Goal: Task Accomplishment & Management: Manage account settings

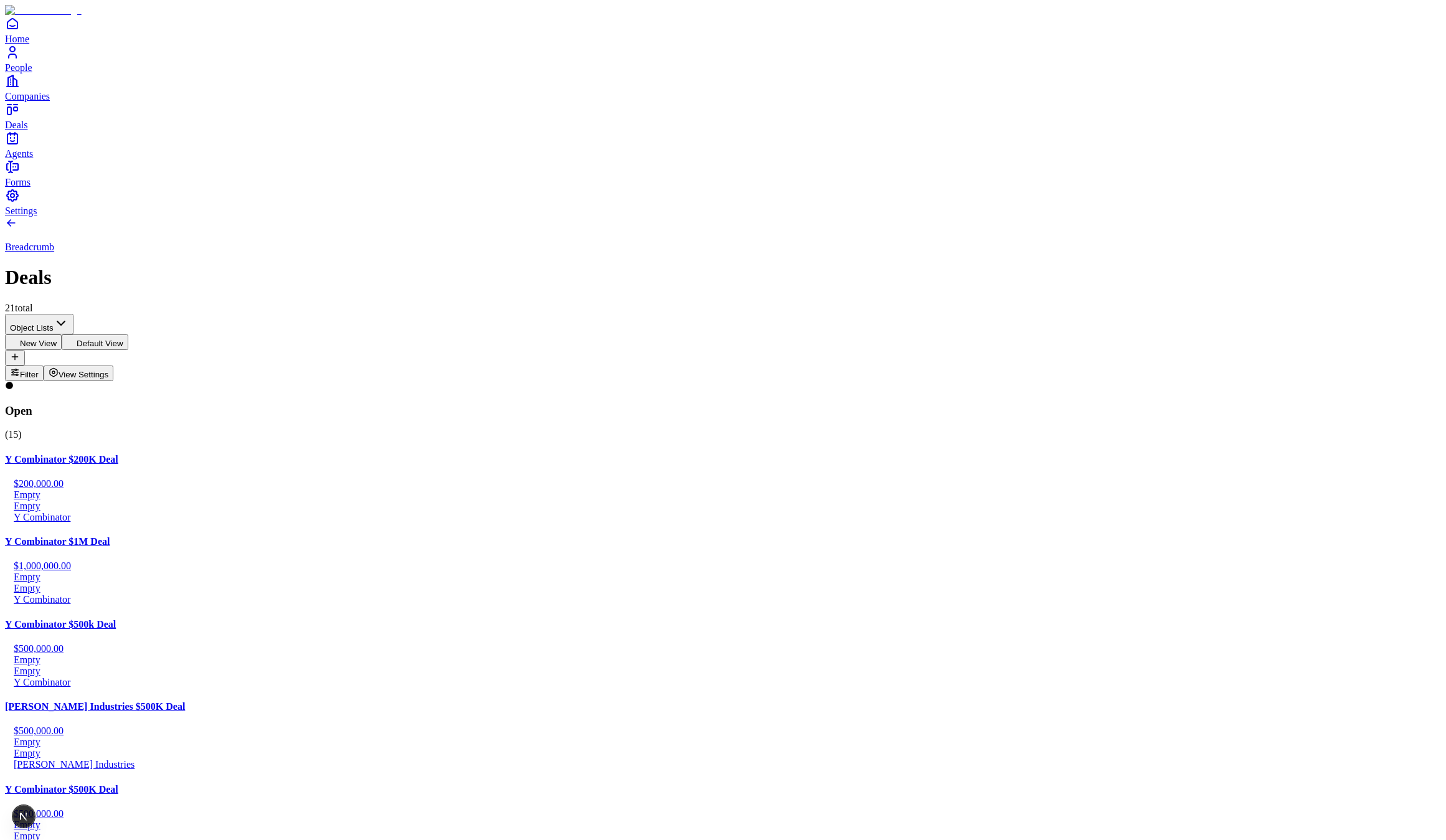
drag, startPoint x: 944, startPoint y: 404, endPoint x: 978, endPoint y: 360, distance: 55.6
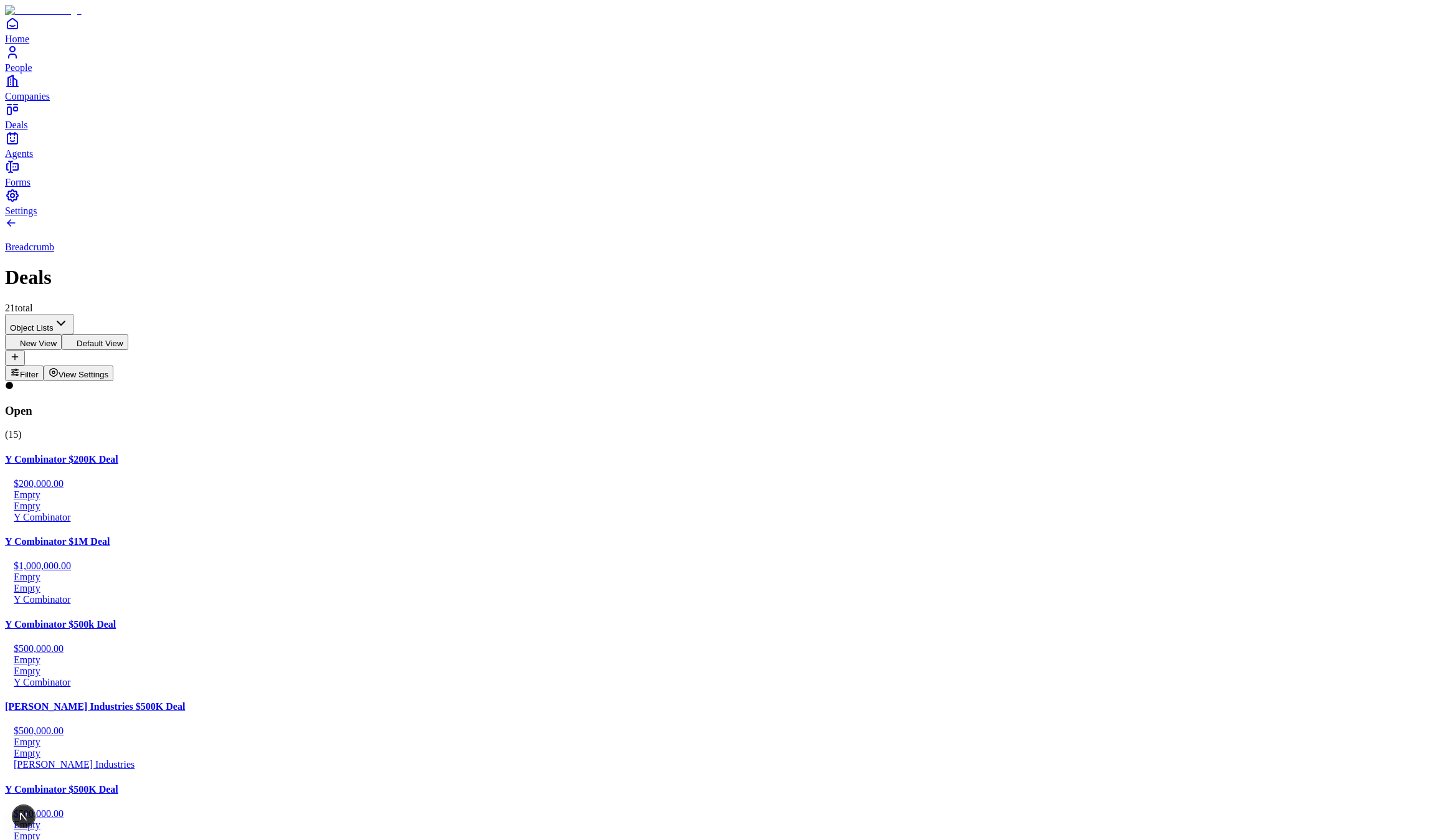
drag, startPoint x: 1233, startPoint y: 308, endPoint x: 1197, endPoint y: 326, distance: 40.2
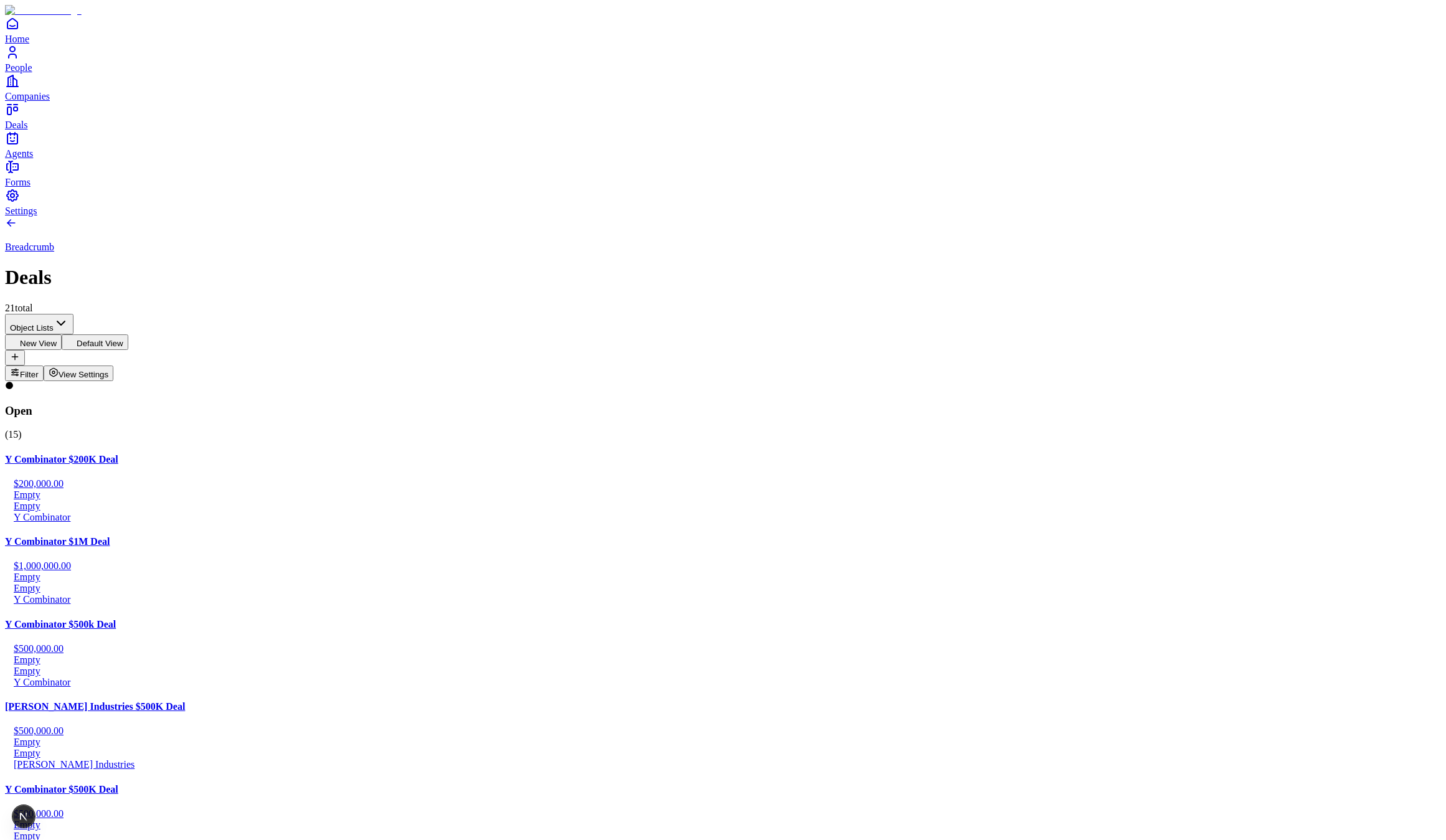
click at [29, 73] on link "People" at bounding box center [723, 59] width 1436 height 28
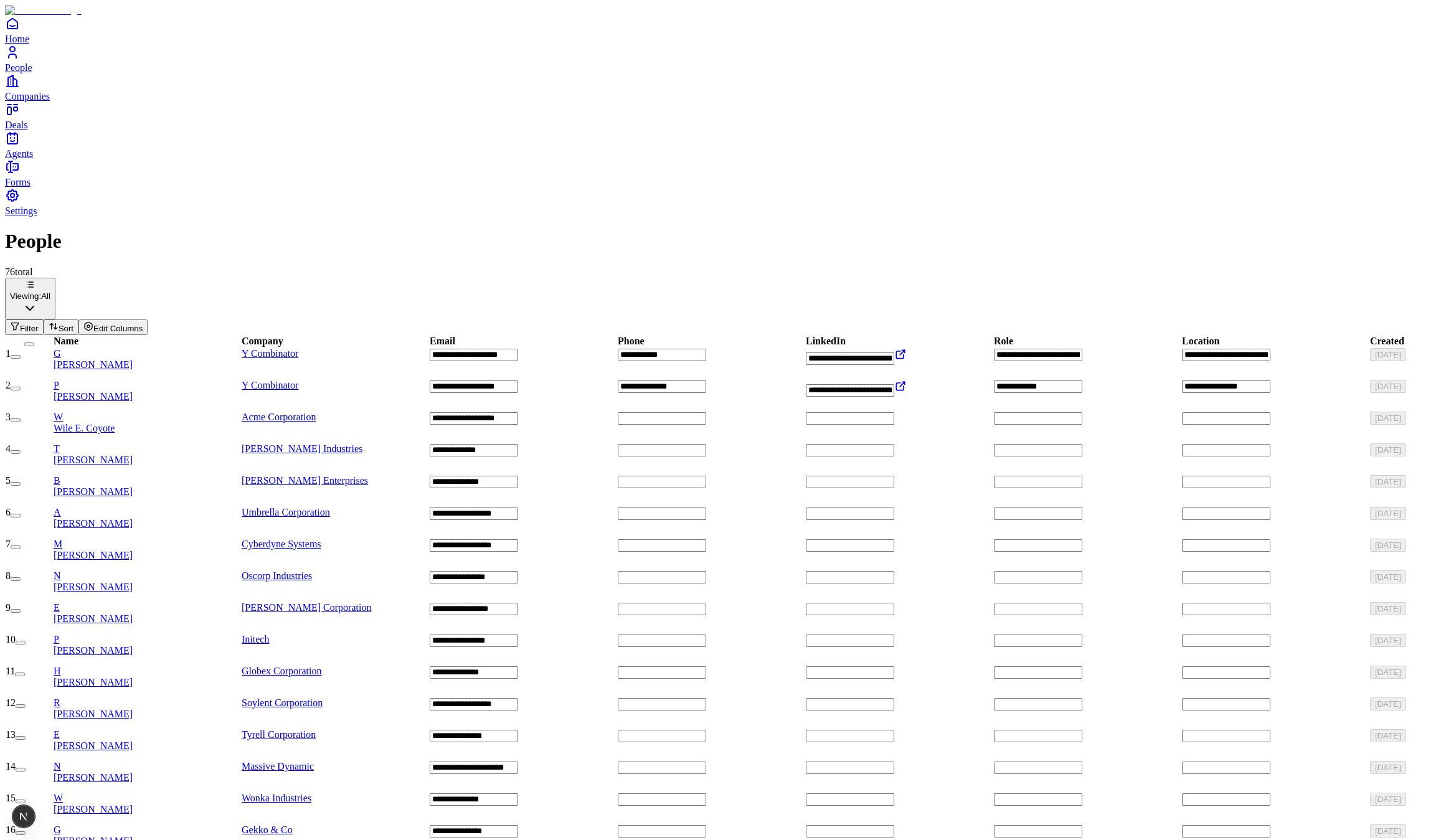
click at [191, 380] on div "P Pete Koomen" at bounding box center [146, 391] width 187 height 23
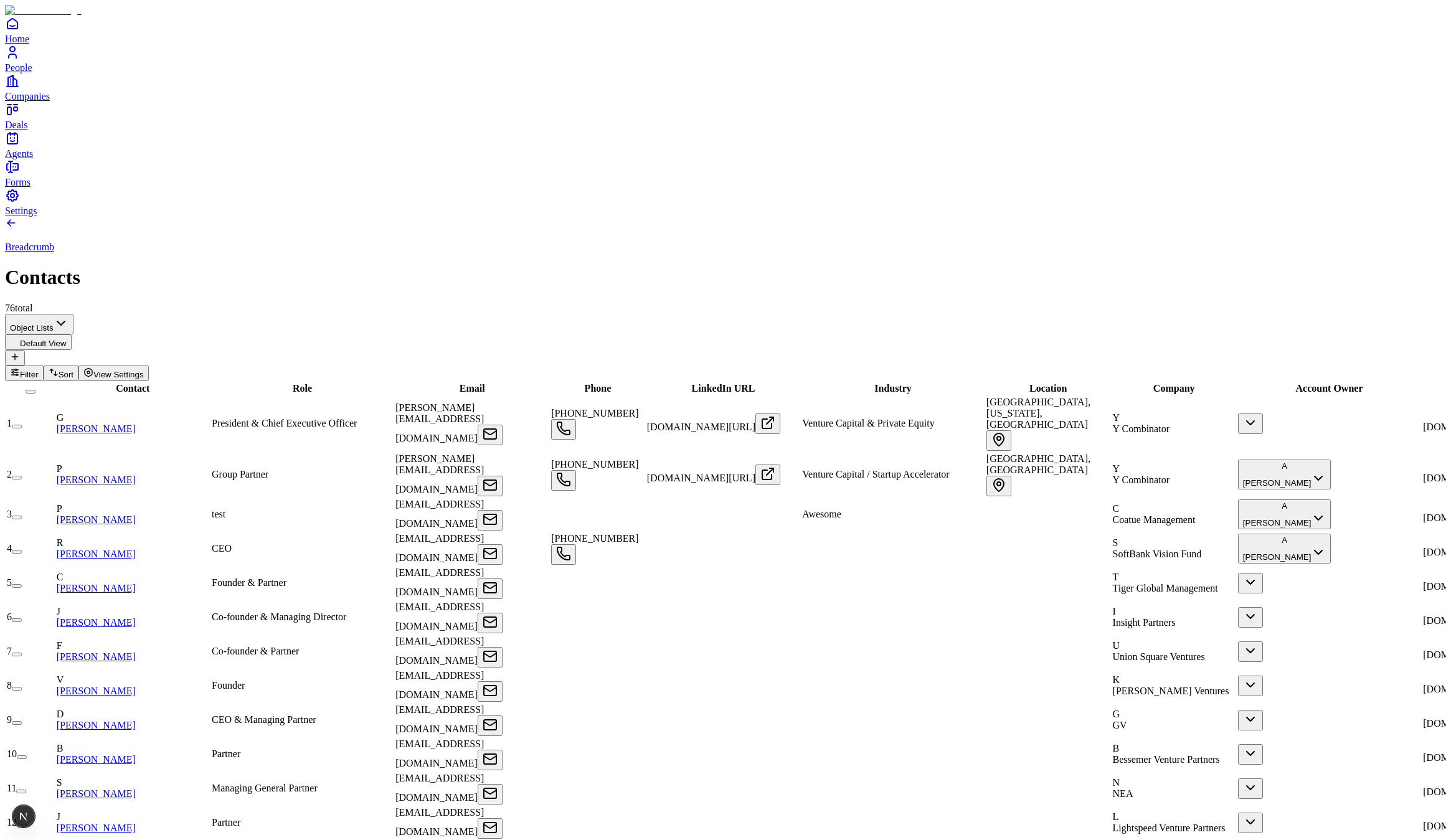
click at [135, 475] on link "Pete Koomen" at bounding box center [97, 481] width 79 height 11
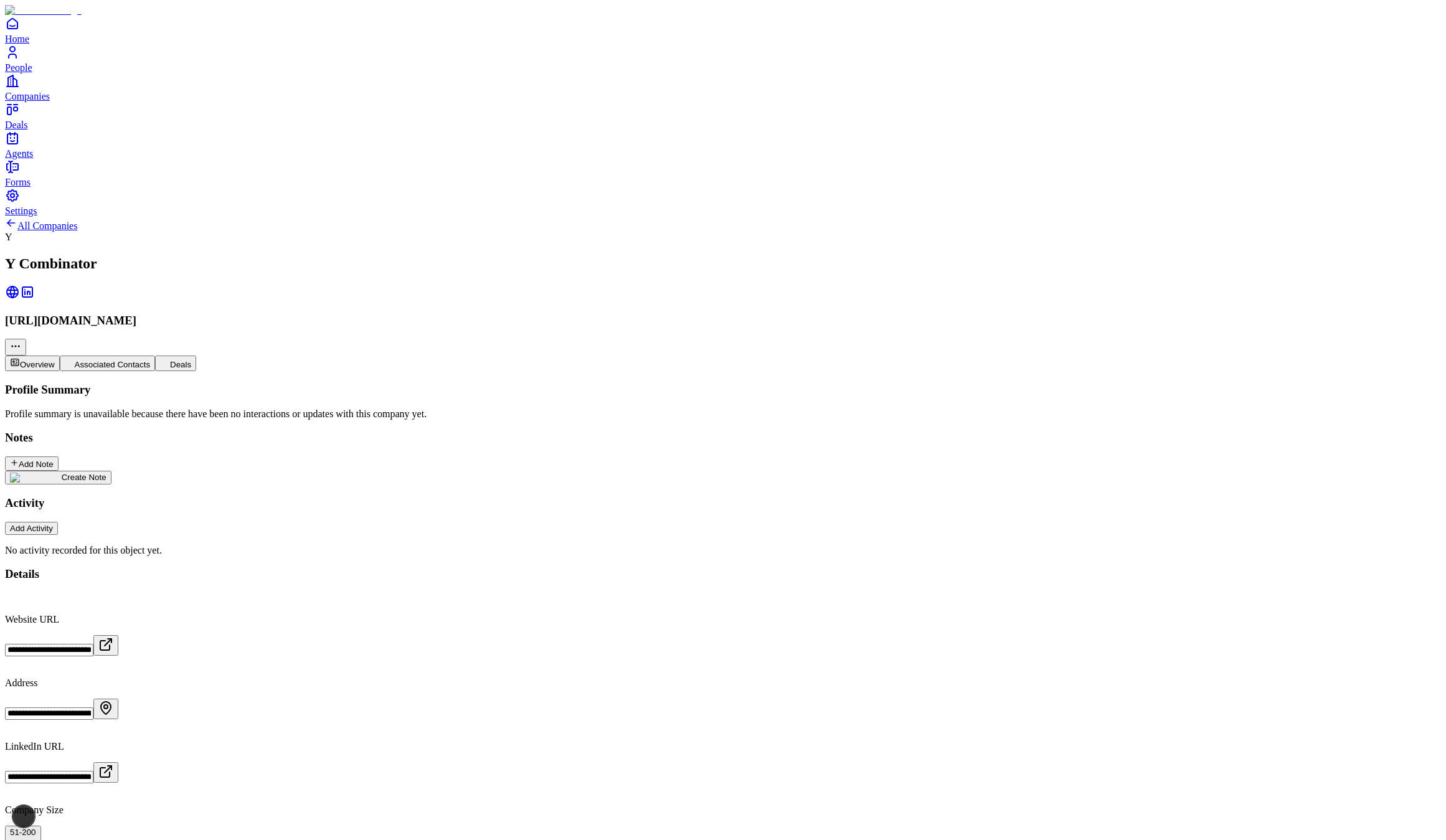
click at [155, 356] on button "Associated Contacts" at bounding box center [107, 363] width 96 height 15
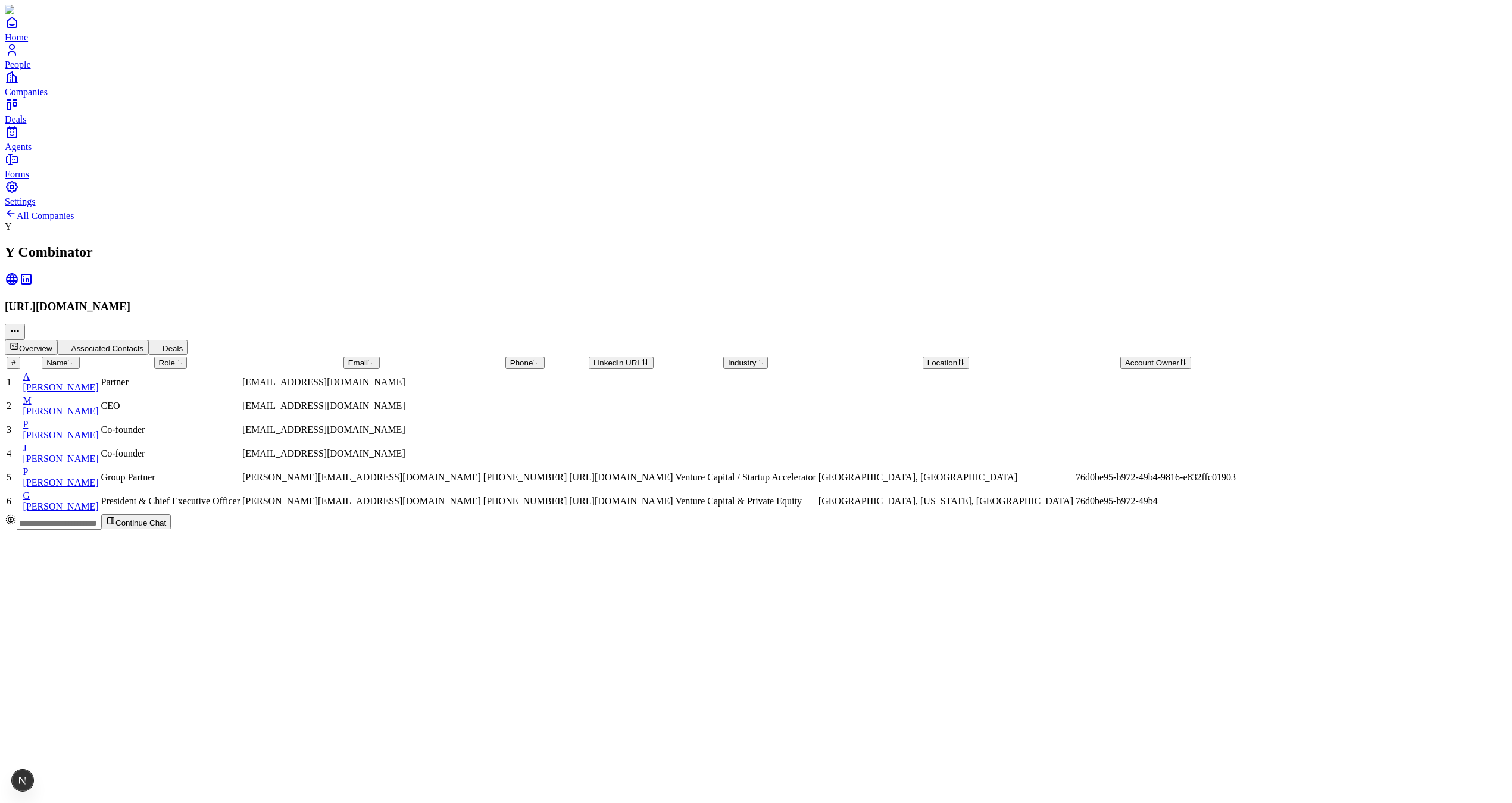
click at [98, 477] on span "Pete Koomen" at bounding box center [60, 483] width 76 height 10
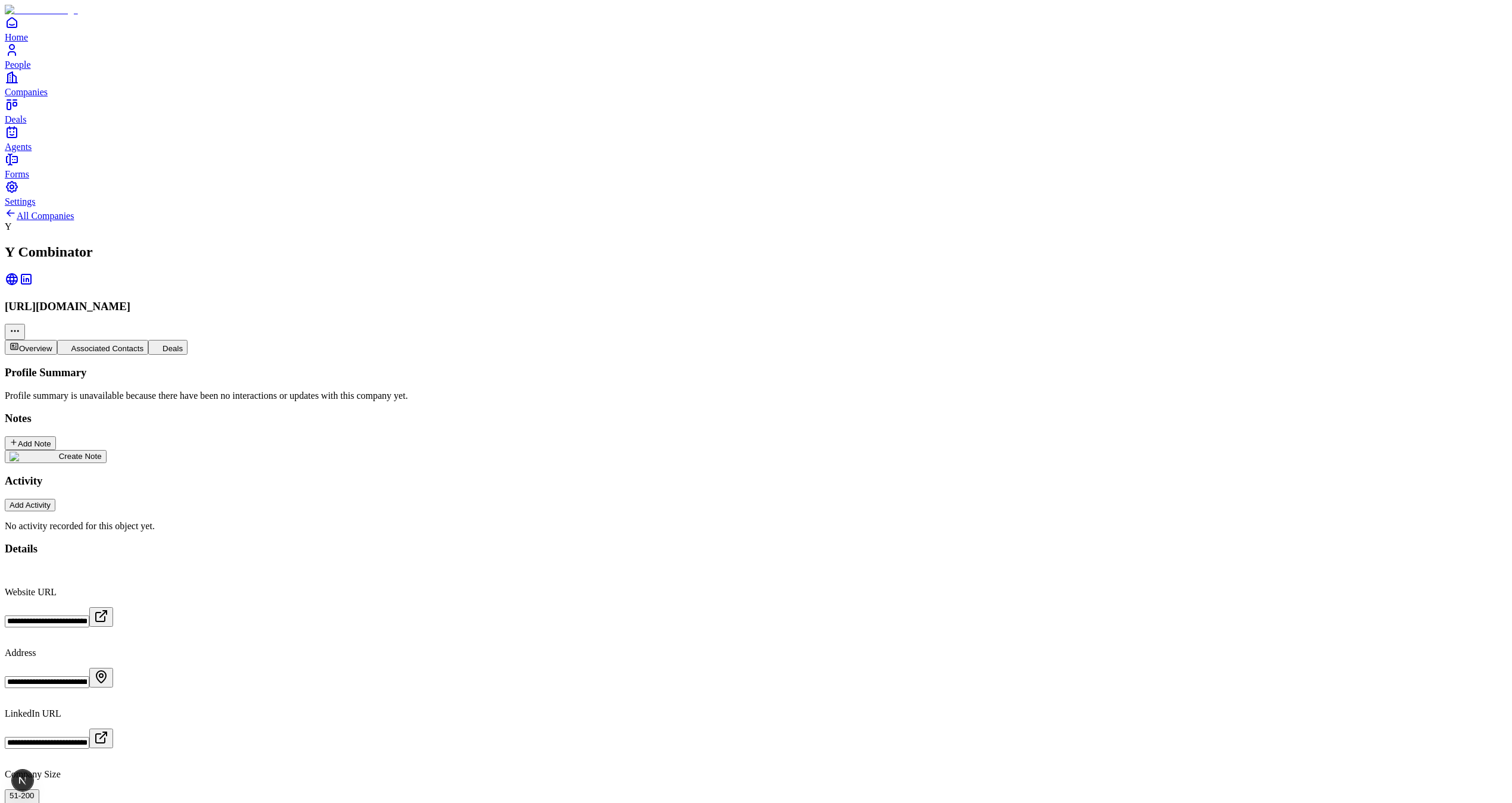
click at [187, 340] on button "Deals" at bounding box center [168, 347] width 40 height 15
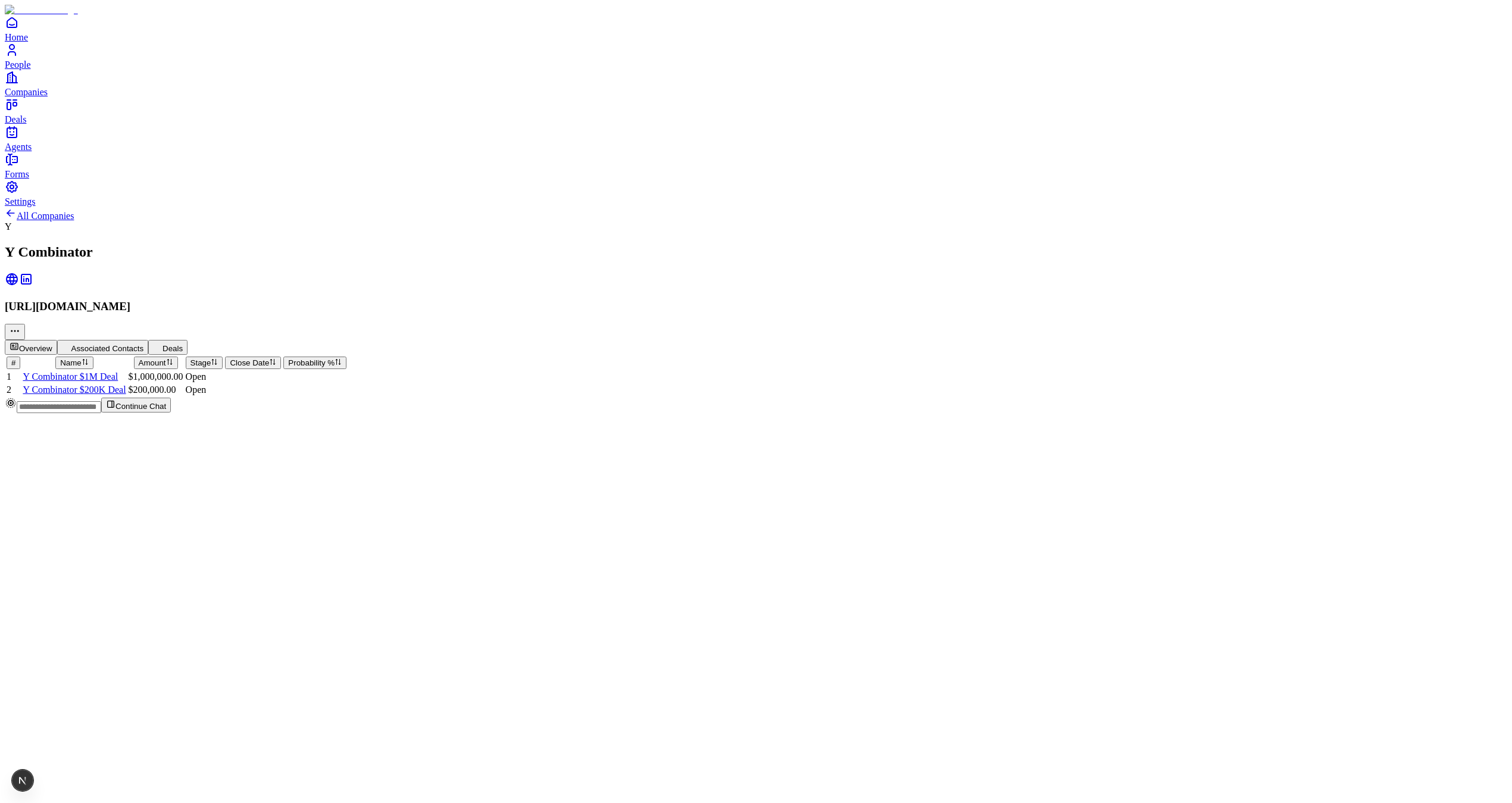
click at [332, 397] on div "All Companies Y Y Combinator https://www.ycombinator.com Overview Associated Co…" at bounding box center [756, 302] width 1503 height 190
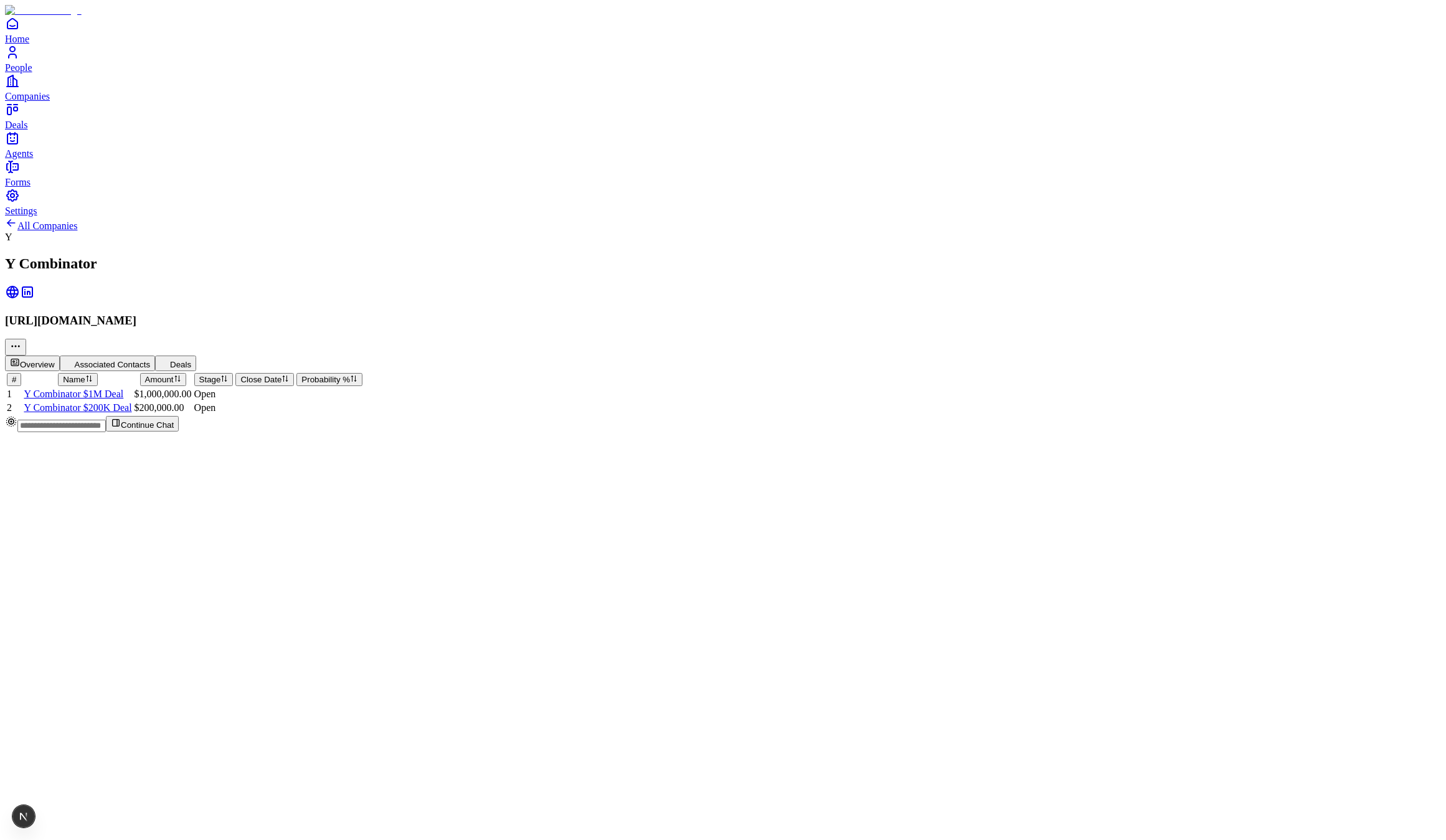
click at [437, 415] on div "All Companies Y Y Combinator https://www.ycombinator.com Overview Associated Co…" at bounding box center [723, 316] width 1436 height 199
click at [480, 415] on div "All Companies Y Y Combinator https://www.ycombinator.com Overview Associated Co…" at bounding box center [723, 316] width 1436 height 199
click at [155, 356] on button "Associated Contacts" at bounding box center [107, 363] width 96 height 15
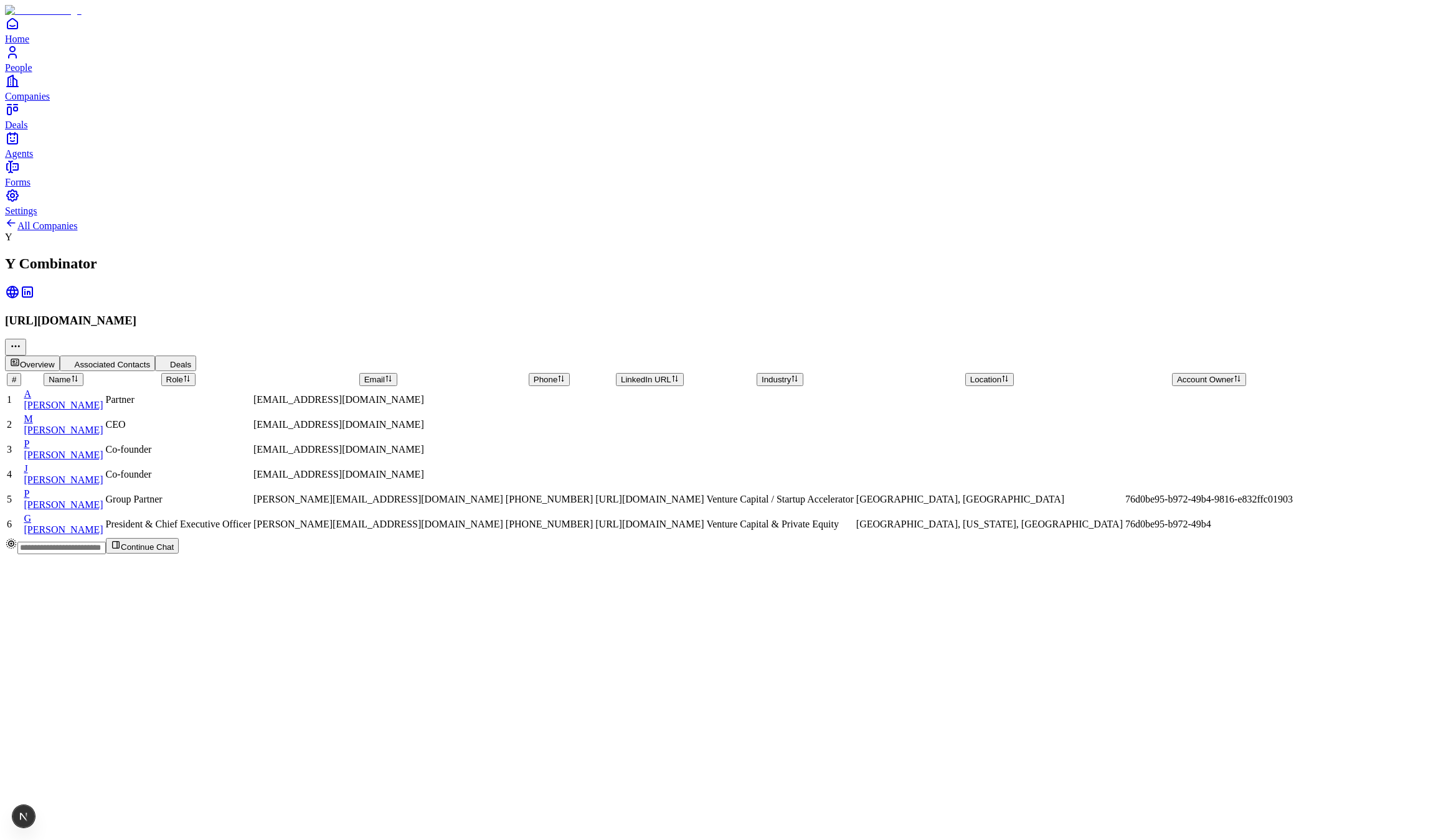
click at [60, 356] on button "Overview" at bounding box center [33, 363] width 55 height 15
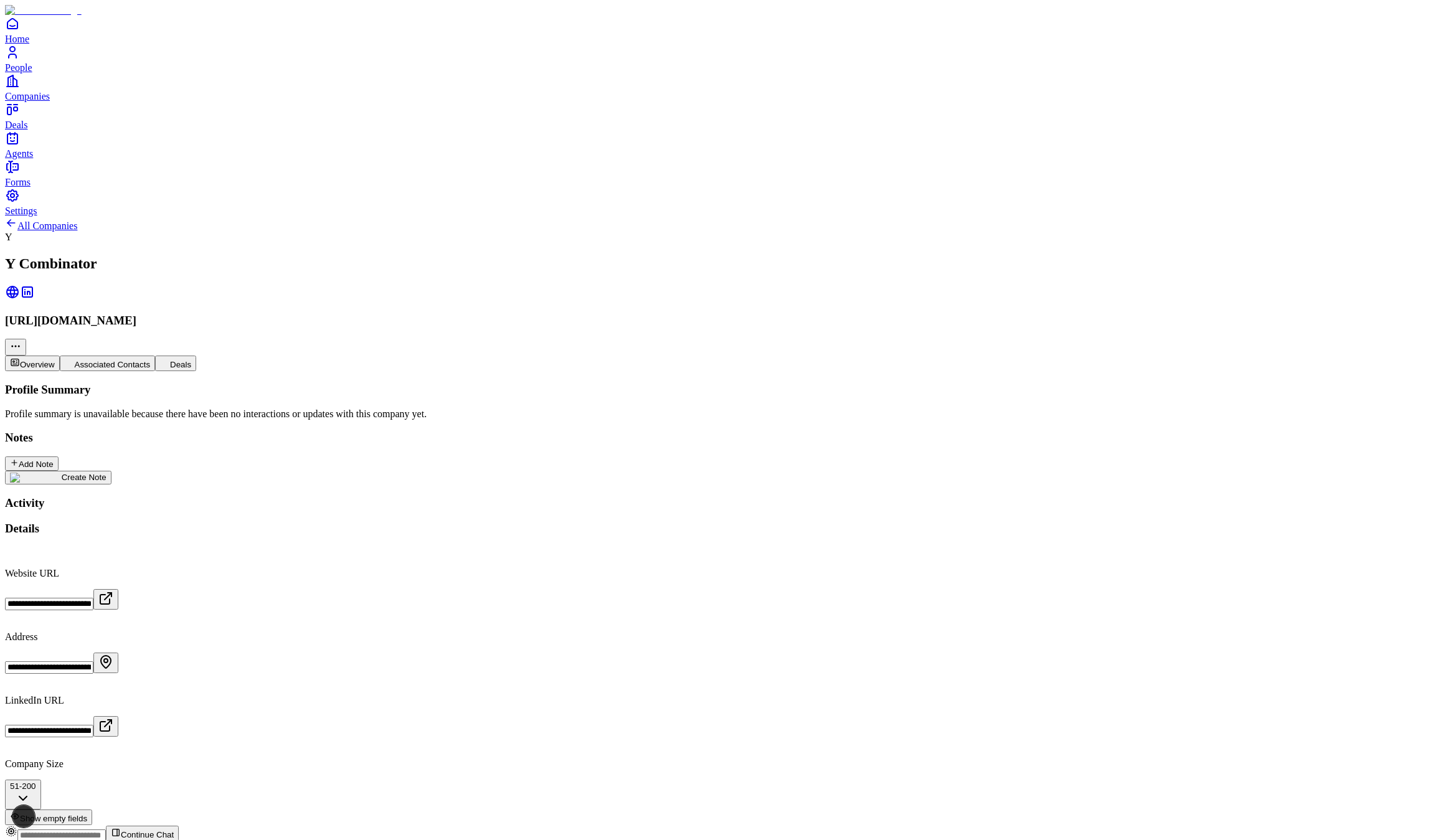
click at [164, 383] on div "Profile Summary Profile summary is unavailable because there have been no inter…" at bounding box center [723, 446] width 1436 height 127
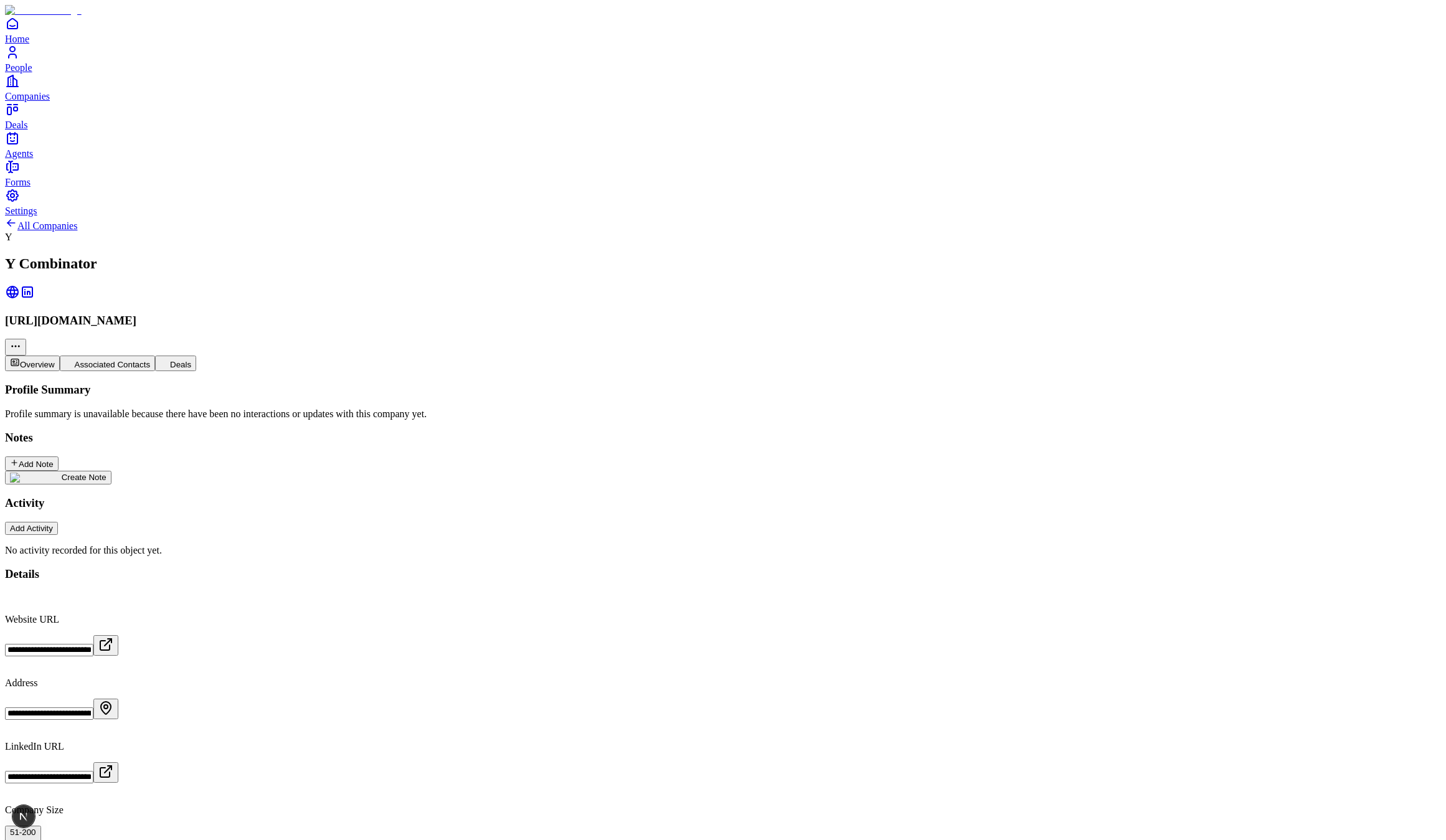
click at [155, 356] on button "Associated Contacts" at bounding box center [107, 363] width 96 height 15
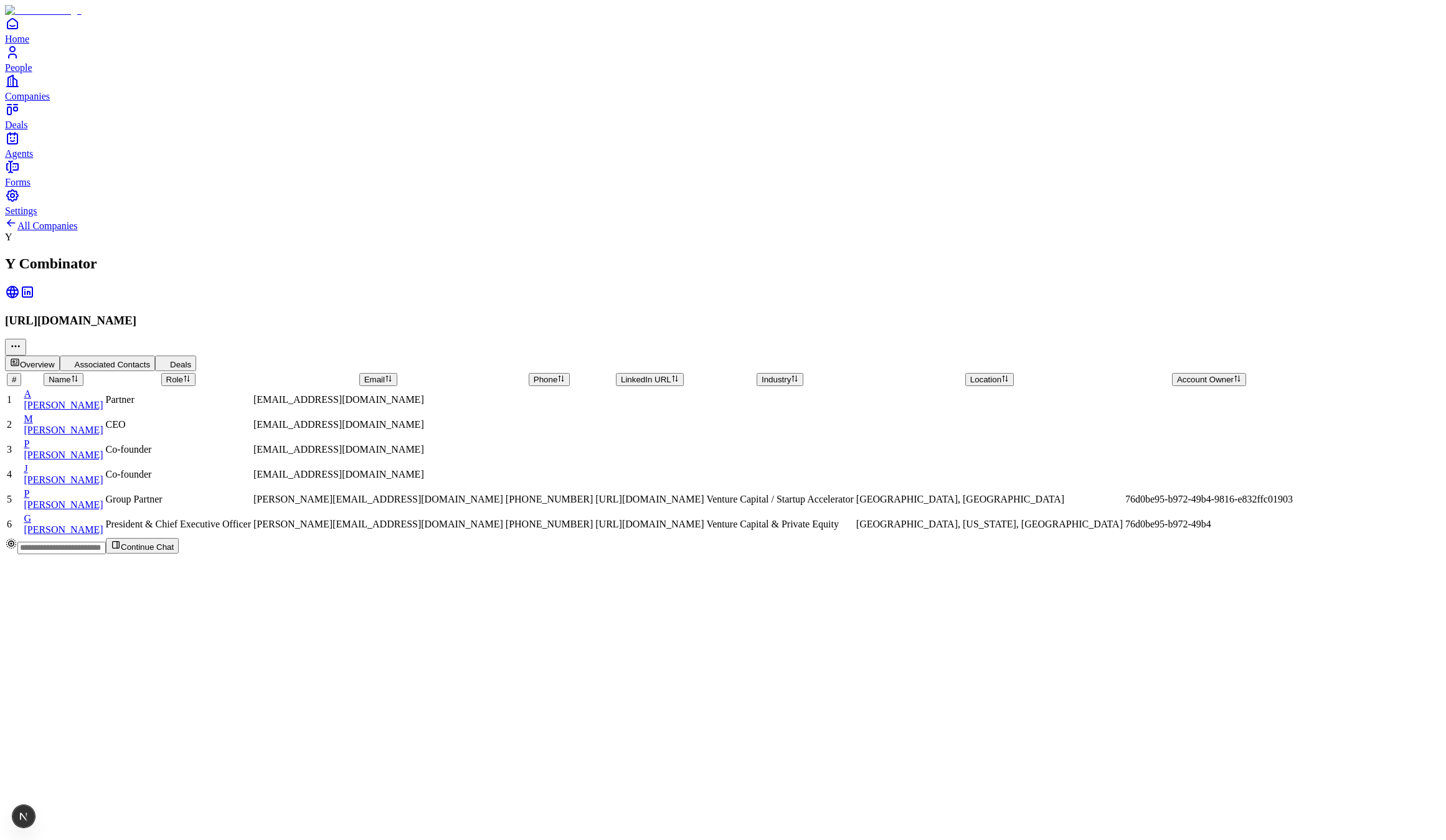
click at [196, 428] on div "All Companies Y Y Combinator https://www.ycombinator.com Overview Associated Co…" at bounding box center [723, 377] width 1436 height 321
click at [103, 400] on span "[PERSON_NAME]" at bounding box center [63, 406] width 79 height 11
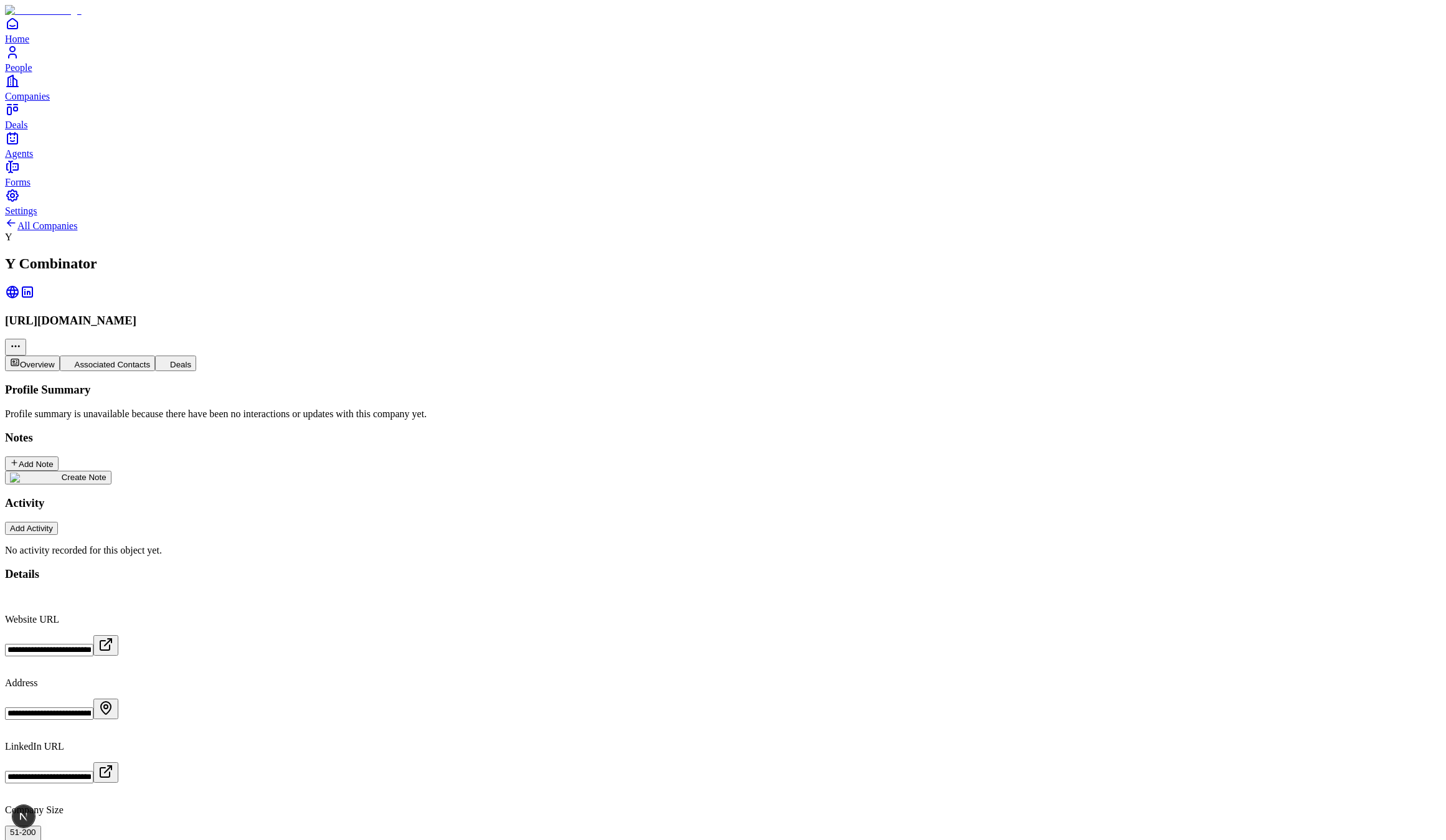
click at [155, 356] on button "Associated Contacts" at bounding box center [107, 363] width 96 height 15
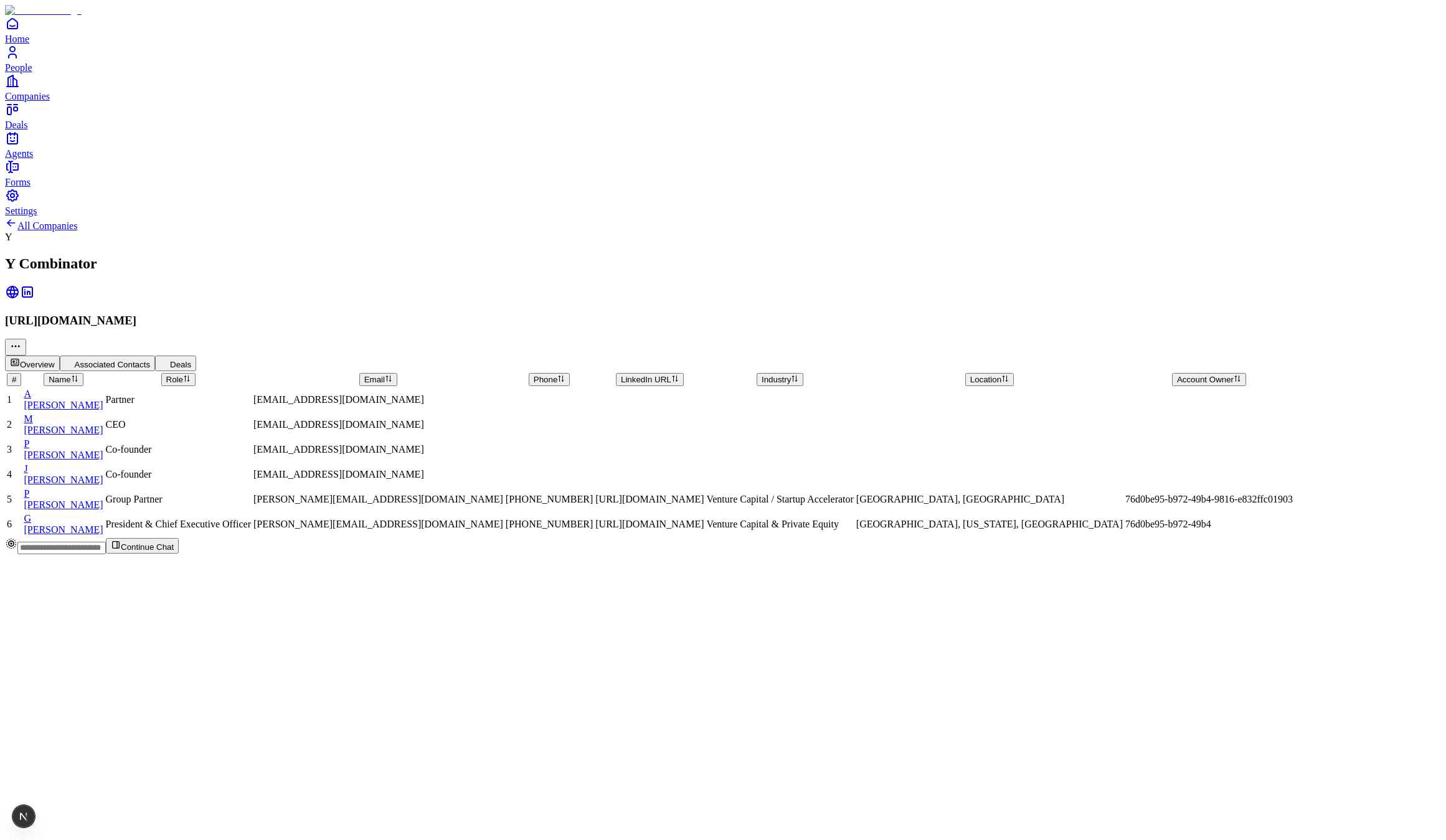
drag, startPoint x: 285, startPoint y: 118, endPoint x: 229, endPoint y: 127, distance: 56.7
click at [196, 356] on button "Deals" at bounding box center [176, 363] width 42 height 15
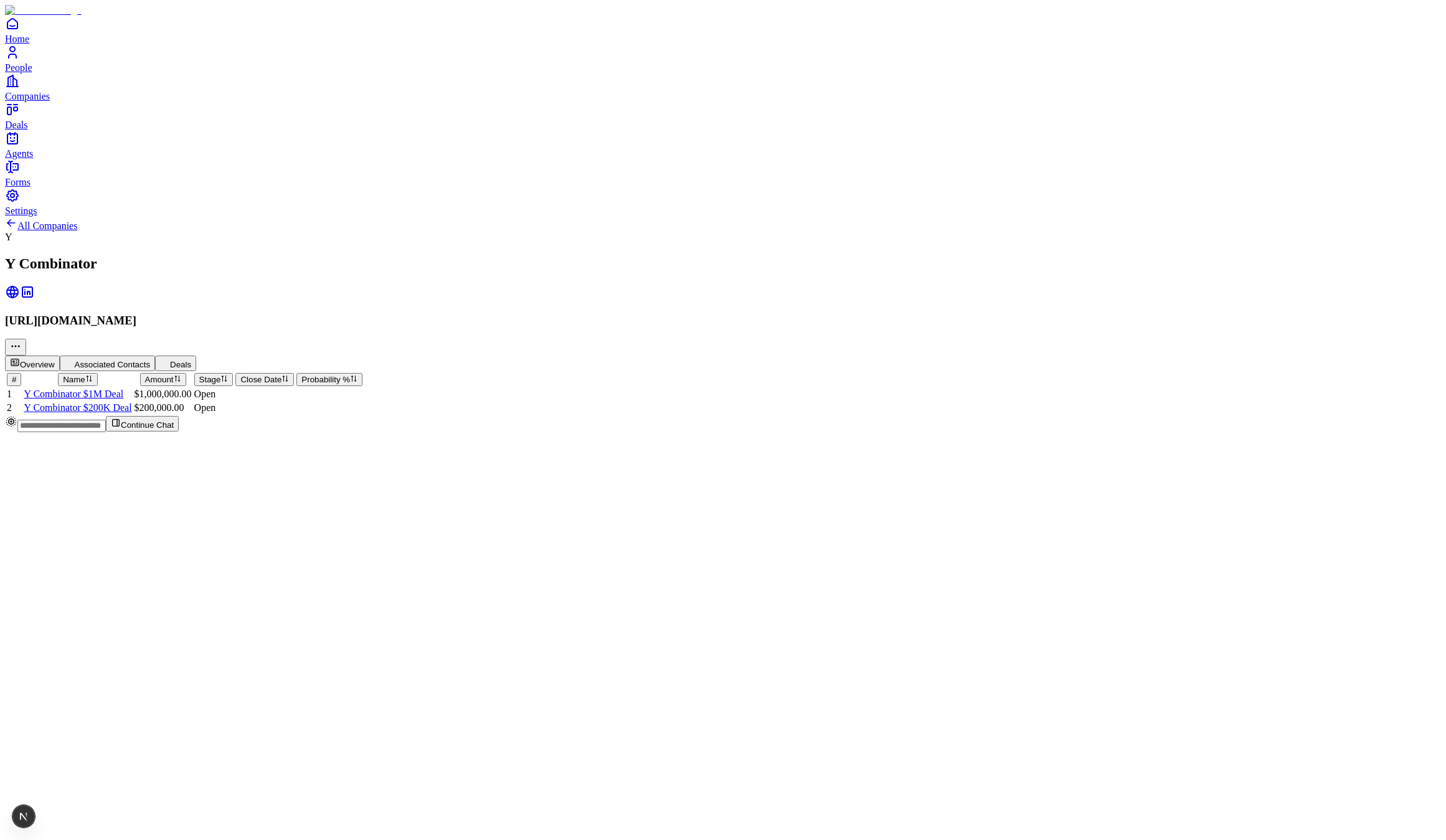
click at [155, 356] on button "Associated Contacts" at bounding box center [107, 363] width 96 height 15
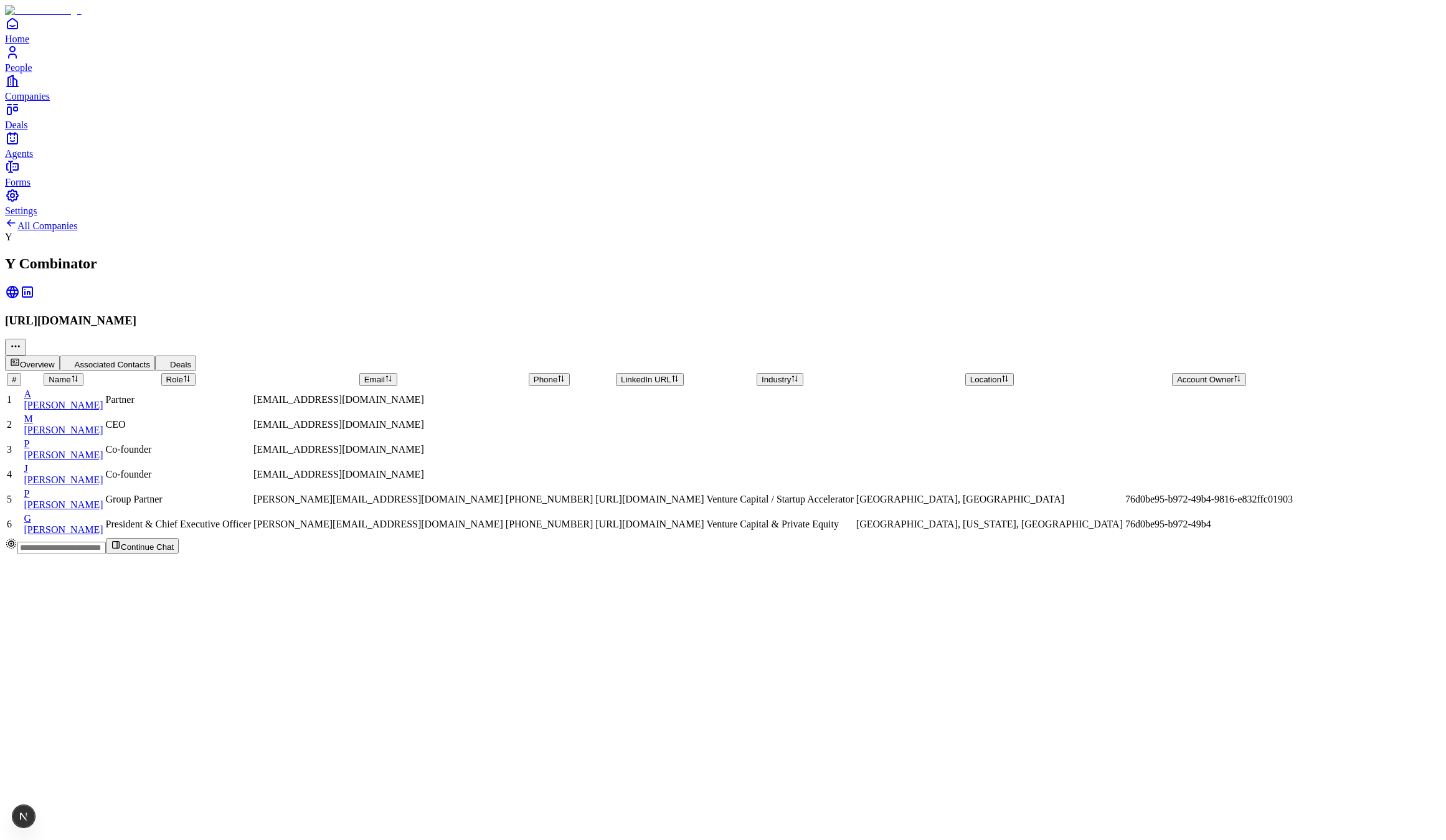
click at [103, 438] on td "P Paul Graham" at bounding box center [63, 450] width 80 height 23
click at [103, 462] on td "J Jessica Livingston" at bounding box center [63, 474] width 80 height 23
click at [103, 475] on span "Jessica Livingston" at bounding box center [63, 481] width 79 height 11
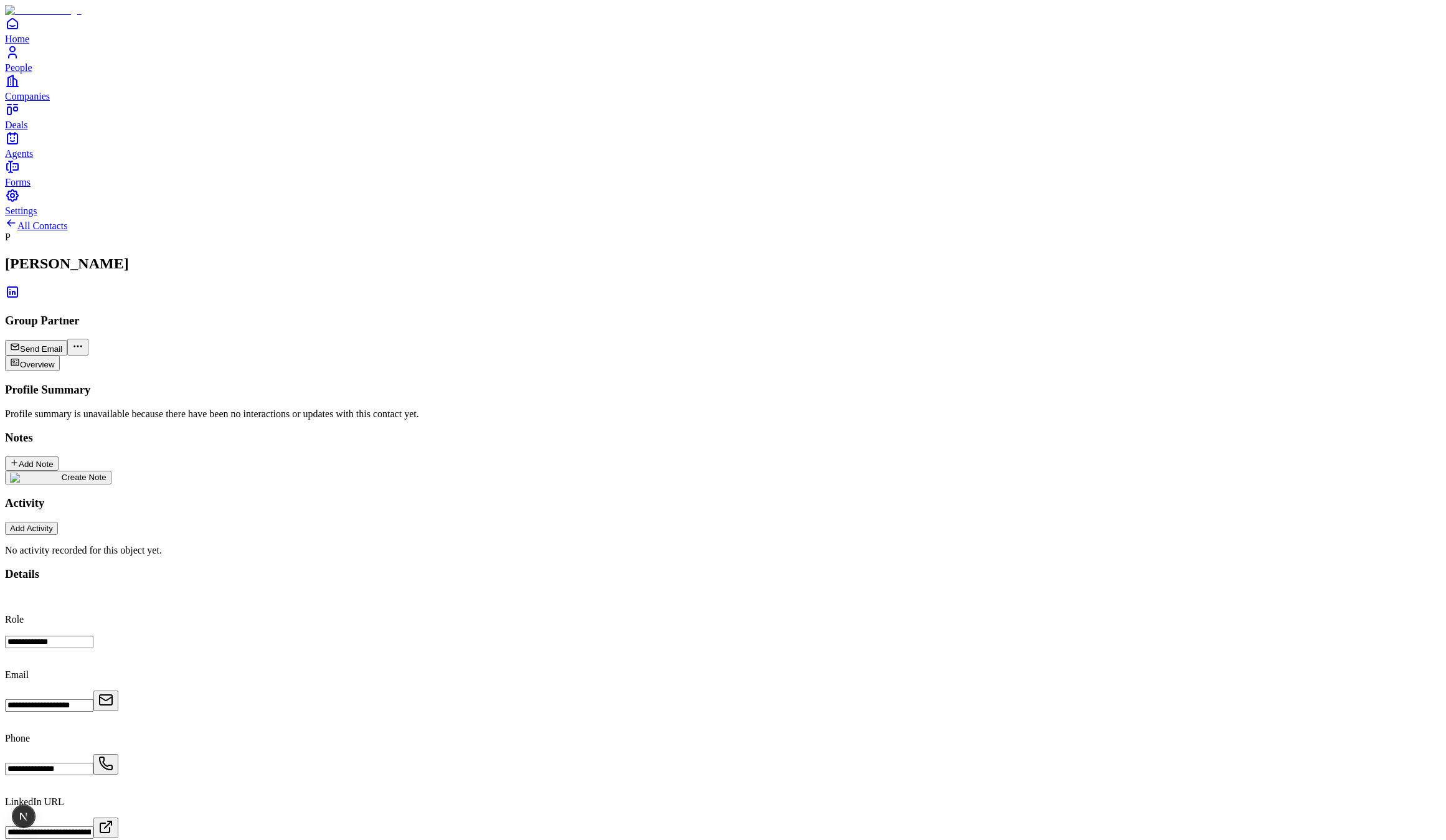
click at [1366, 593] on div "**********" at bounding box center [723, 812] width 1436 height 437
click at [93, 763] on input "**********" at bounding box center [50, 770] width 89 height 13
click at [880, 556] on div "Profile Summary Profile summary is unavailable because there have been no inter…" at bounding box center [723, 470] width 1436 height 173
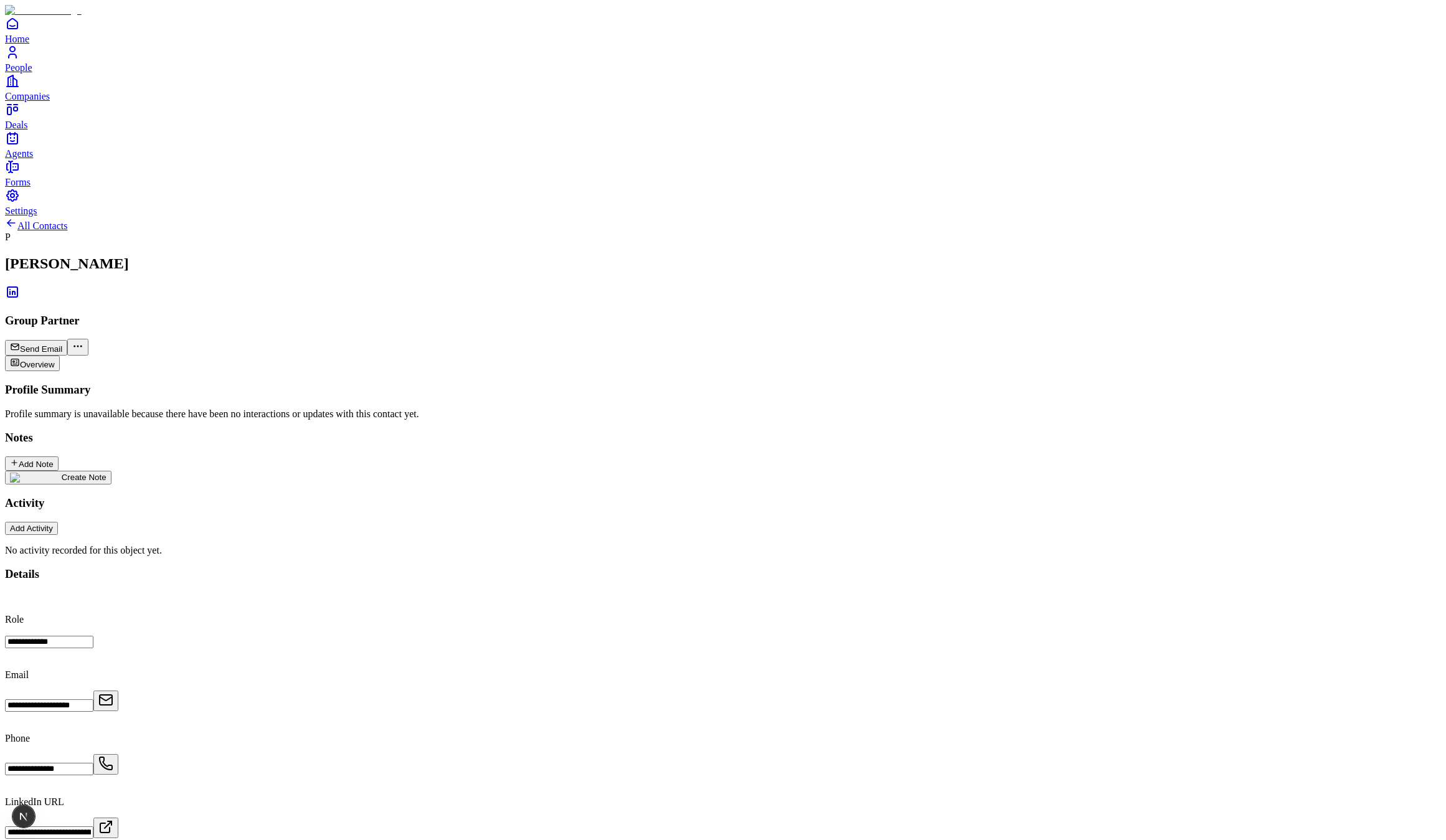
click at [852, 556] on div "Profile Summary Profile summary is unavailable because there have been no inter…" at bounding box center [723, 470] width 1436 height 173
drag, startPoint x: 1336, startPoint y: 103, endPoint x: 1237, endPoint y: 251, distance: 178.1
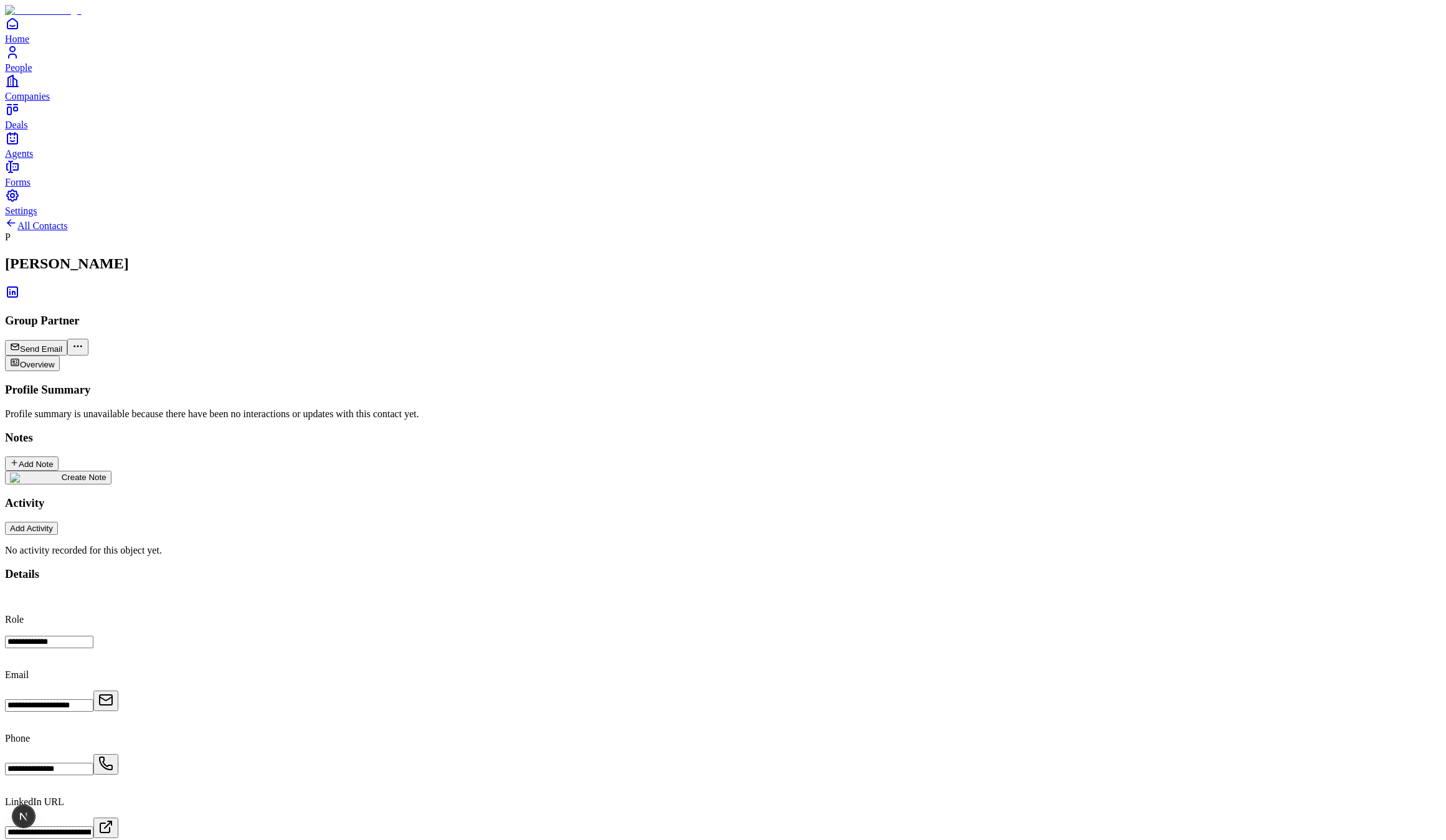
type input "**********"
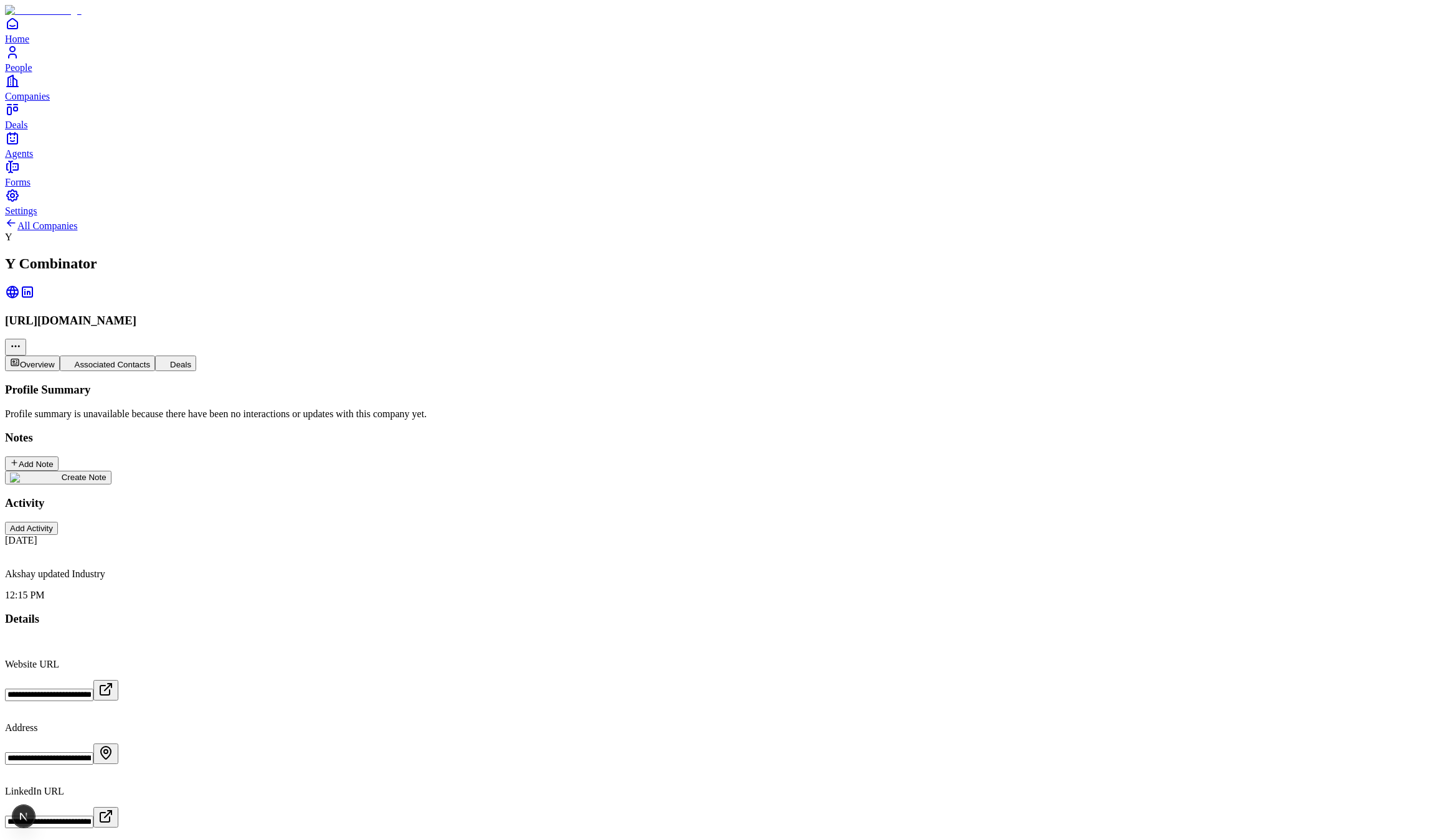
click at [155, 356] on button "Associated Contacts" at bounding box center [107, 363] width 96 height 15
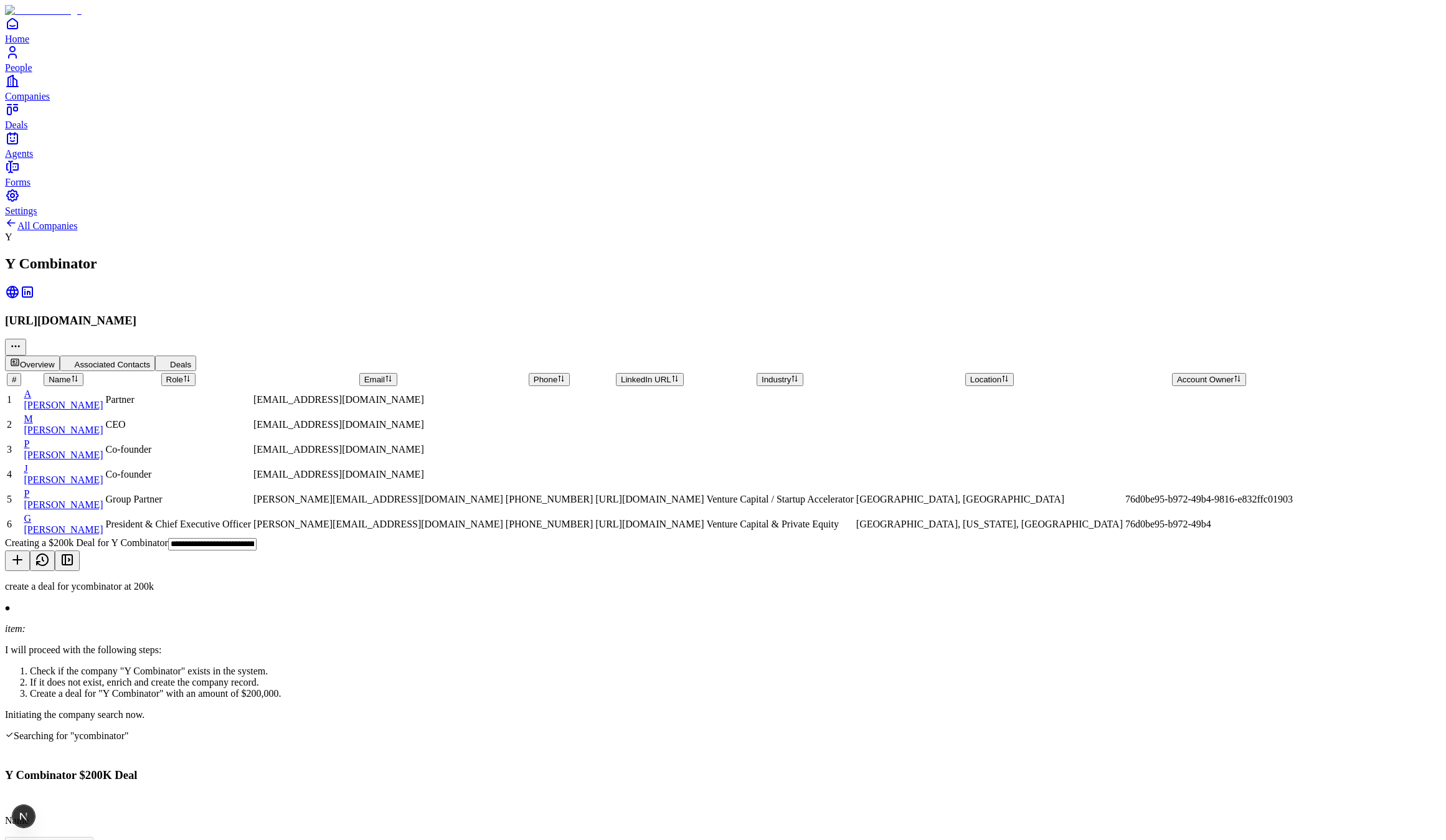
click at [609, 505] on div "All Companies Y Y Combinator https://www.ycombinator.com Overview Associated Co…" at bounding box center [723, 377] width 1436 height 321
type textarea "*********"
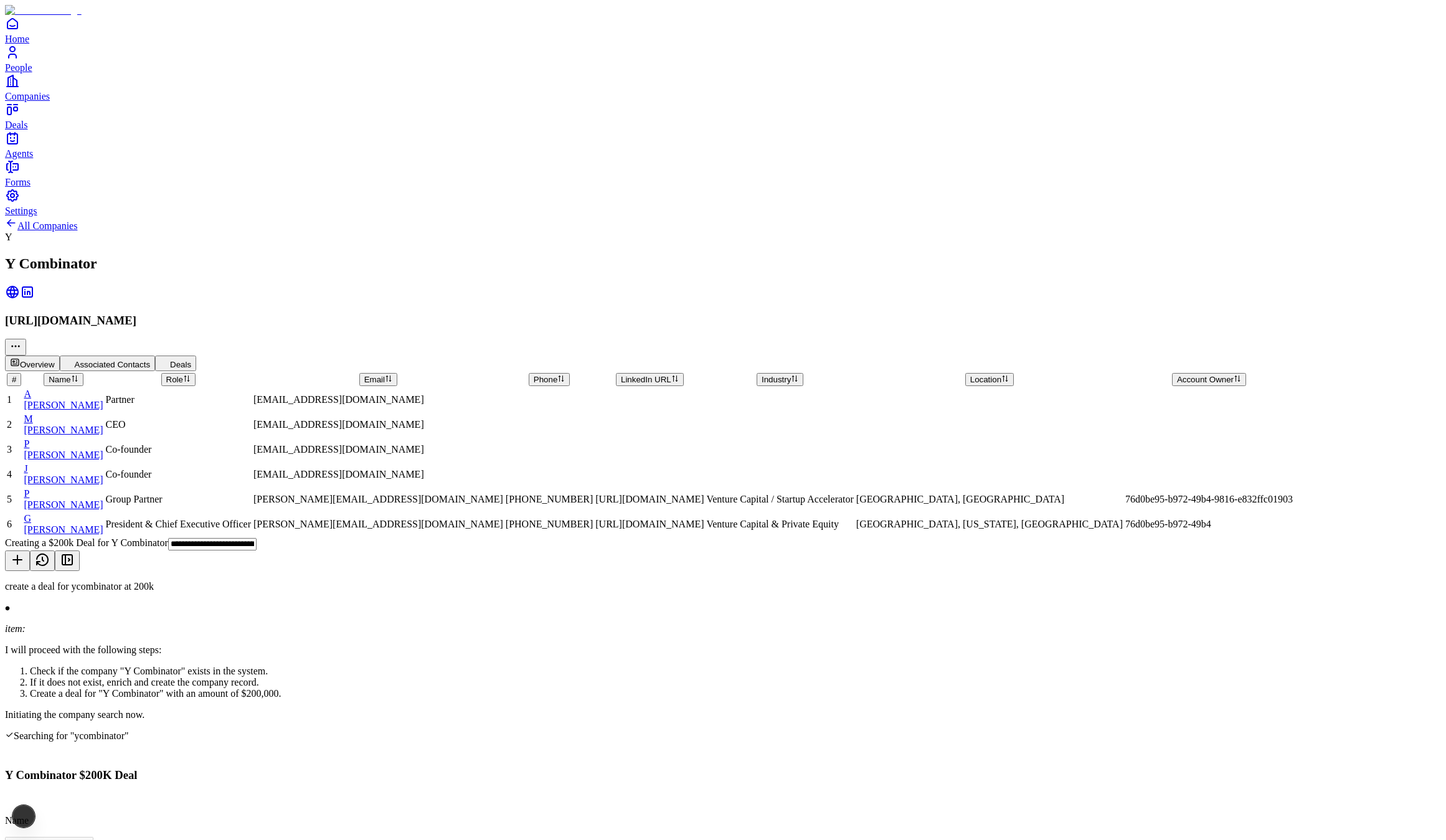
scroll to position [264, 0]
type textarea "**********"
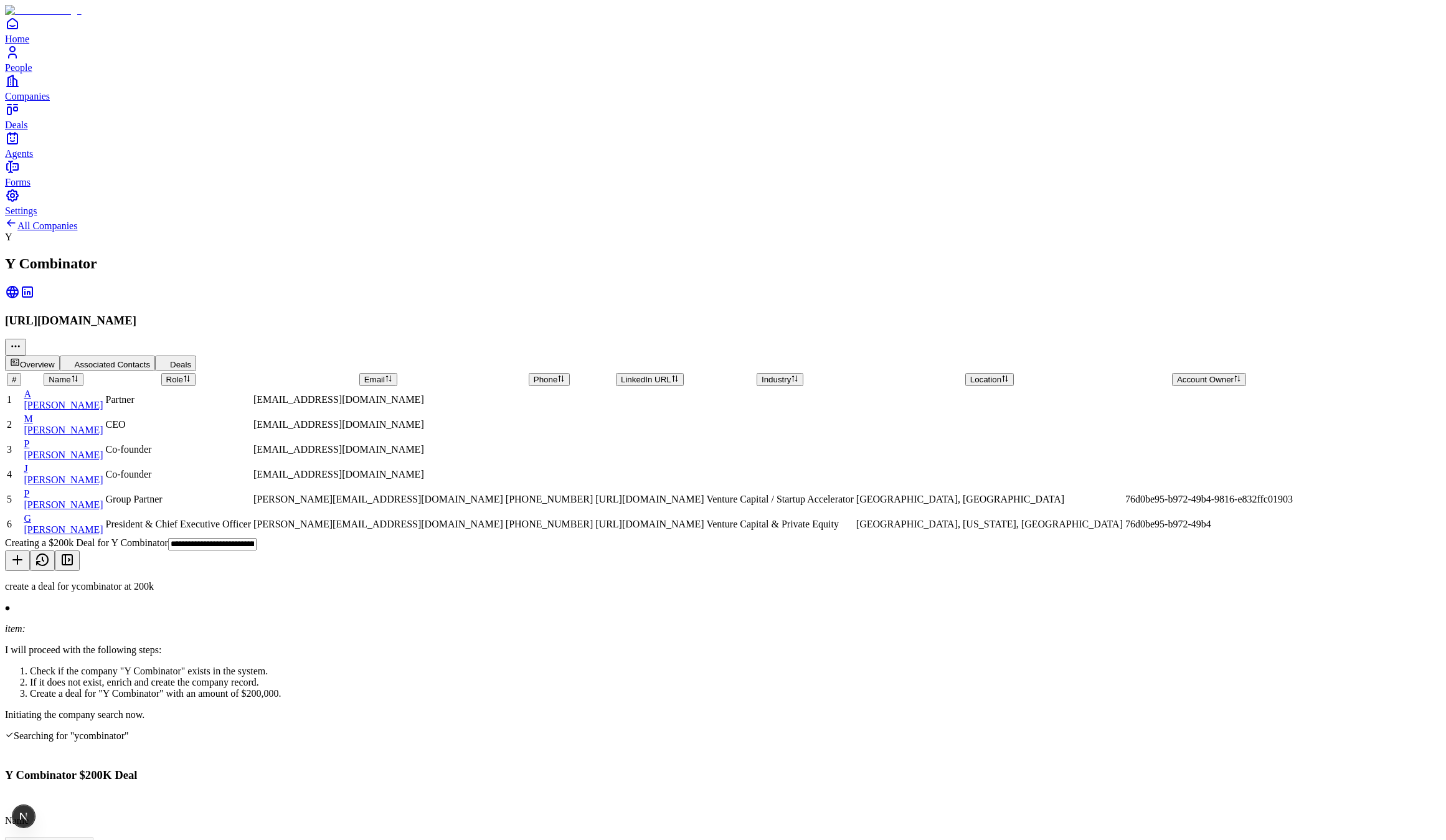
click at [694, 537] on div "All Companies Y Y Combinator https://www.ycombinator.com Overview Associated Co…" at bounding box center [723, 377] width 1436 height 321
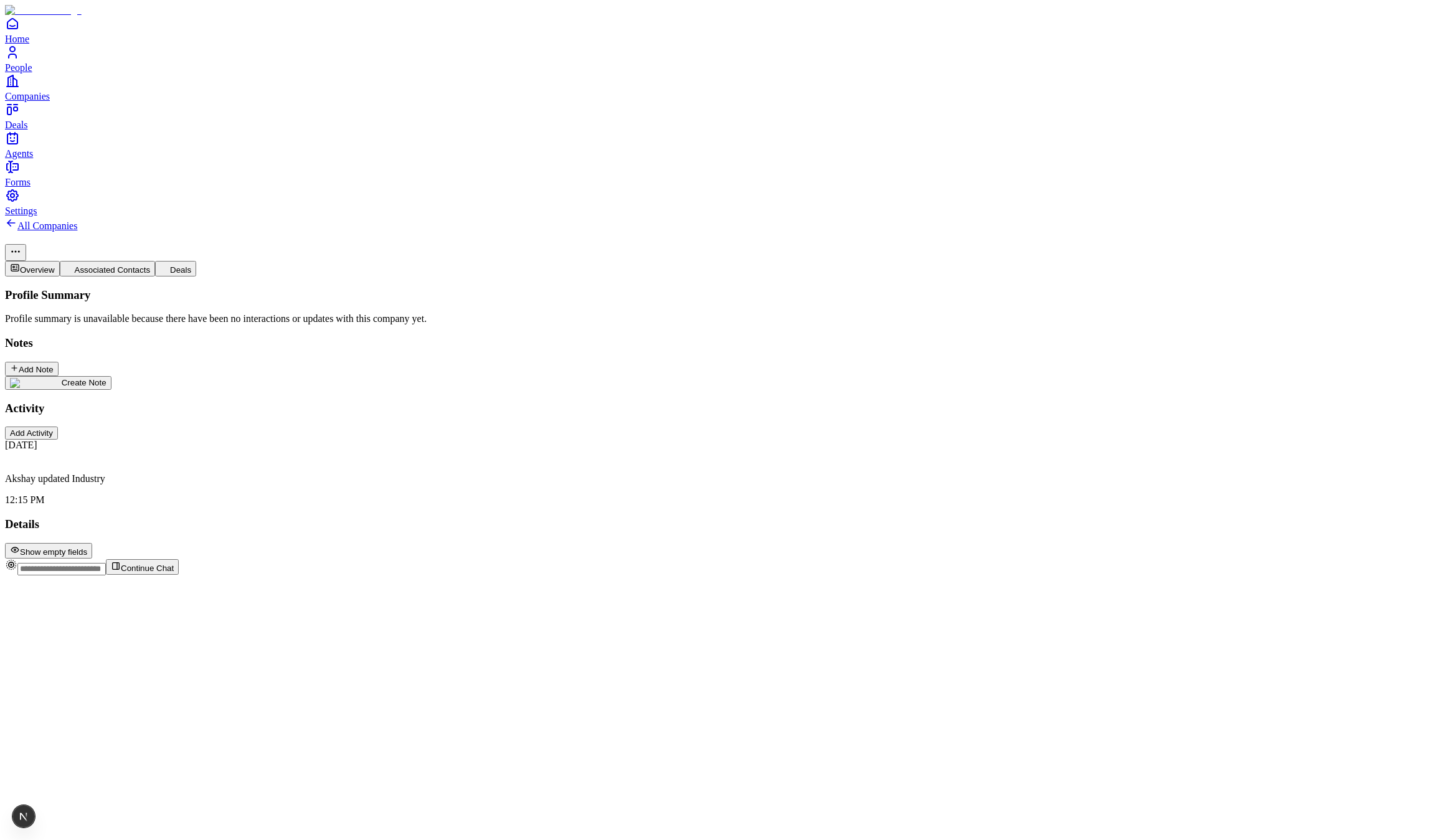
click at [179, 575] on button "Continue Chat" at bounding box center [142, 566] width 73 height 15
click at [50, 574] on icon at bounding box center [42, 581] width 15 height 15
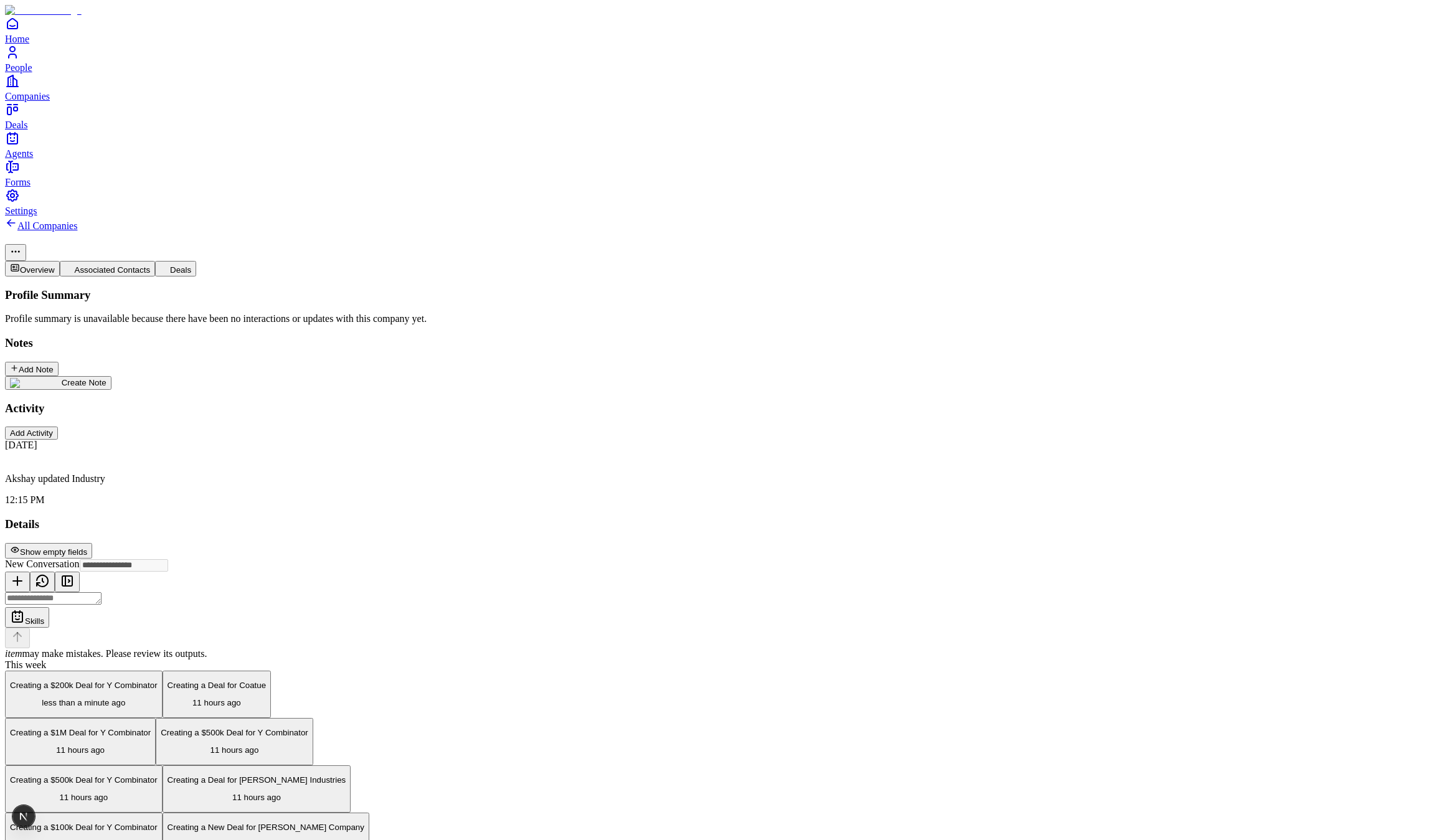
click at [378, 659] on div "This week" at bounding box center [192, 665] width 374 height 11
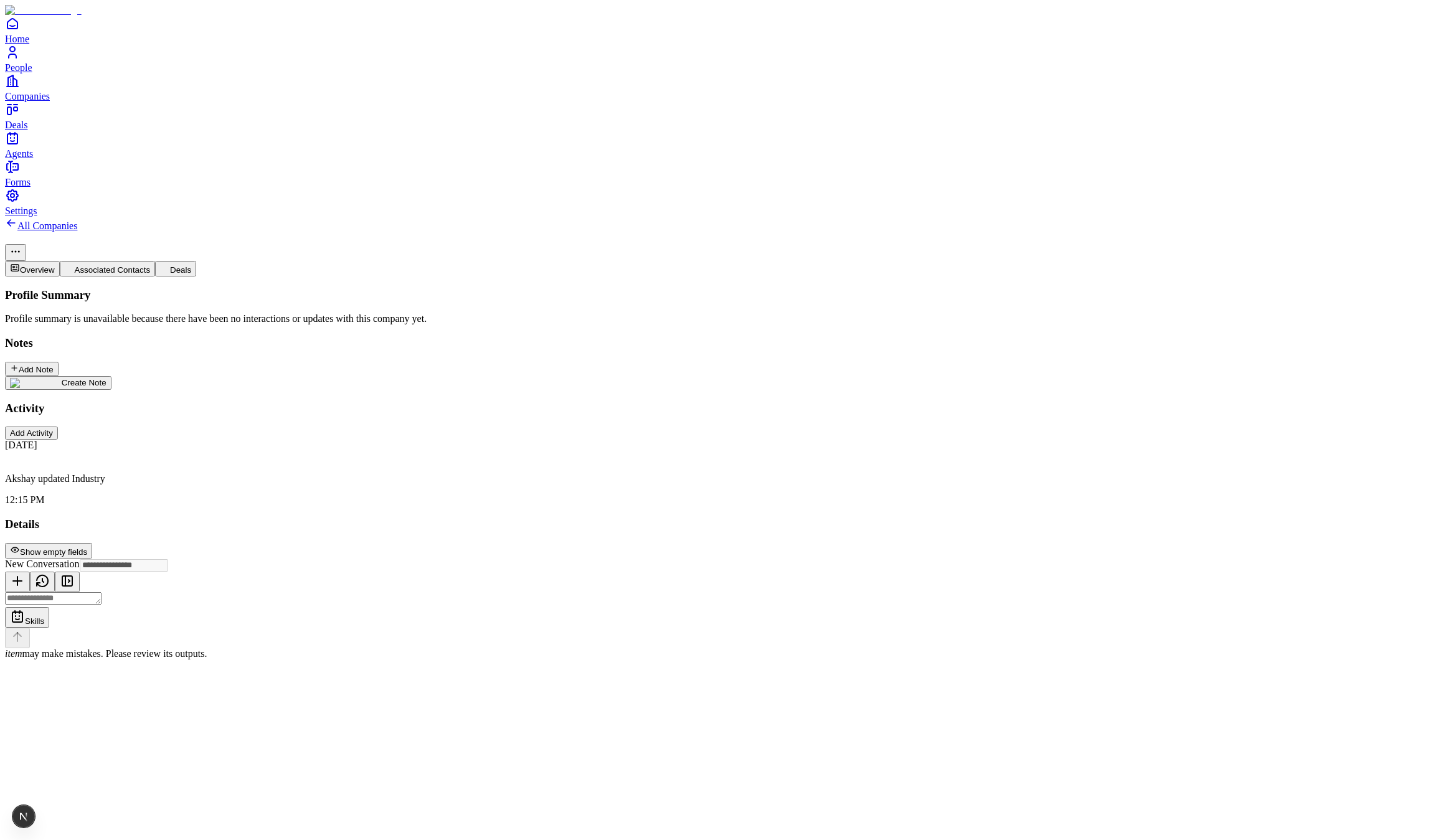
click at [163, 659] on button "Creating a $200k Deal for Y Combinator less than a minute ago" at bounding box center [84, 683] width 157 height 47
type input "**********"
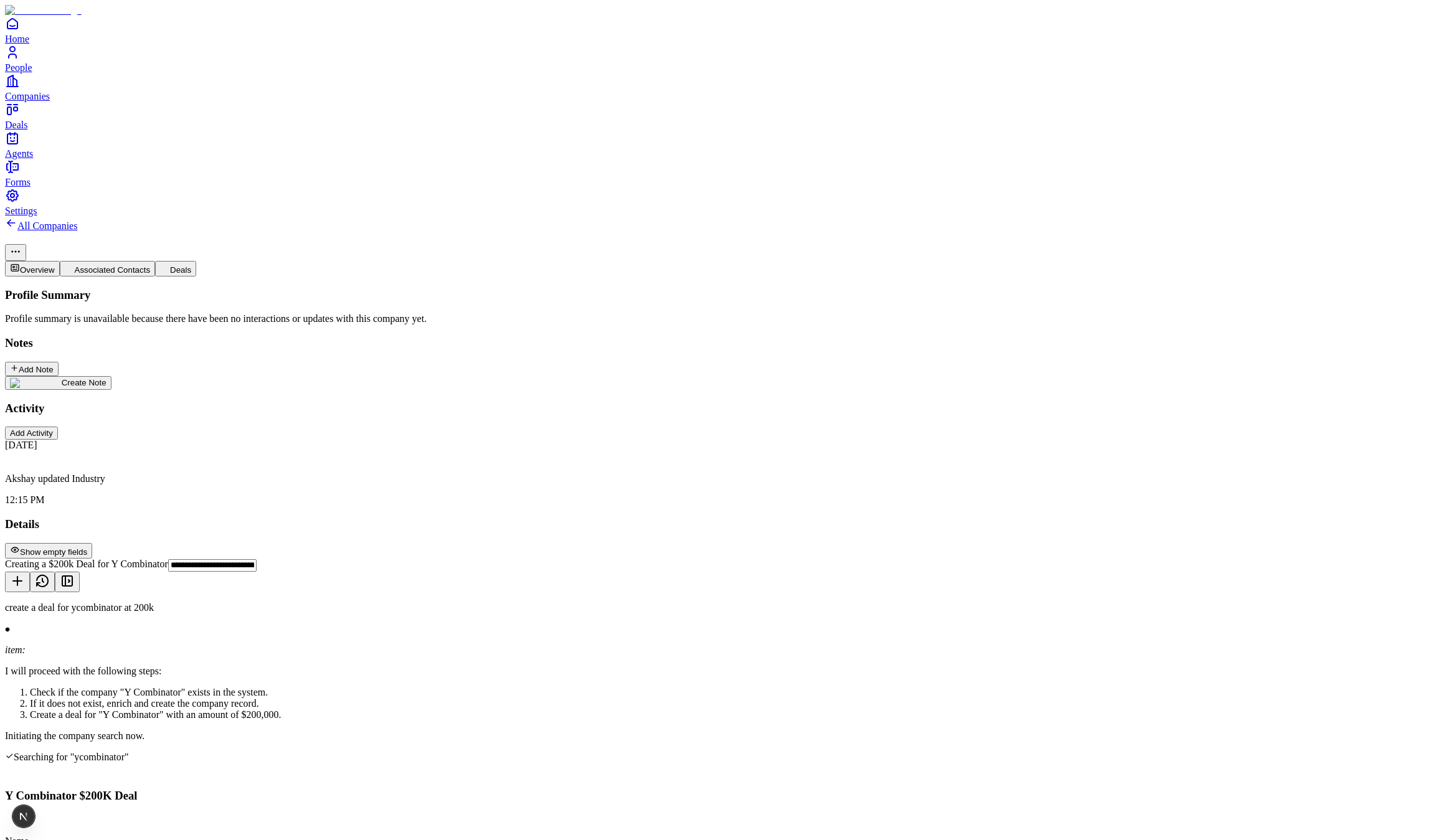
scroll to position [539, 0]
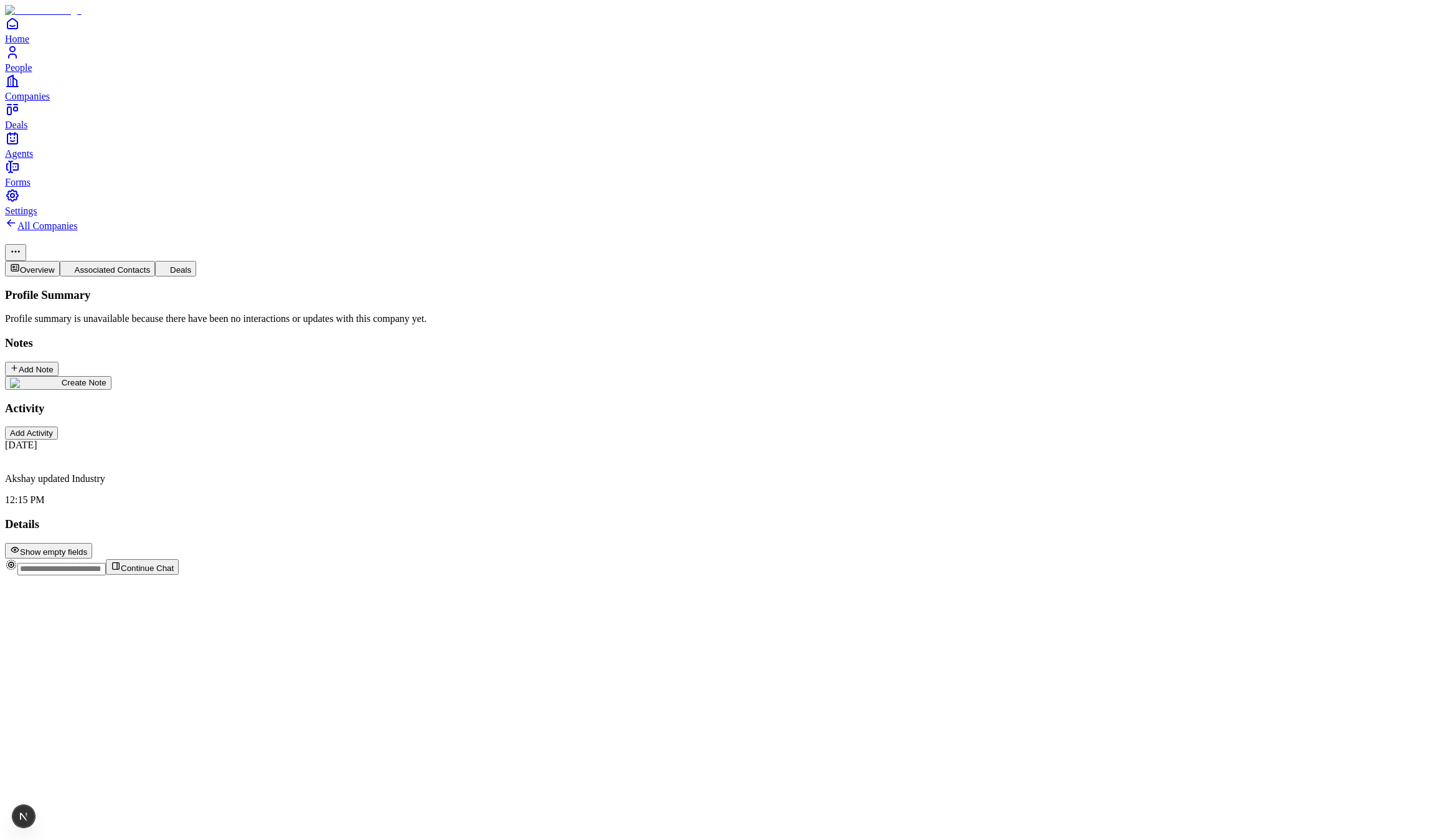
click at [27, 73] on link "People" at bounding box center [723, 59] width 1436 height 28
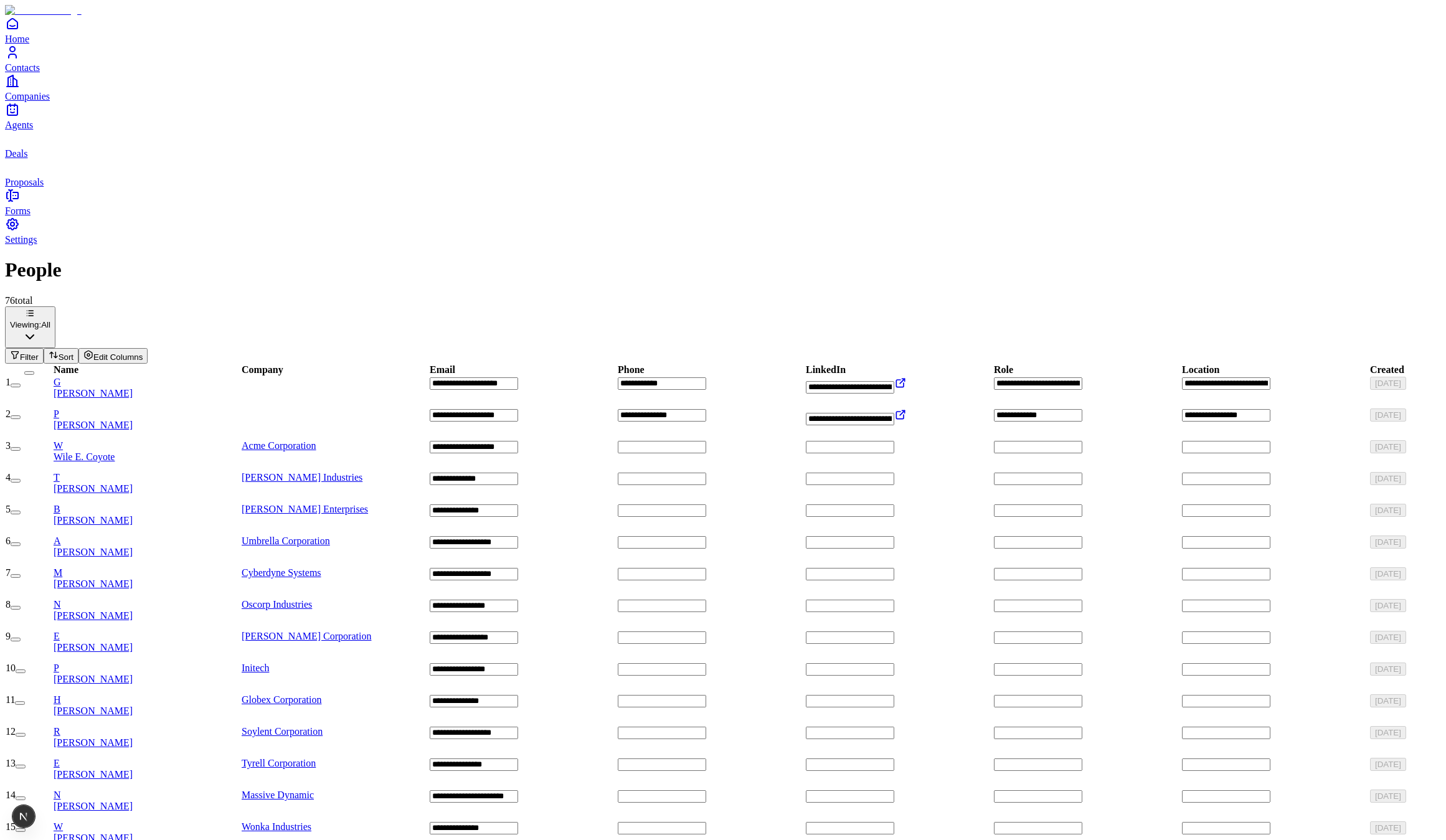
click at [43, 159] on link "Deals" at bounding box center [723, 145] width 1436 height 28
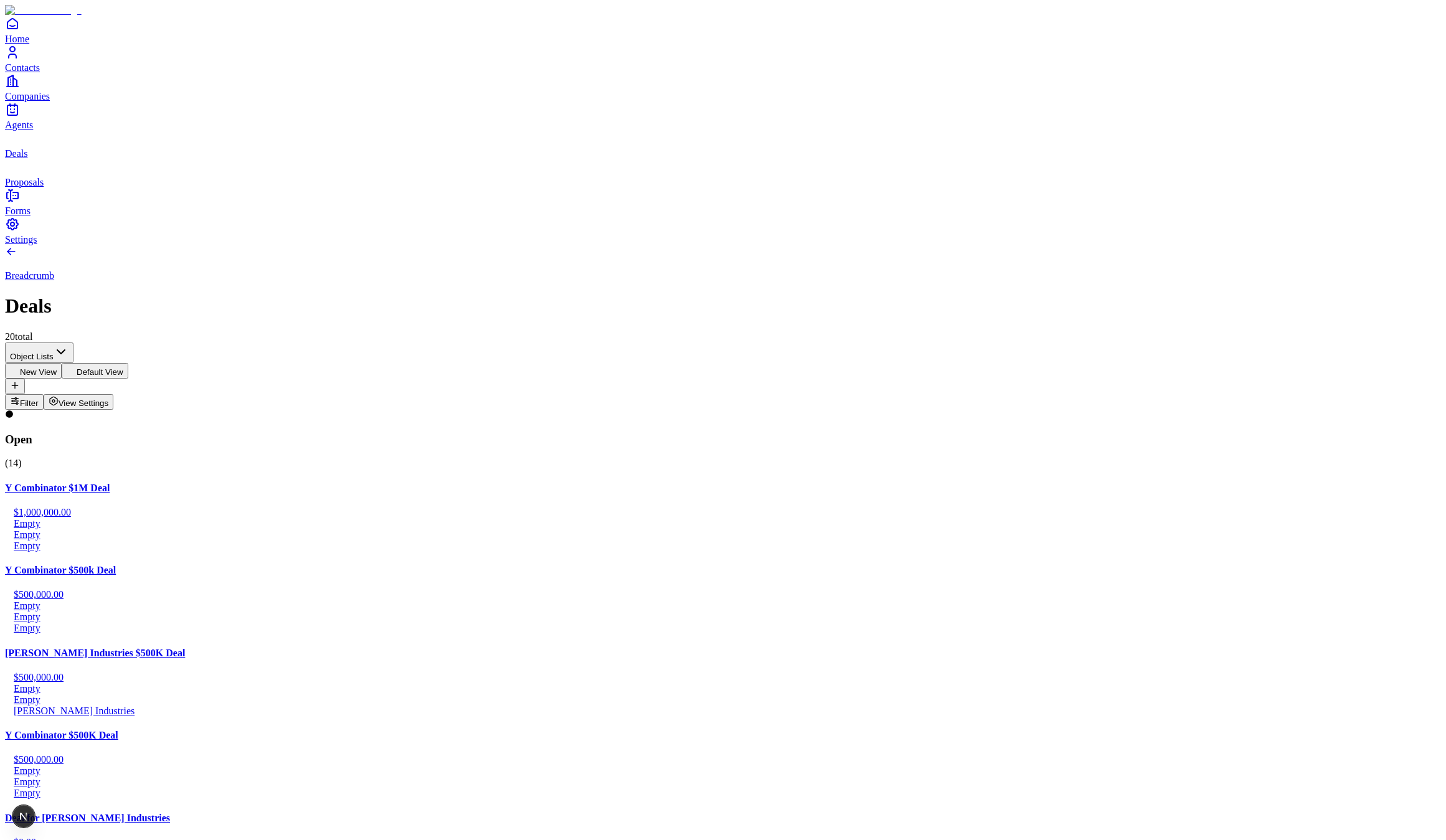
click at [40, 73] on span "Contacts" at bounding box center [23, 68] width 35 height 11
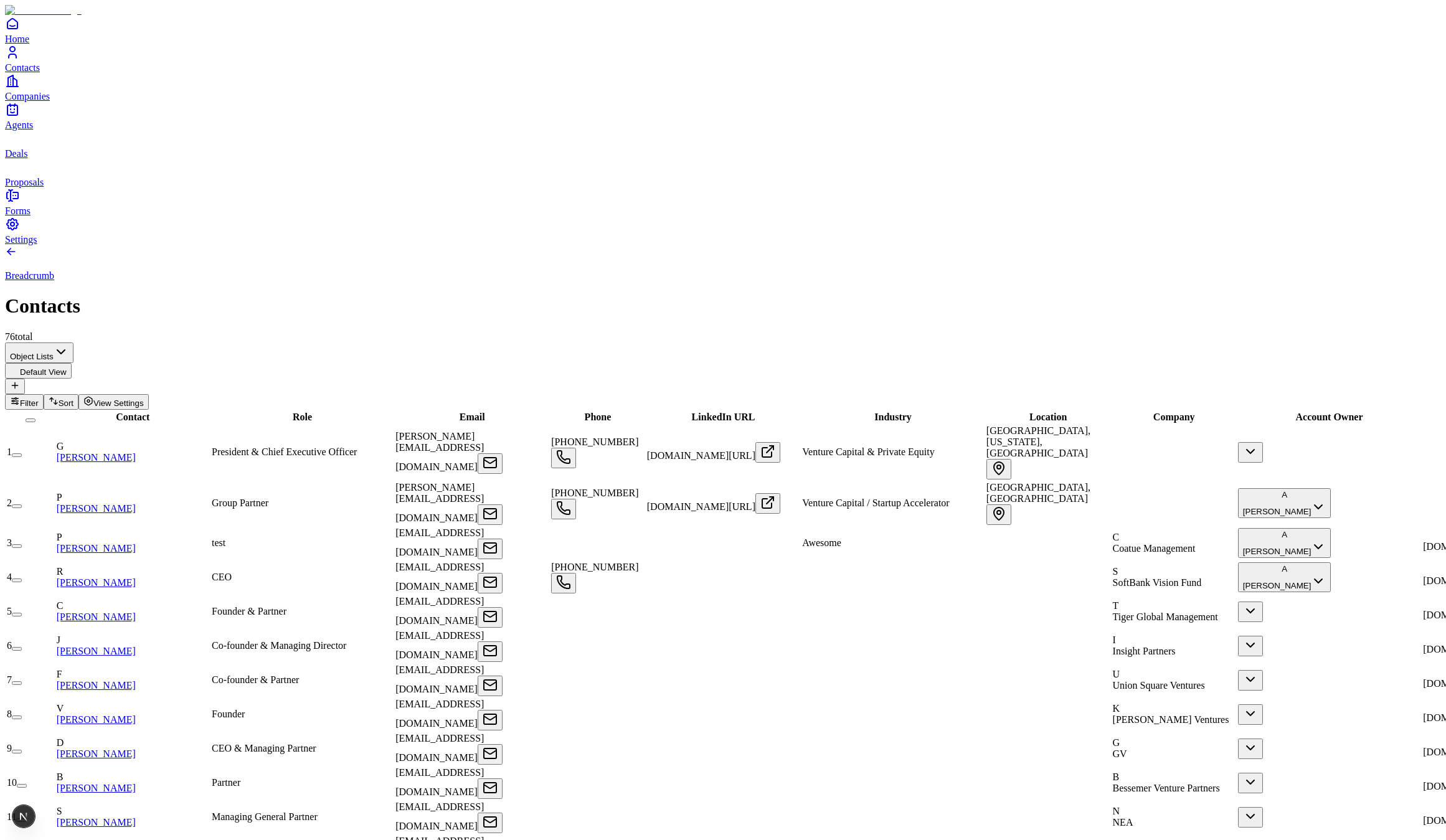
click at [47, 101] on span "Companies" at bounding box center [28, 97] width 45 height 11
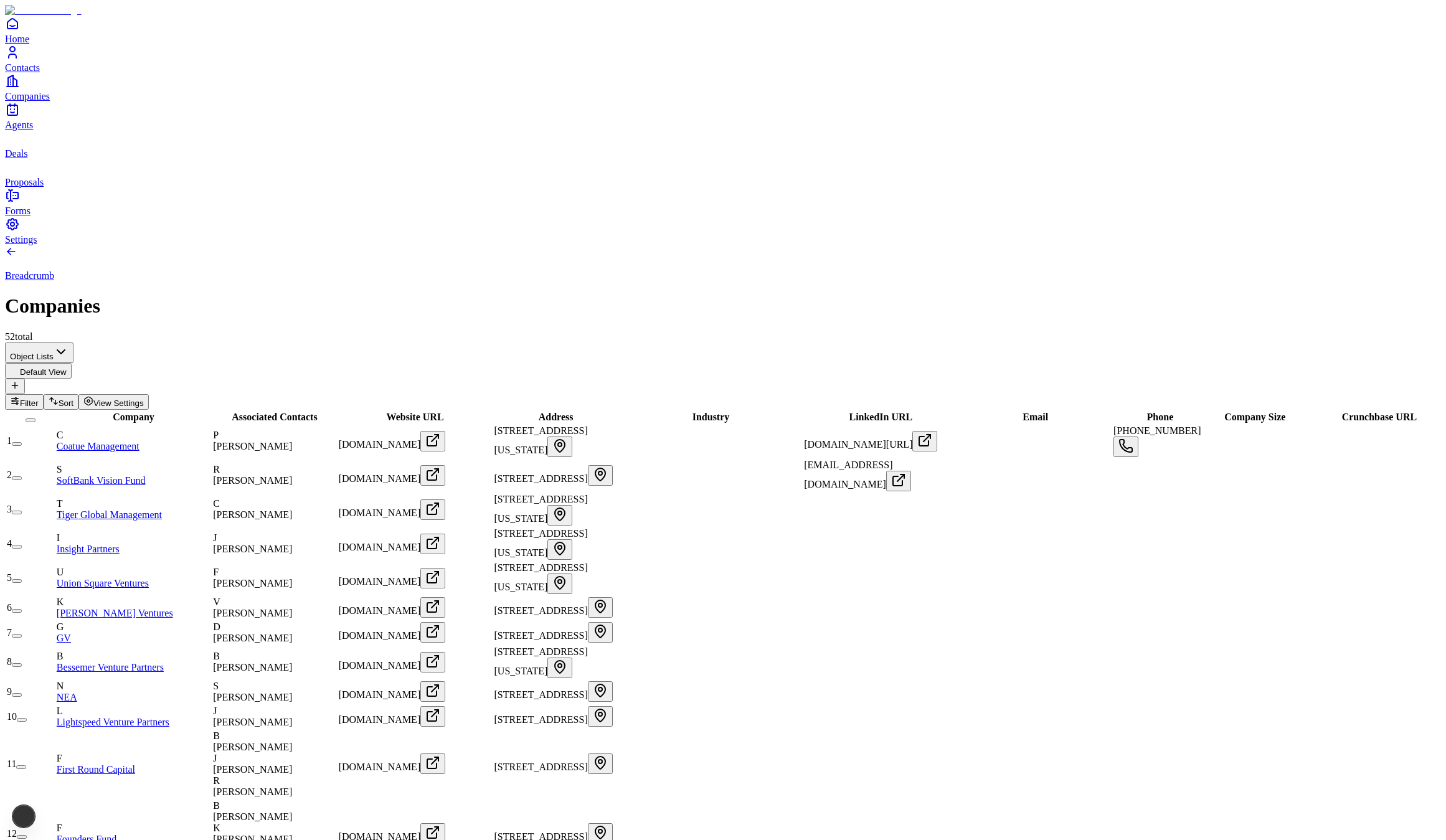
click at [33, 130] on span "Agents" at bounding box center [19, 125] width 28 height 11
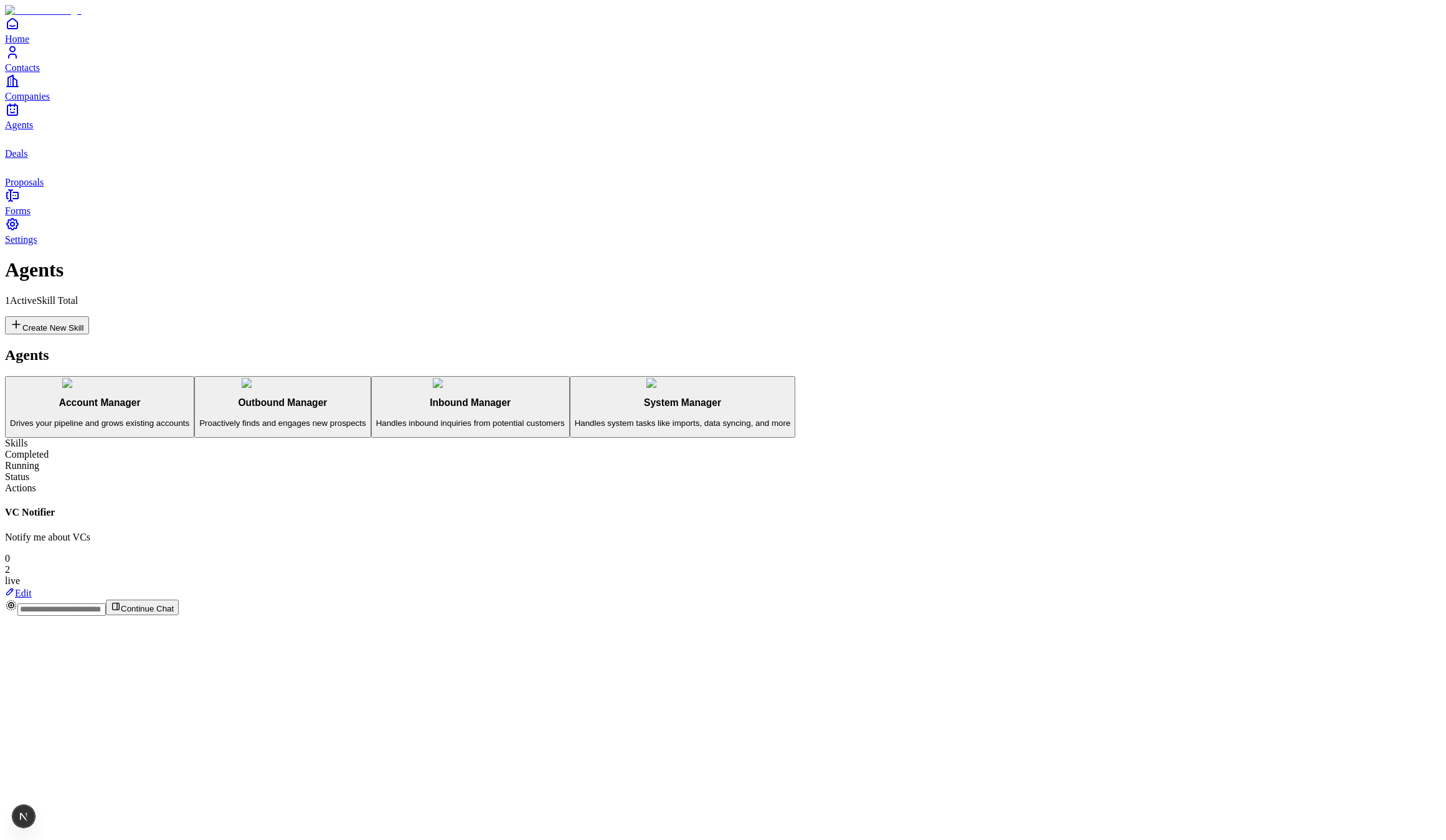
click at [27, 159] on span "Deals" at bounding box center [16, 154] width 23 height 11
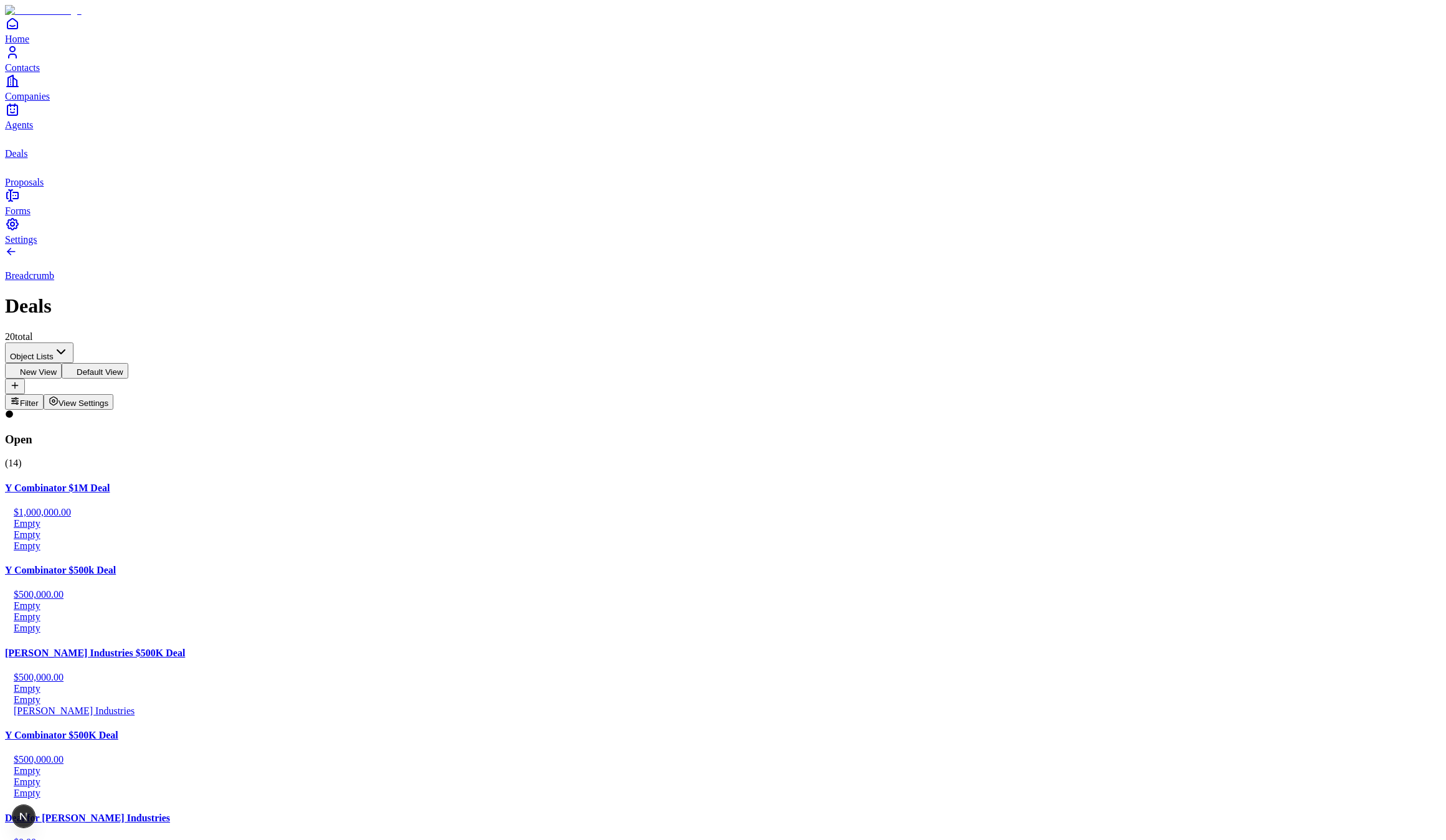
click at [33, 130] on span "Agents" at bounding box center [19, 125] width 28 height 11
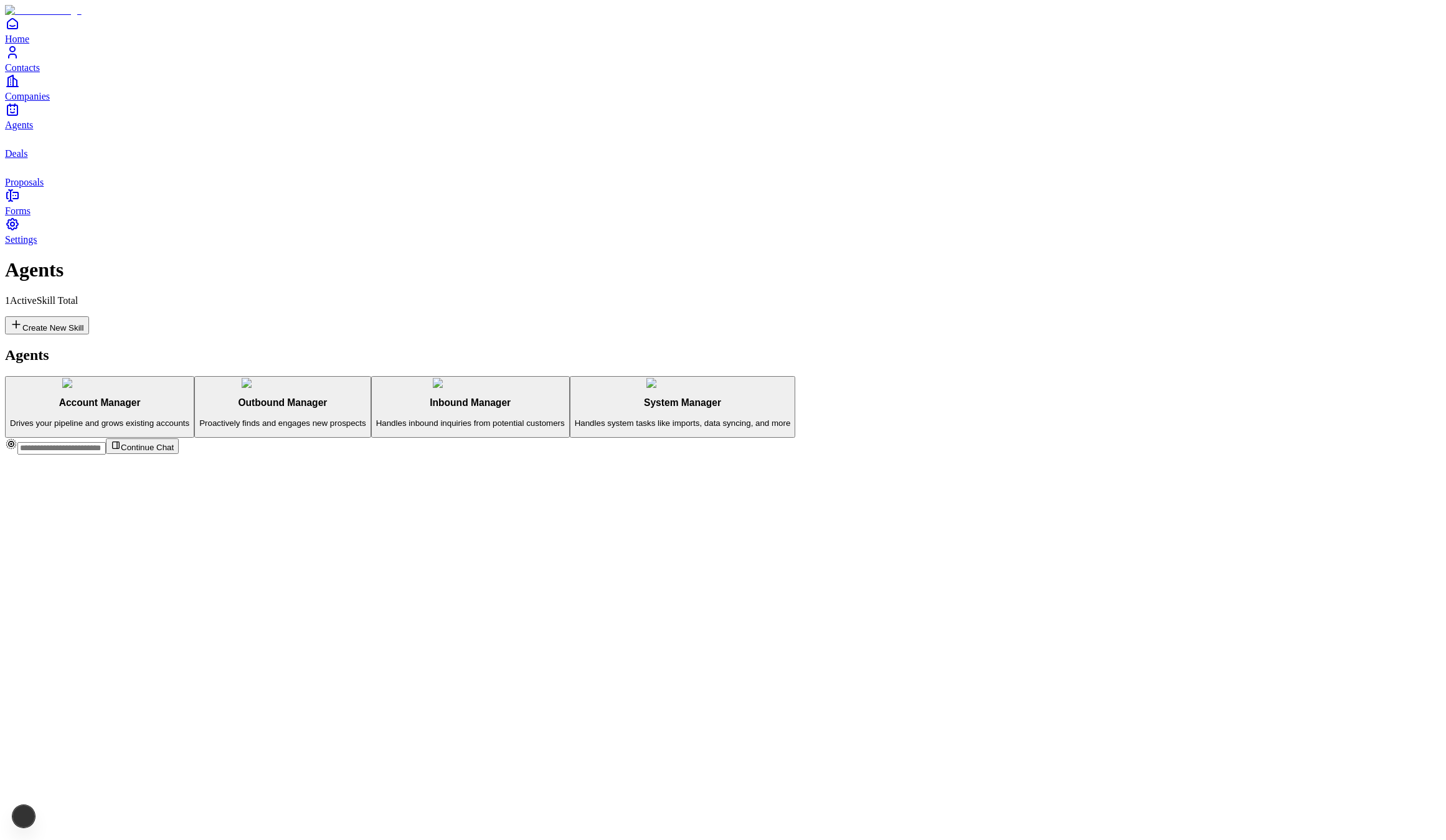
click at [58, 101] on link "Companies" at bounding box center [723, 87] width 1436 height 28
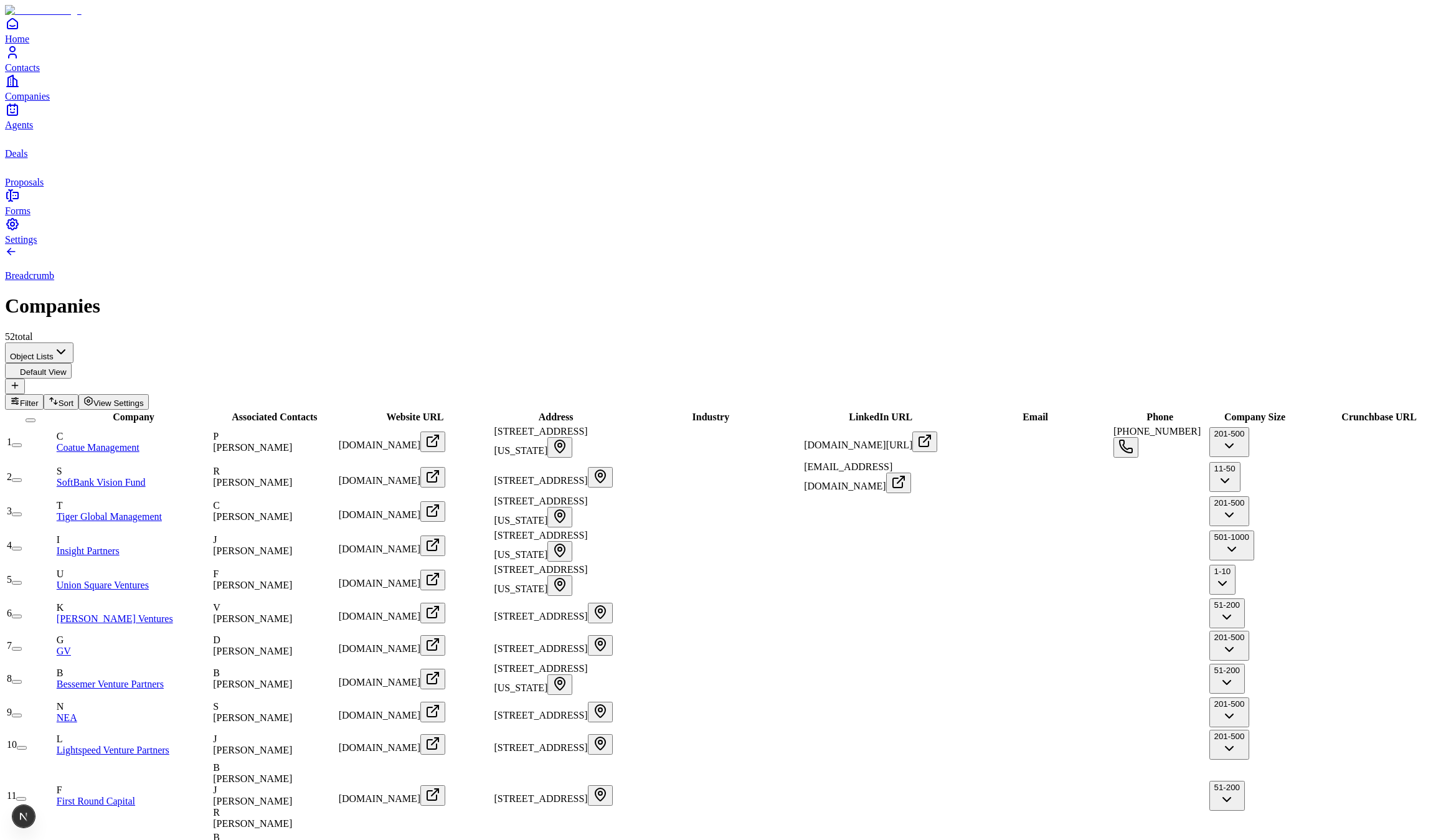
click at [27, 159] on span "Deals" at bounding box center [16, 154] width 23 height 11
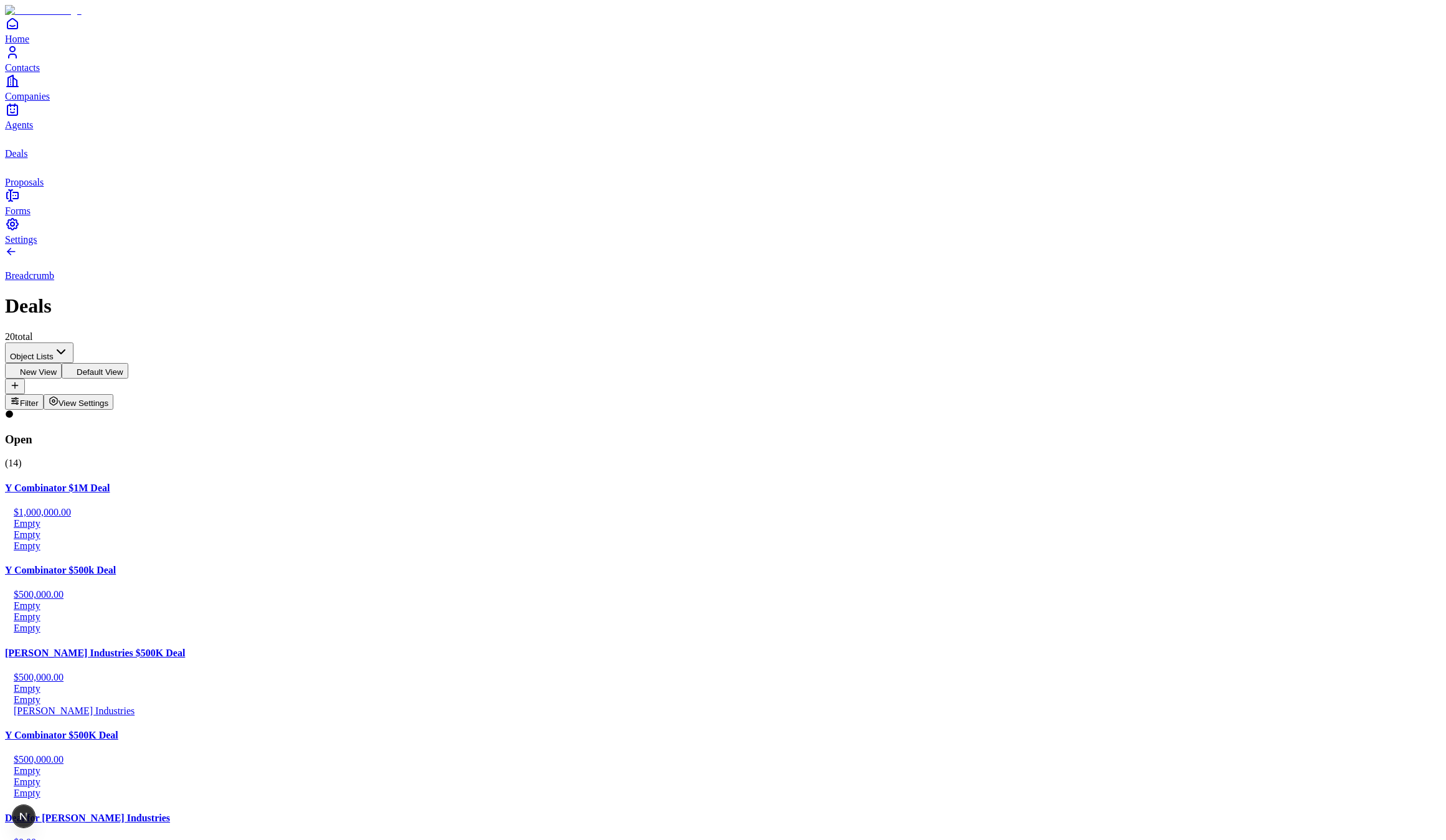
click at [39, 101] on span "Companies" at bounding box center [28, 97] width 45 height 11
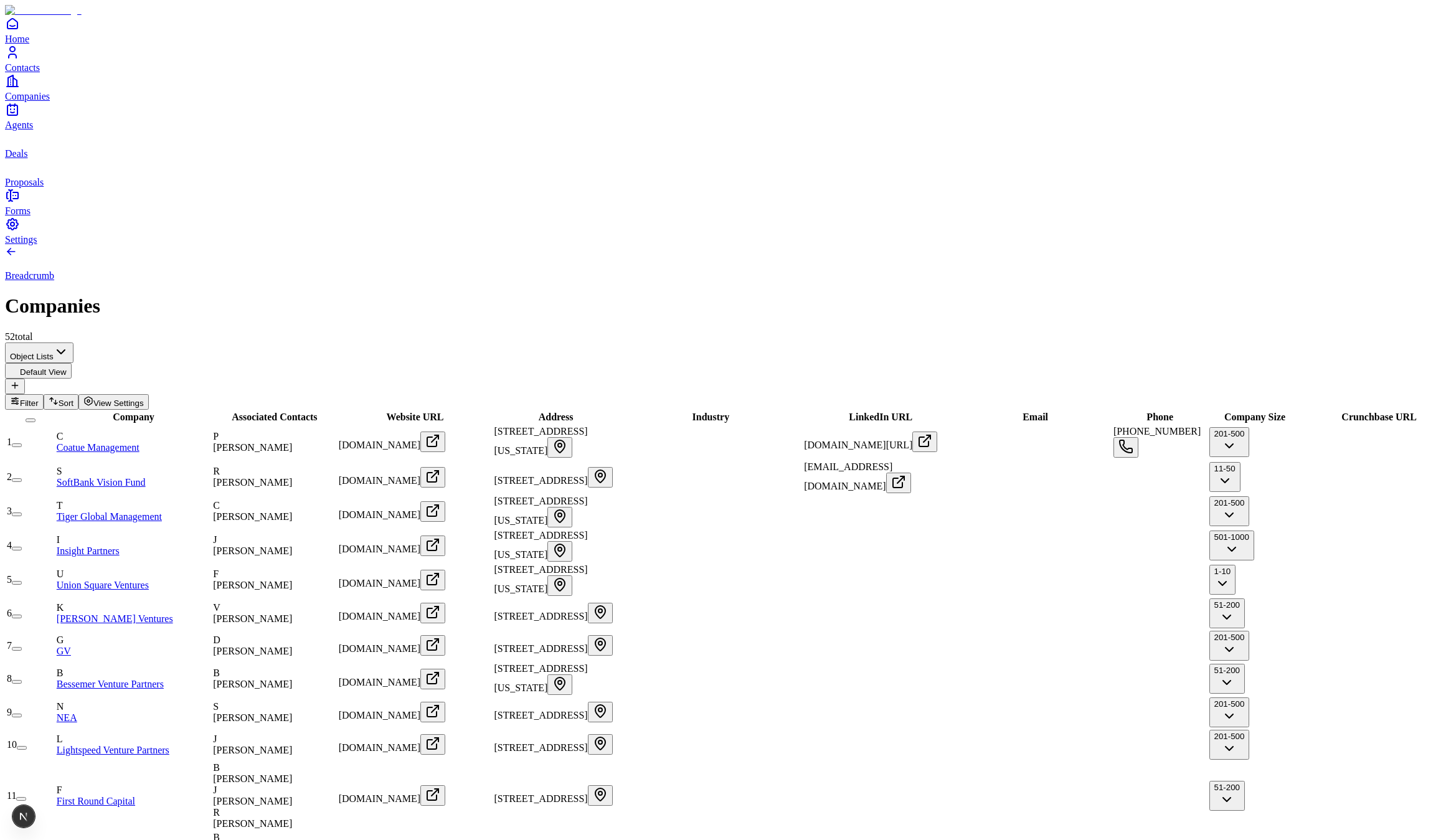
click at [38, 73] on link "Contacts" at bounding box center [723, 59] width 1436 height 28
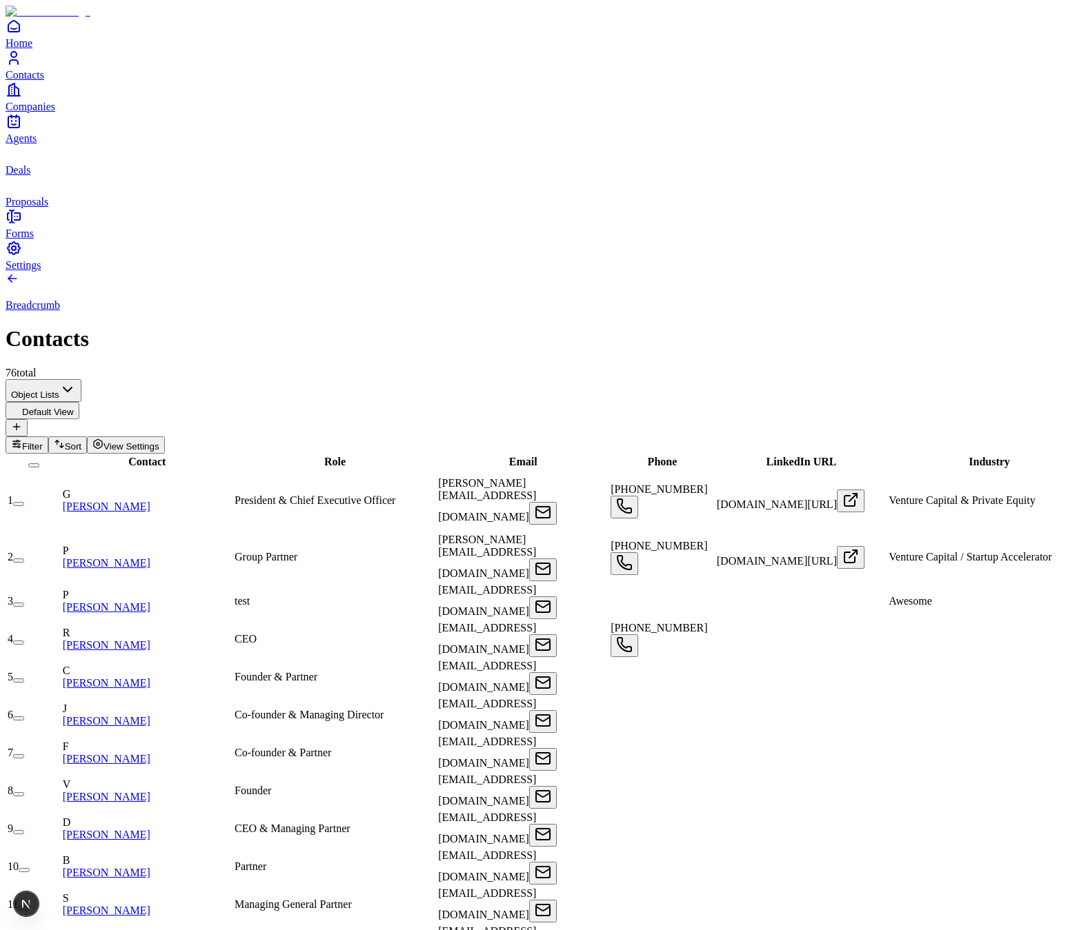
click at [50, 112] on span "Companies" at bounding box center [31, 107] width 50 height 12
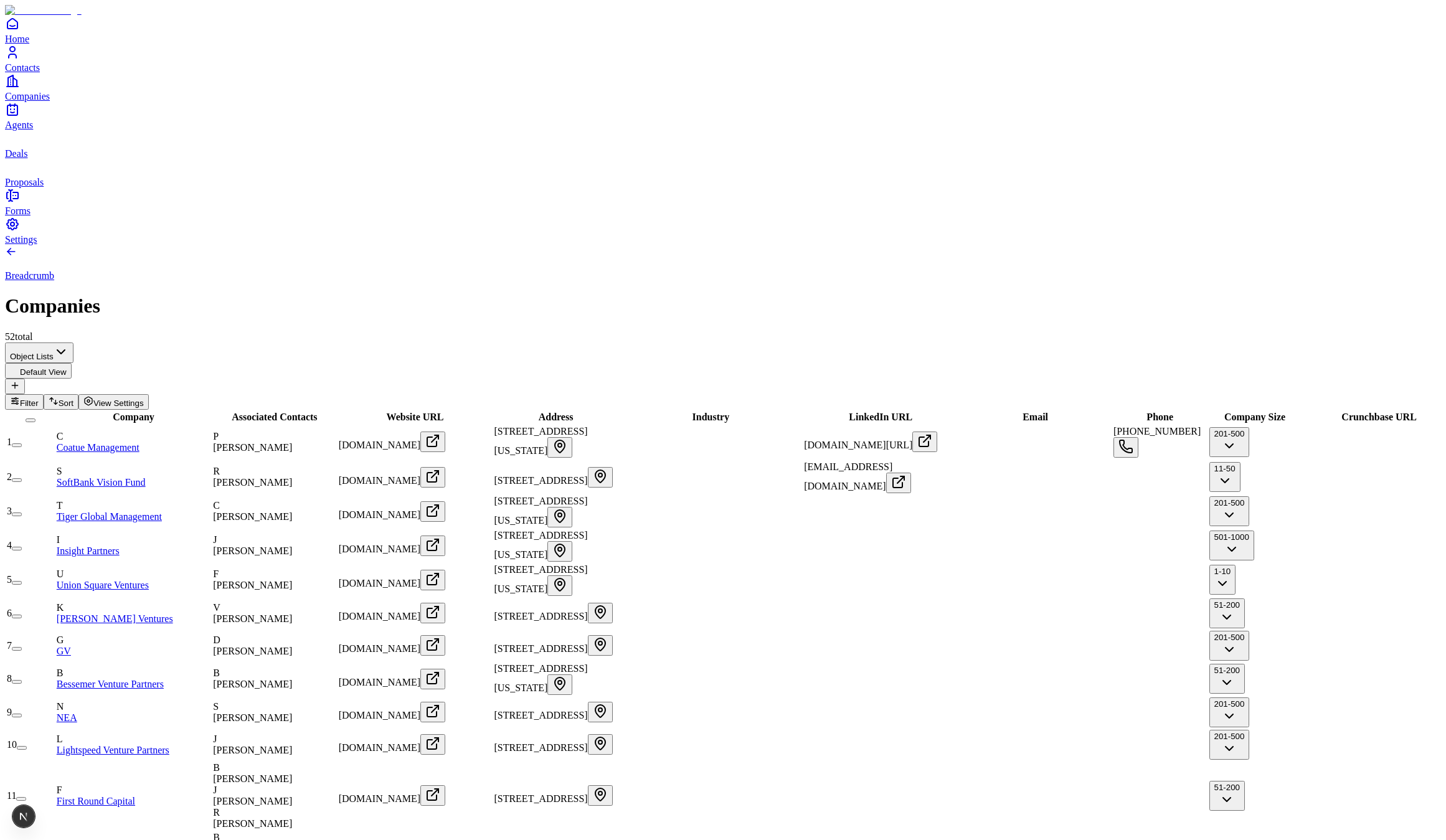
click at [154, 425] on td "C Coatue Management" at bounding box center [134, 442] width 155 height 35
click at [139, 443] on link "Coatue Management" at bounding box center [98, 448] width 83 height 11
click at [33, 130] on span "Agents" at bounding box center [19, 125] width 28 height 11
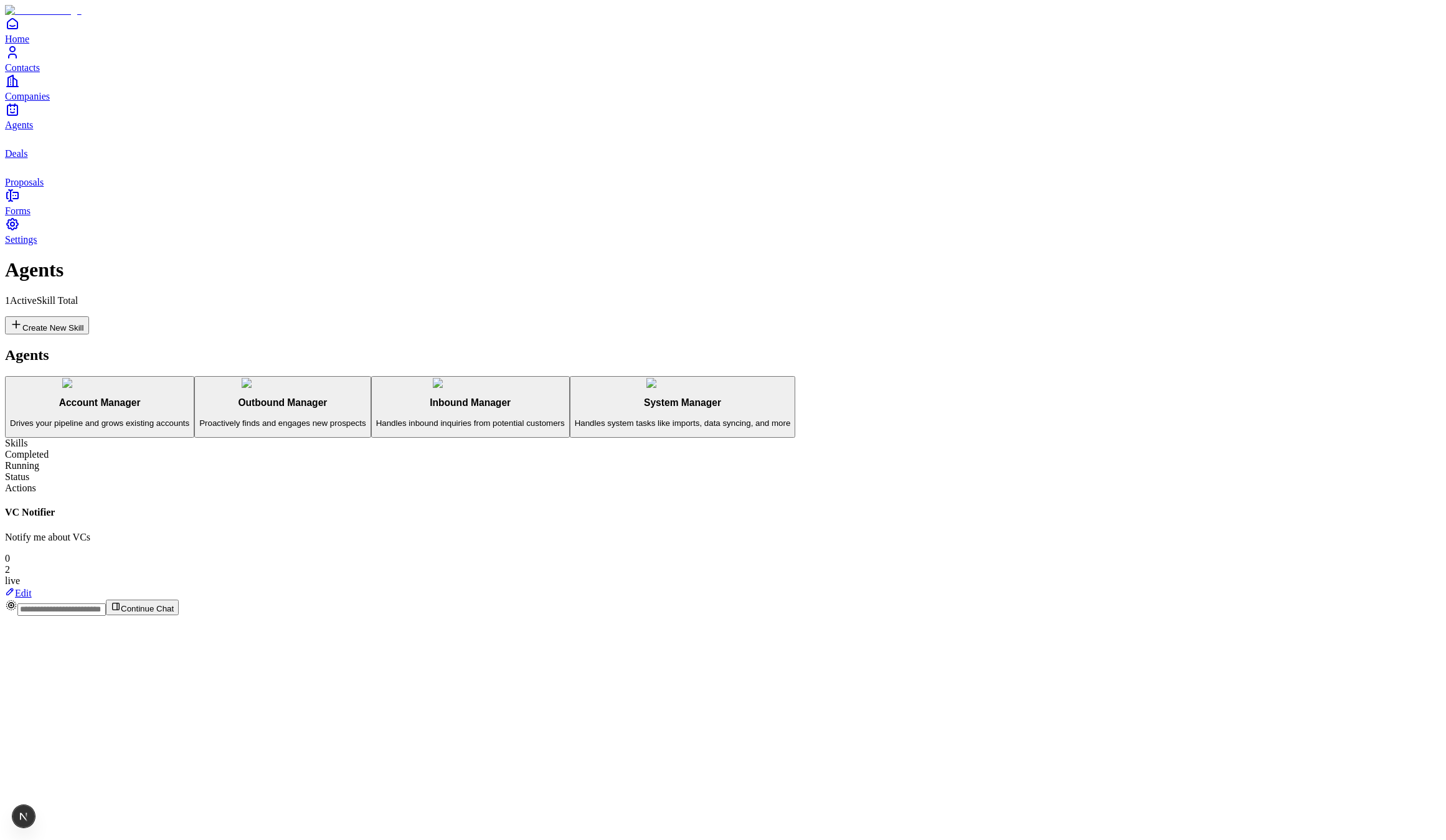
click at [27, 159] on span "Deals" at bounding box center [16, 154] width 23 height 11
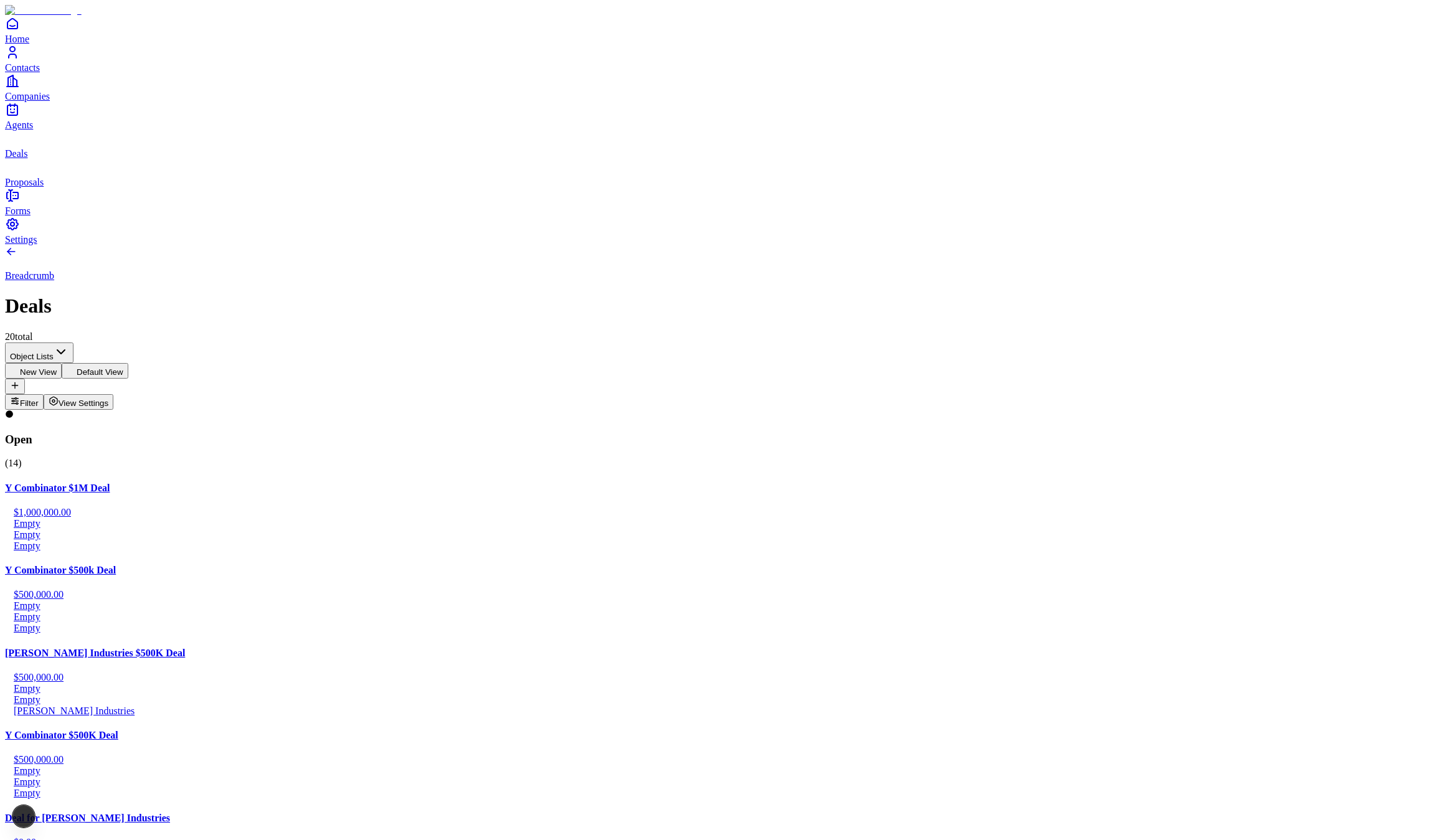
click at [63, 188] on link "Proposals" at bounding box center [723, 173] width 1436 height 28
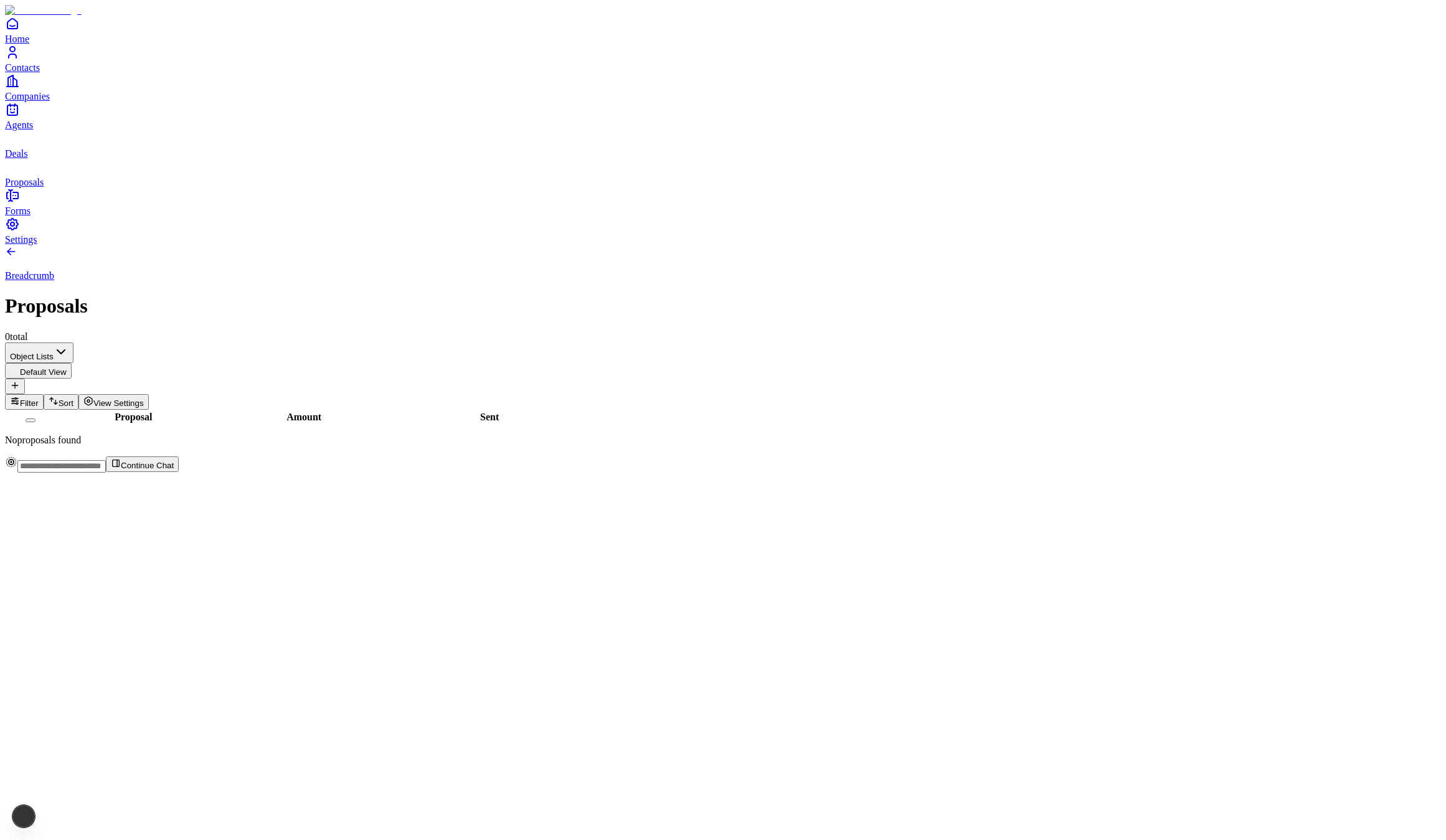
click at [49, 159] on link "Deals" at bounding box center [723, 145] width 1436 height 28
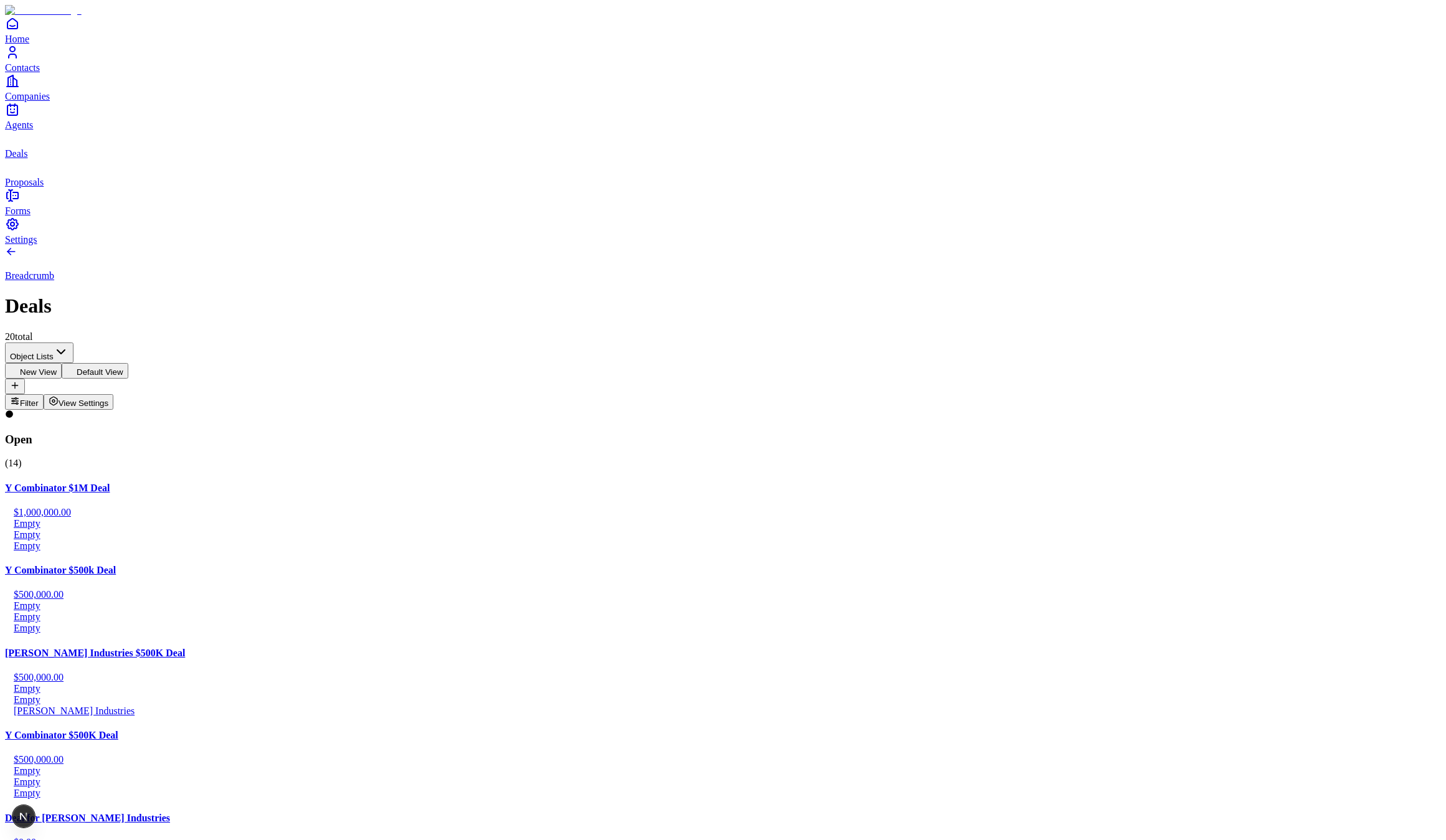
click at [51, 188] on link "Proposals" at bounding box center [723, 173] width 1436 height 28
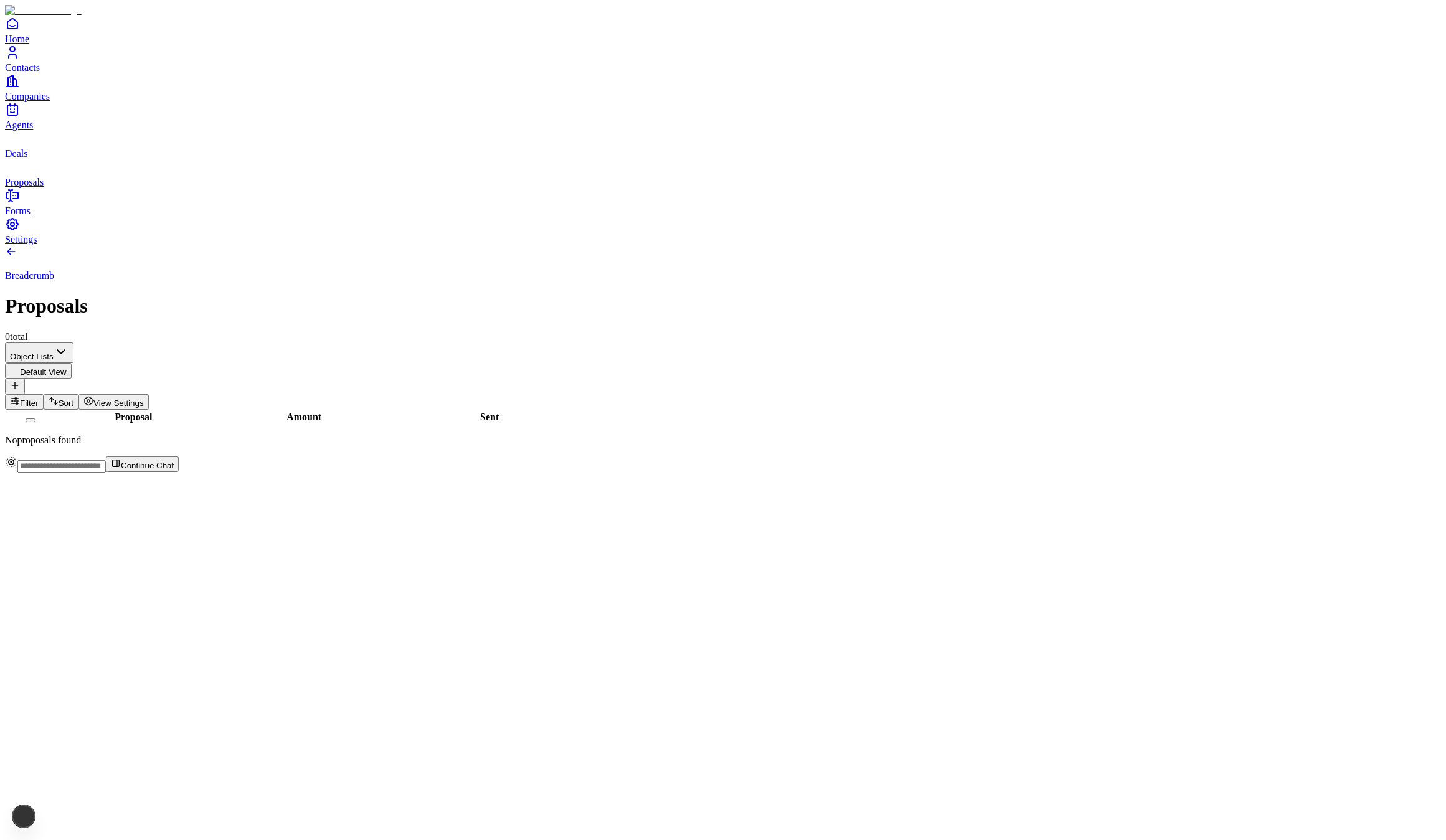
click at [47, 159] on link "Deals" at bounding box center [723, 145] width 1436 height 28
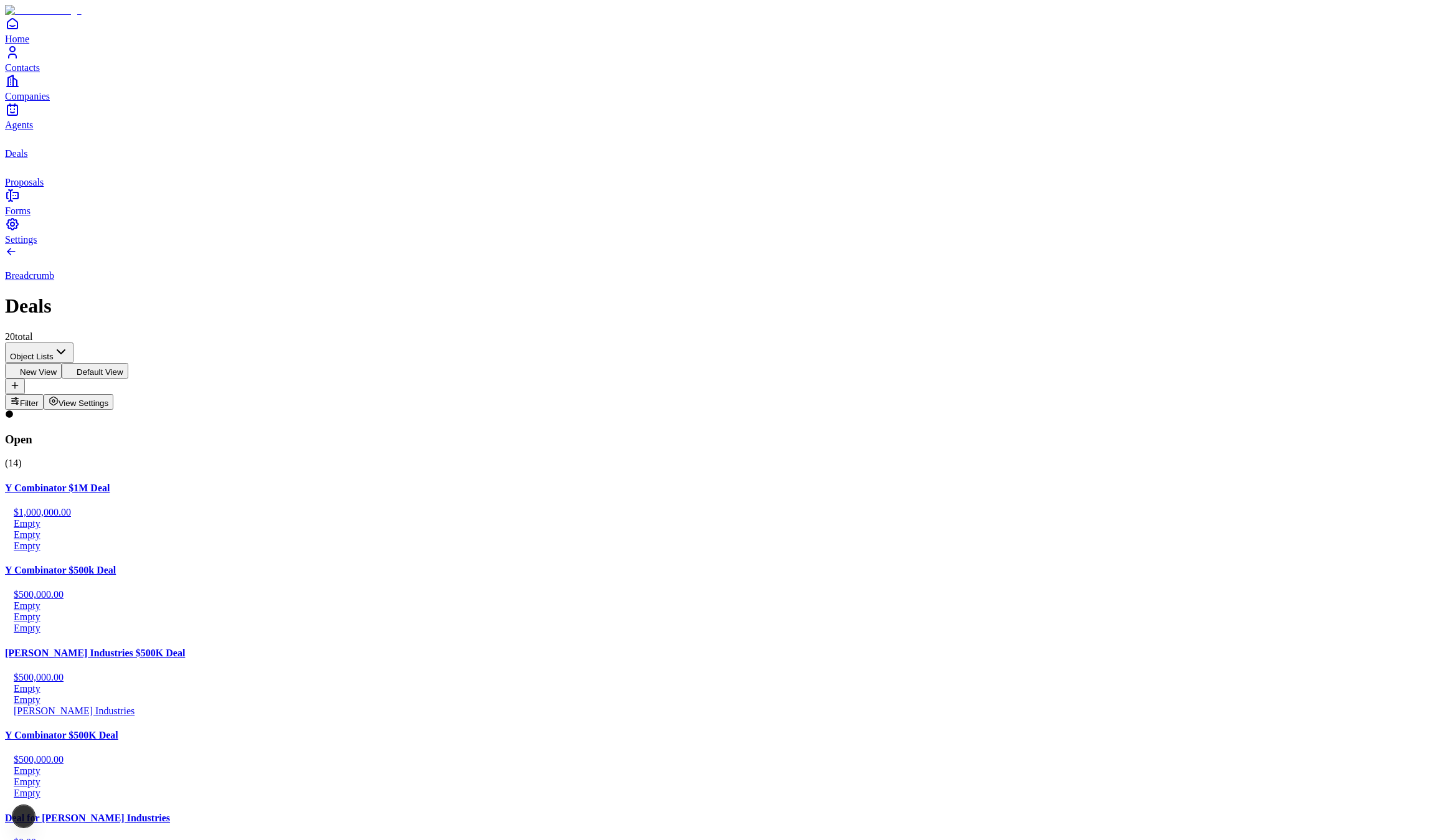
click at [33, 130] on span "Agents" at bounding box center [19, 125] width 28 height 11
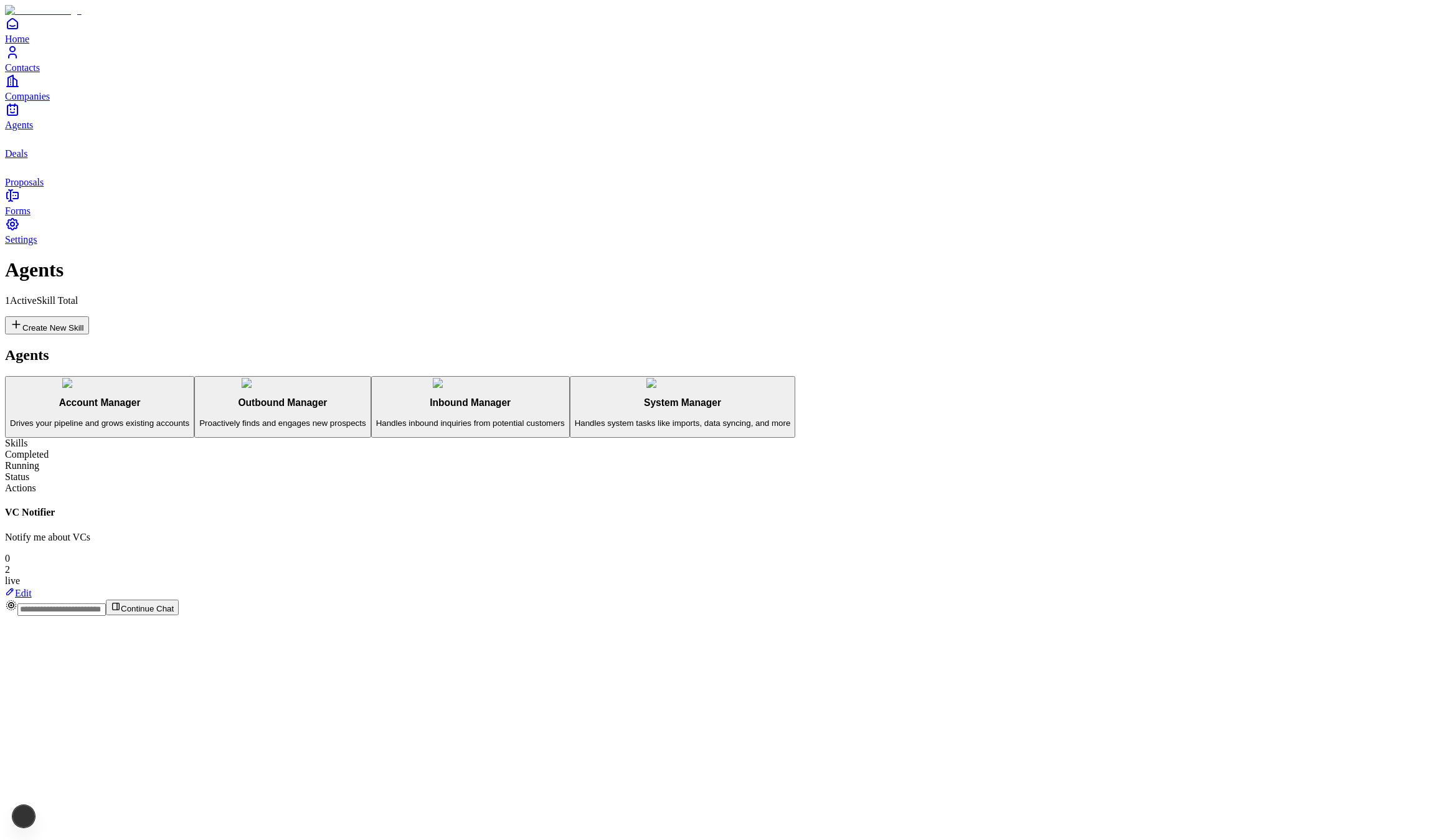
click at [45, 101] on span "Companies" at bounding box center [28, 97] width 45 height 11
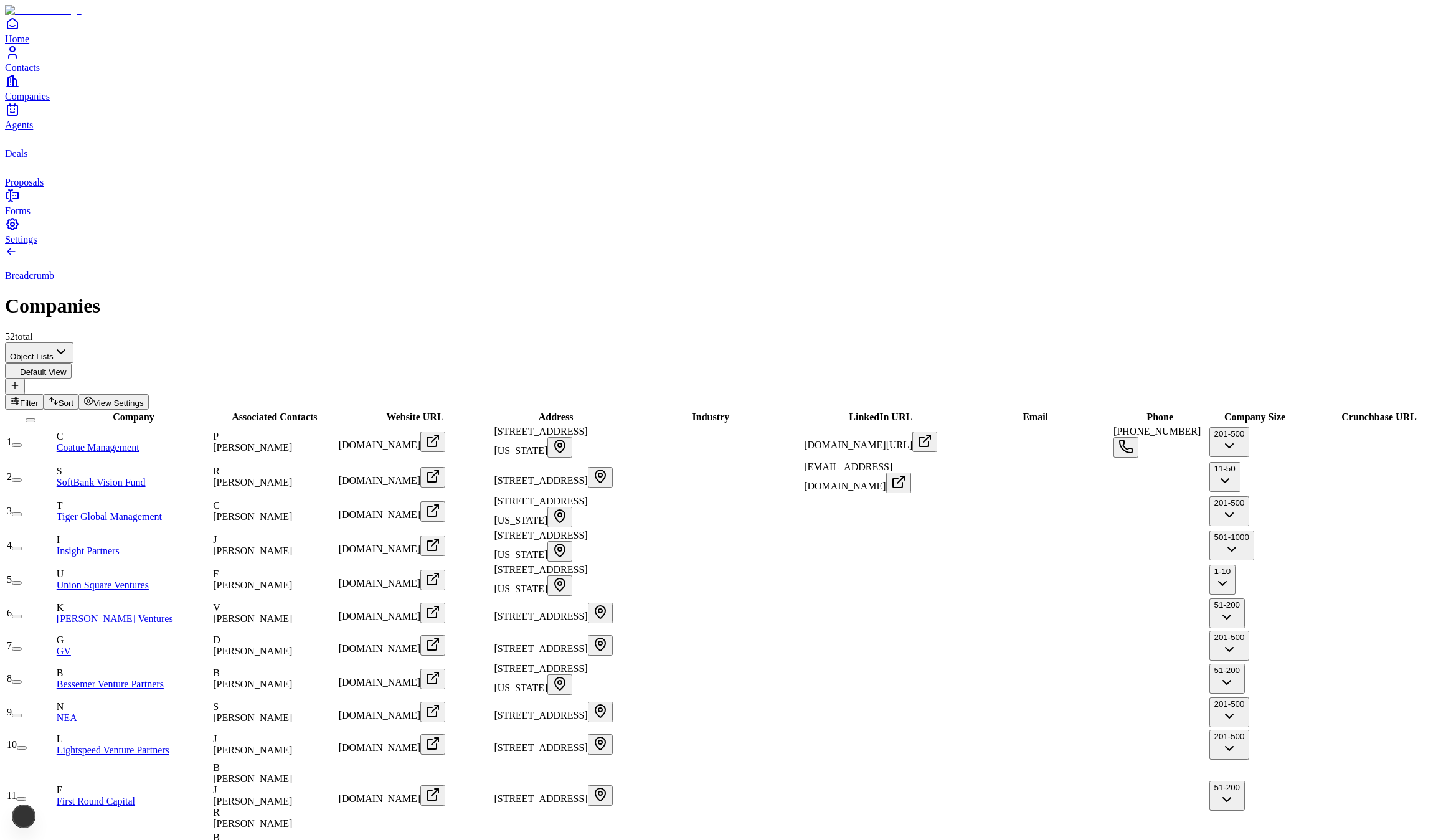
click at [40, 73] on span "Contacts" at bounding box center [23, 68] width 35 height 11
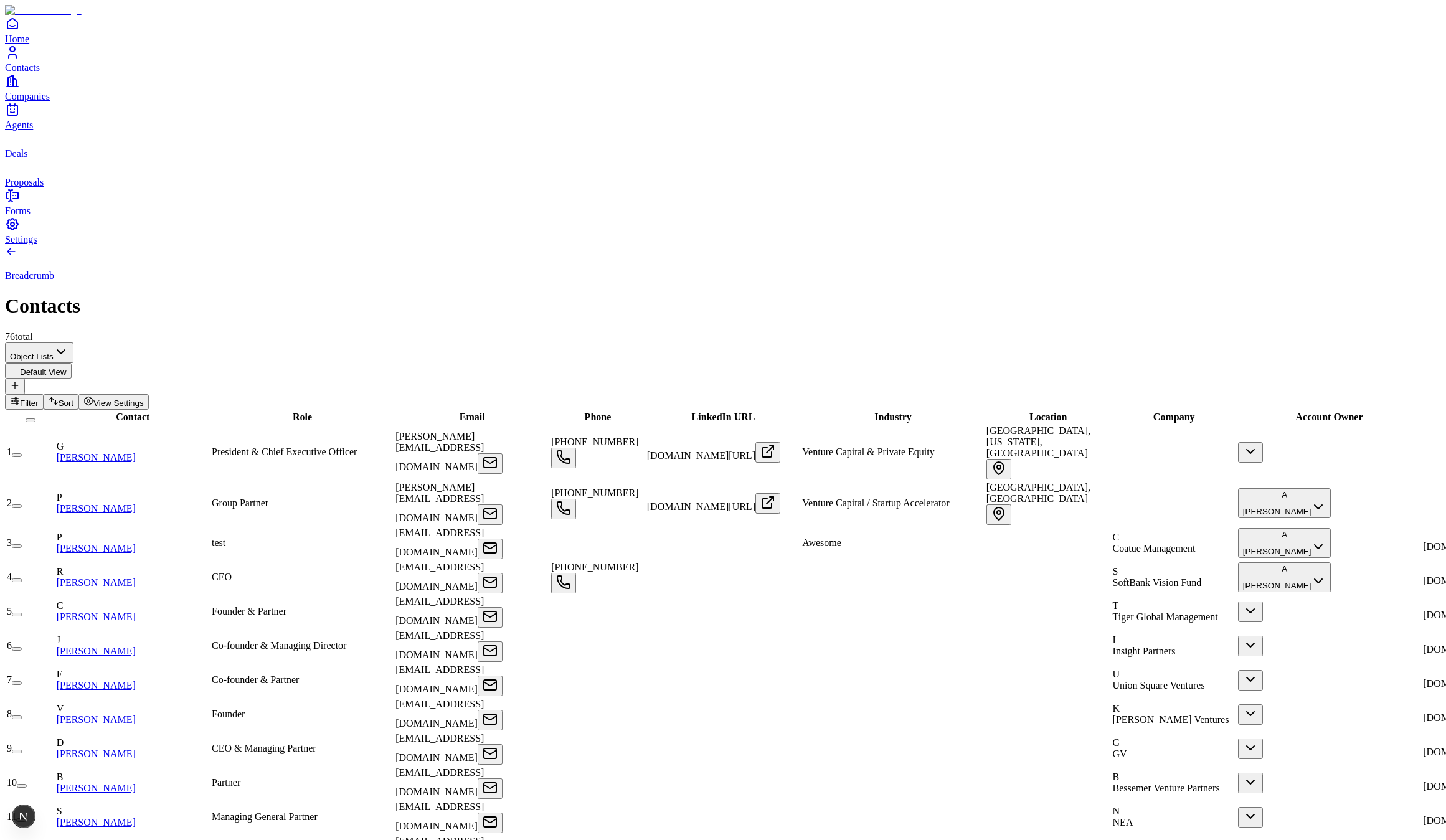
click at [31, 216] on span "Forms" at bounding box center [18, 211] width 25 height 11
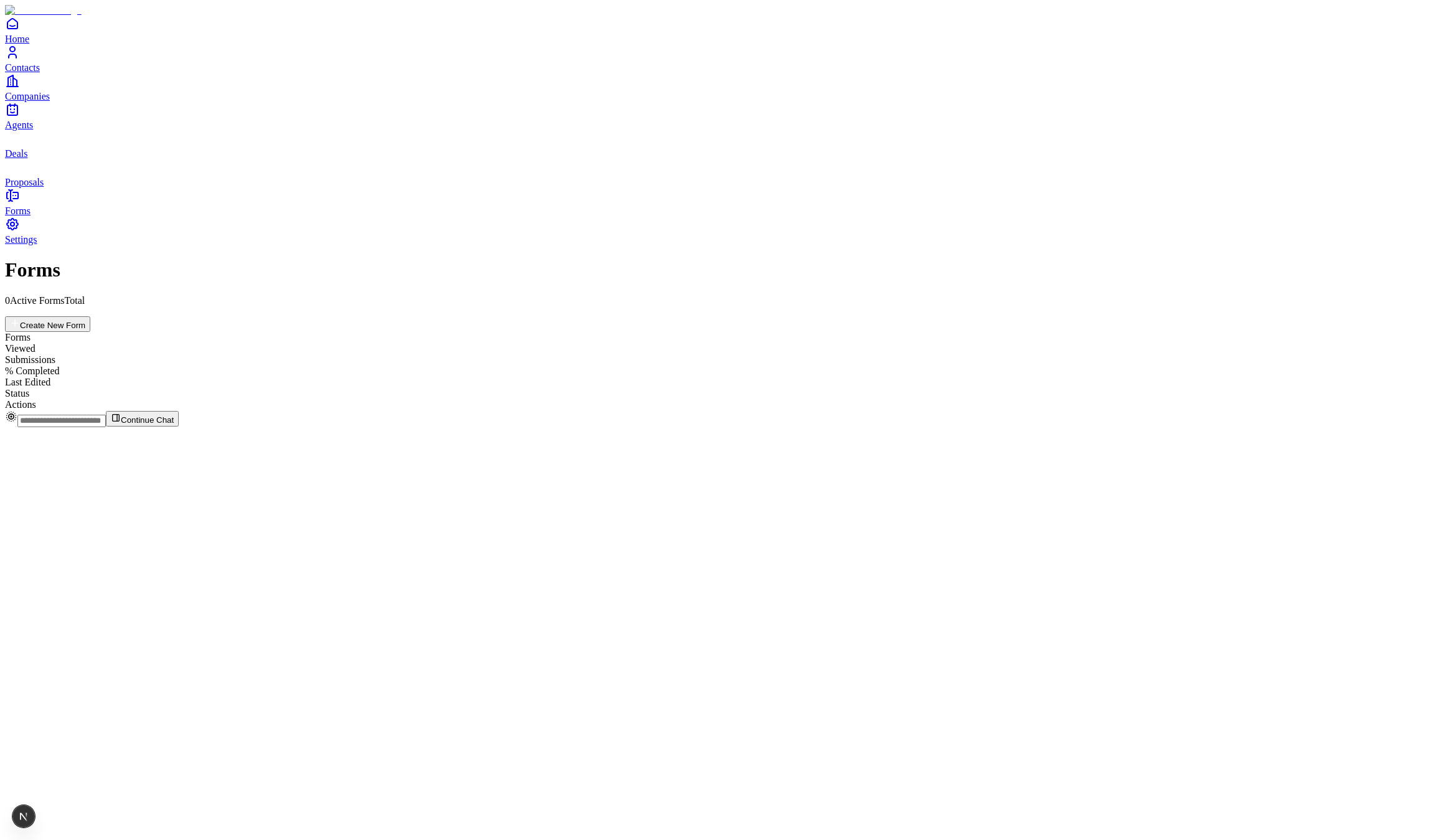
click at [51, 245] on link "Settings" at bounding box center [723, 230] width 1436 height 28
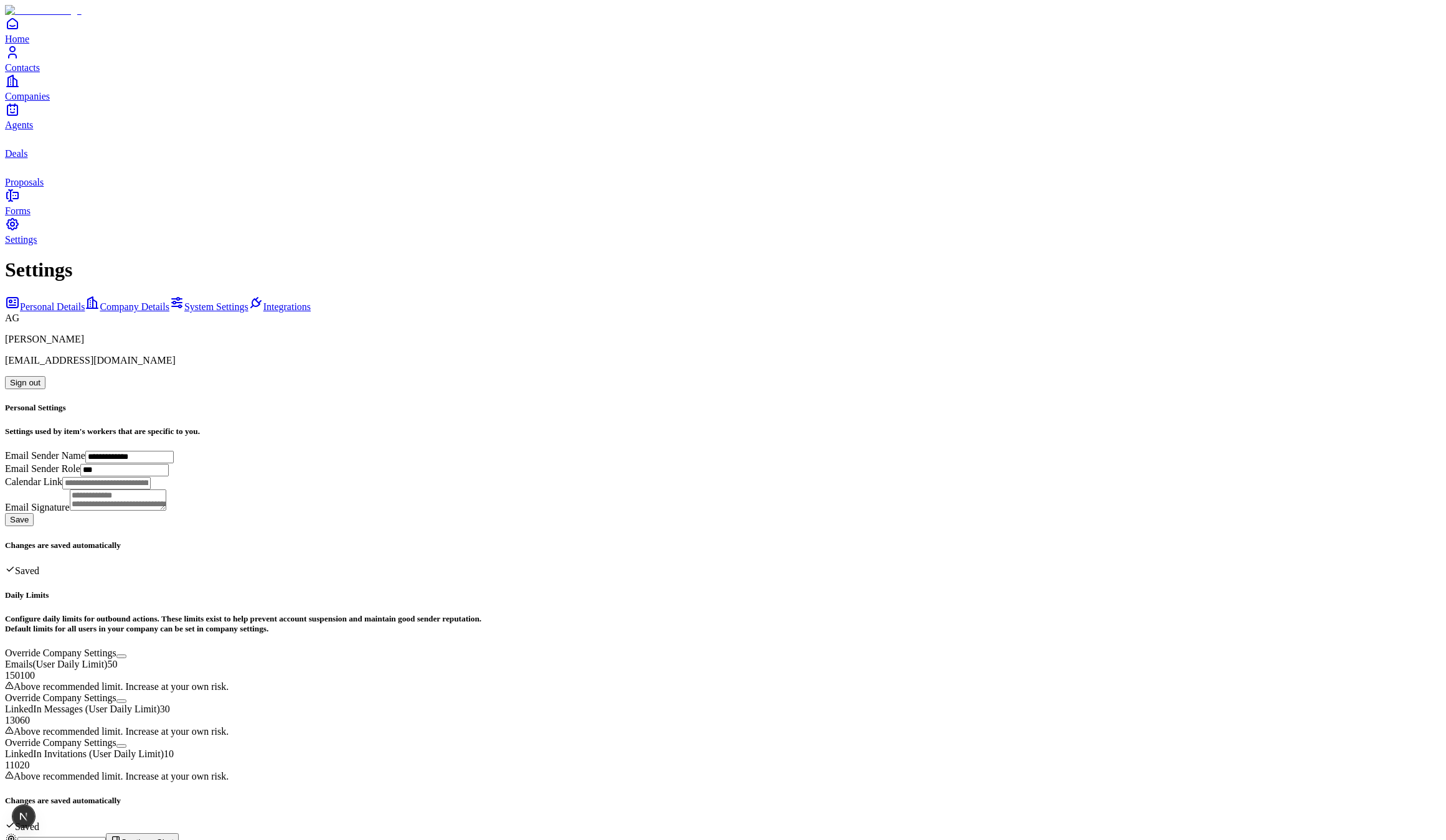
click at [129, 302] on link "Company Details" at bounding box center [127, 307] width 85 height 11
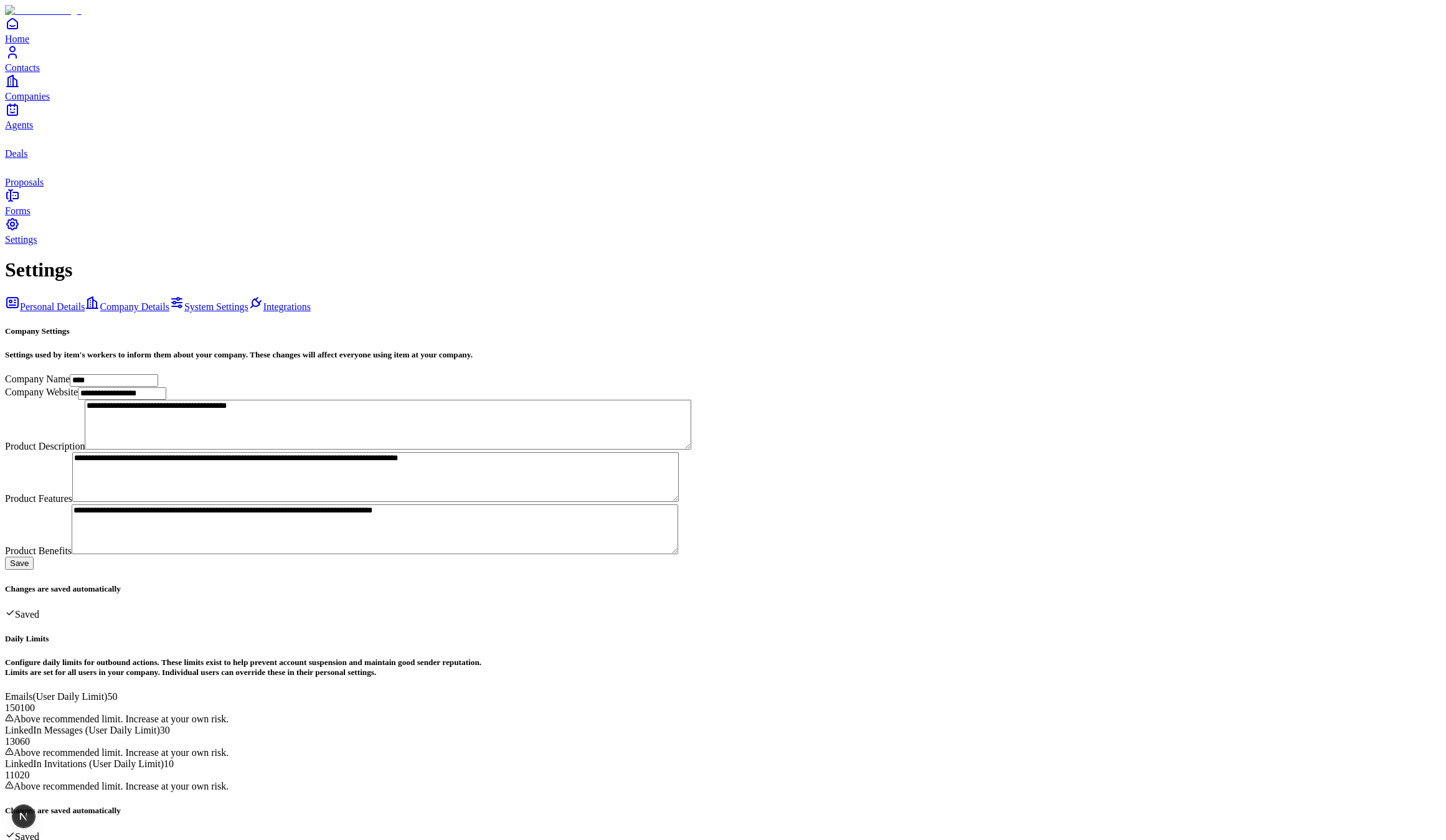
click at [31, 73] on link "Contacts" at bounding box center [723, 59] width 1436 height 28
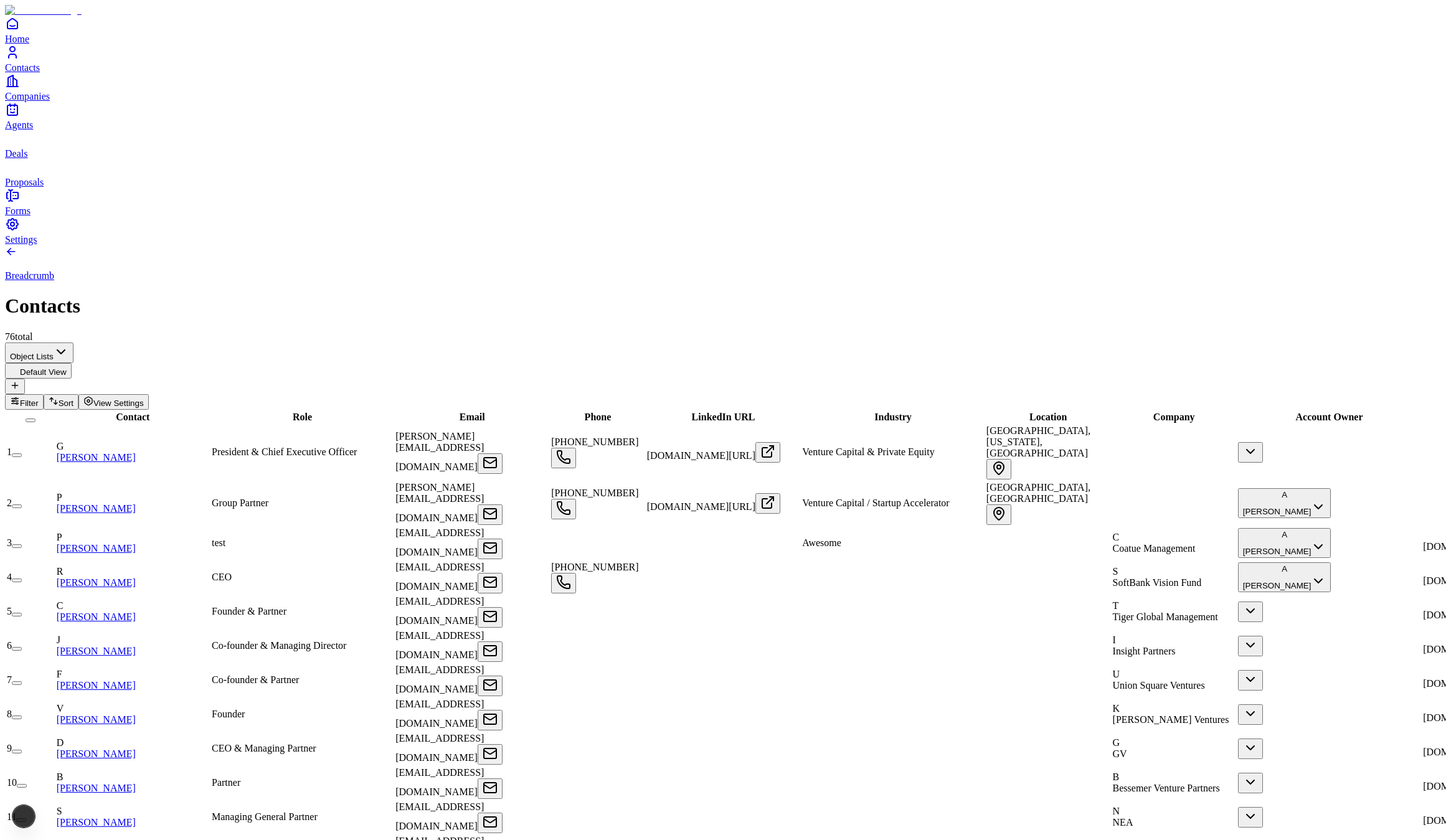
click at [42, 101] on span "Companies" at bounding box center [28, 97] width 45 height 11
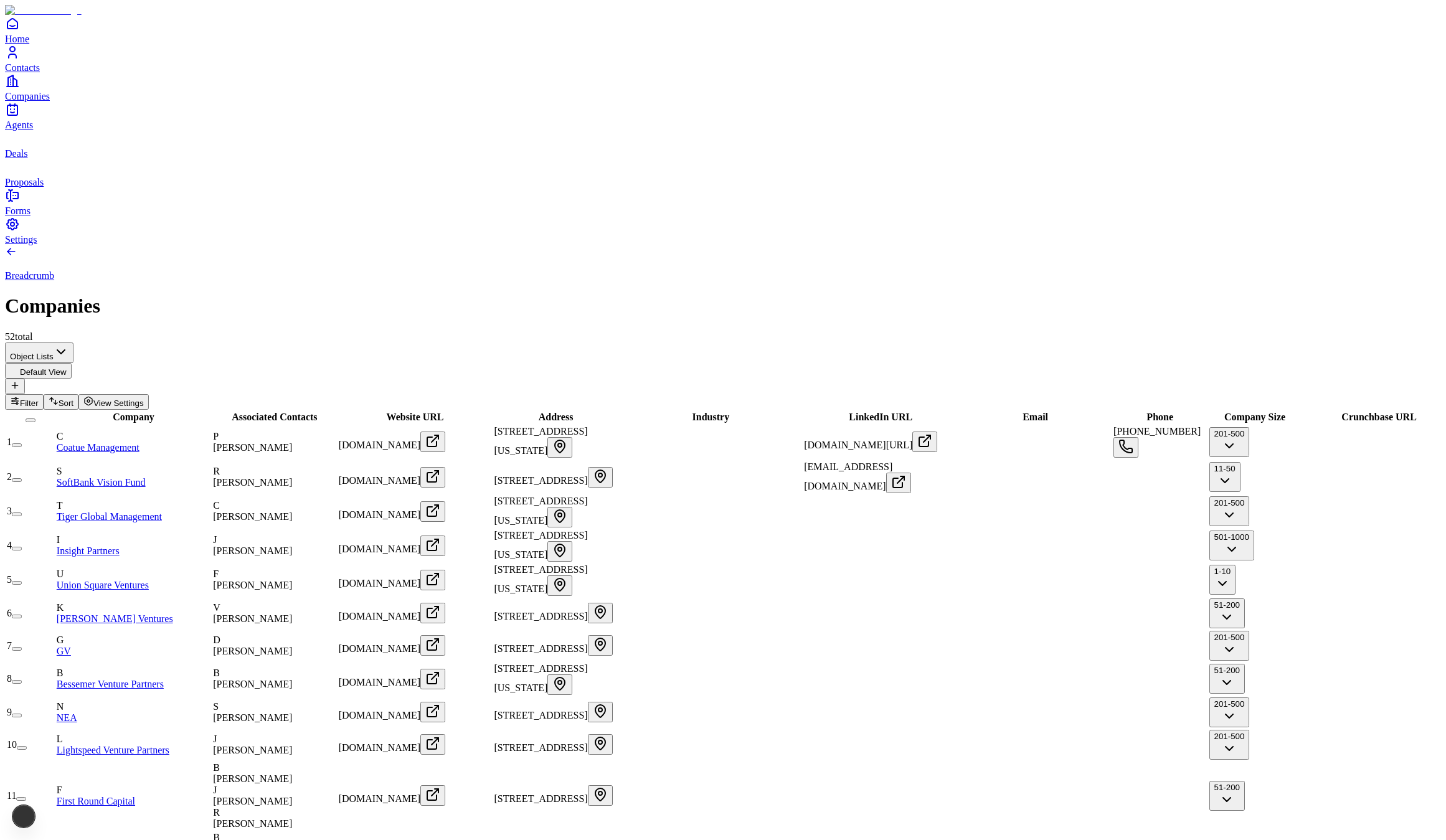
click at [29, 44] on span "Home" at bounding box center [17, 39] width 24 height 11
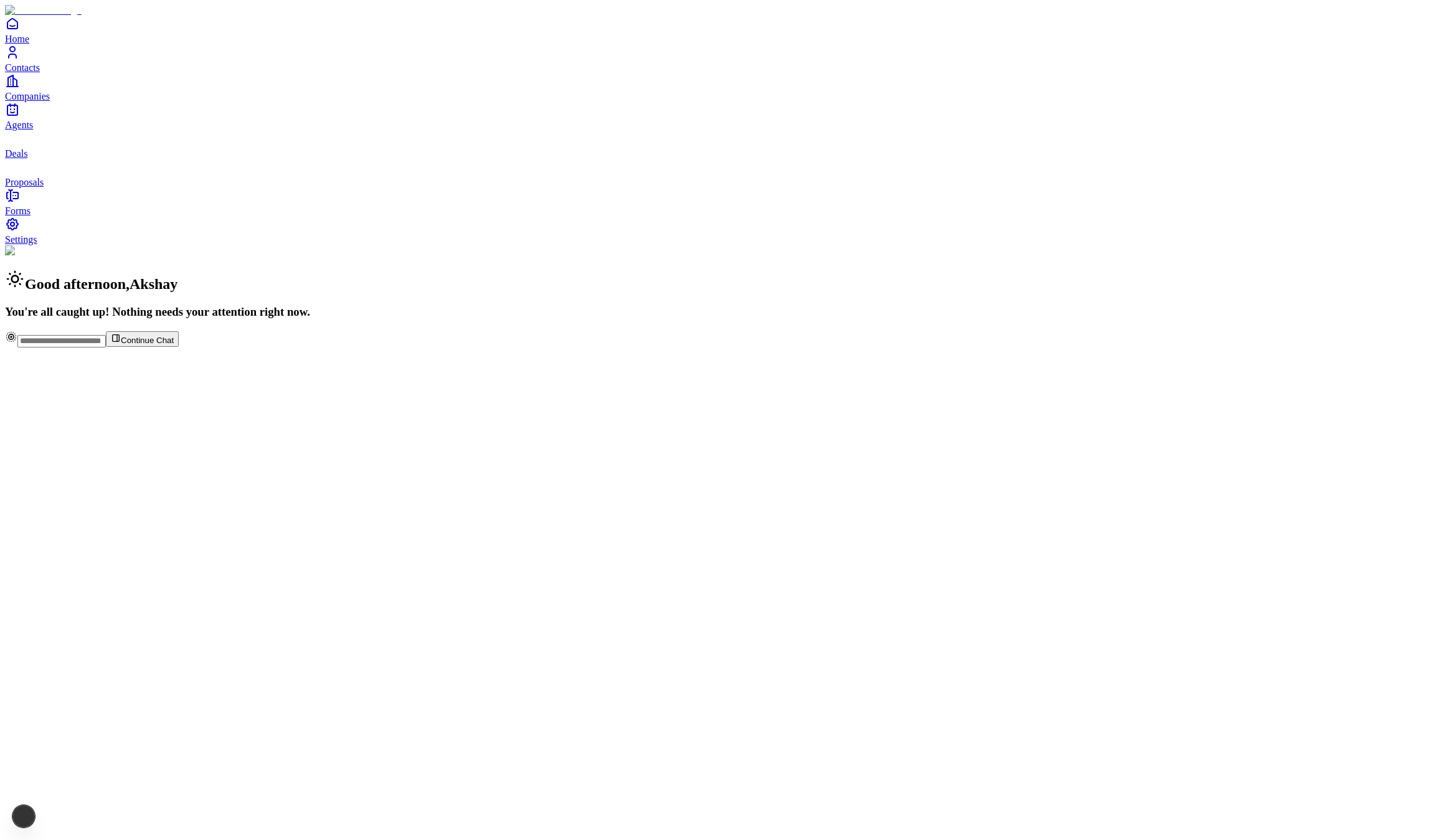
click at [49, 73] on link "Contacts" at bounding box center [723, 59] width 1436 height 28
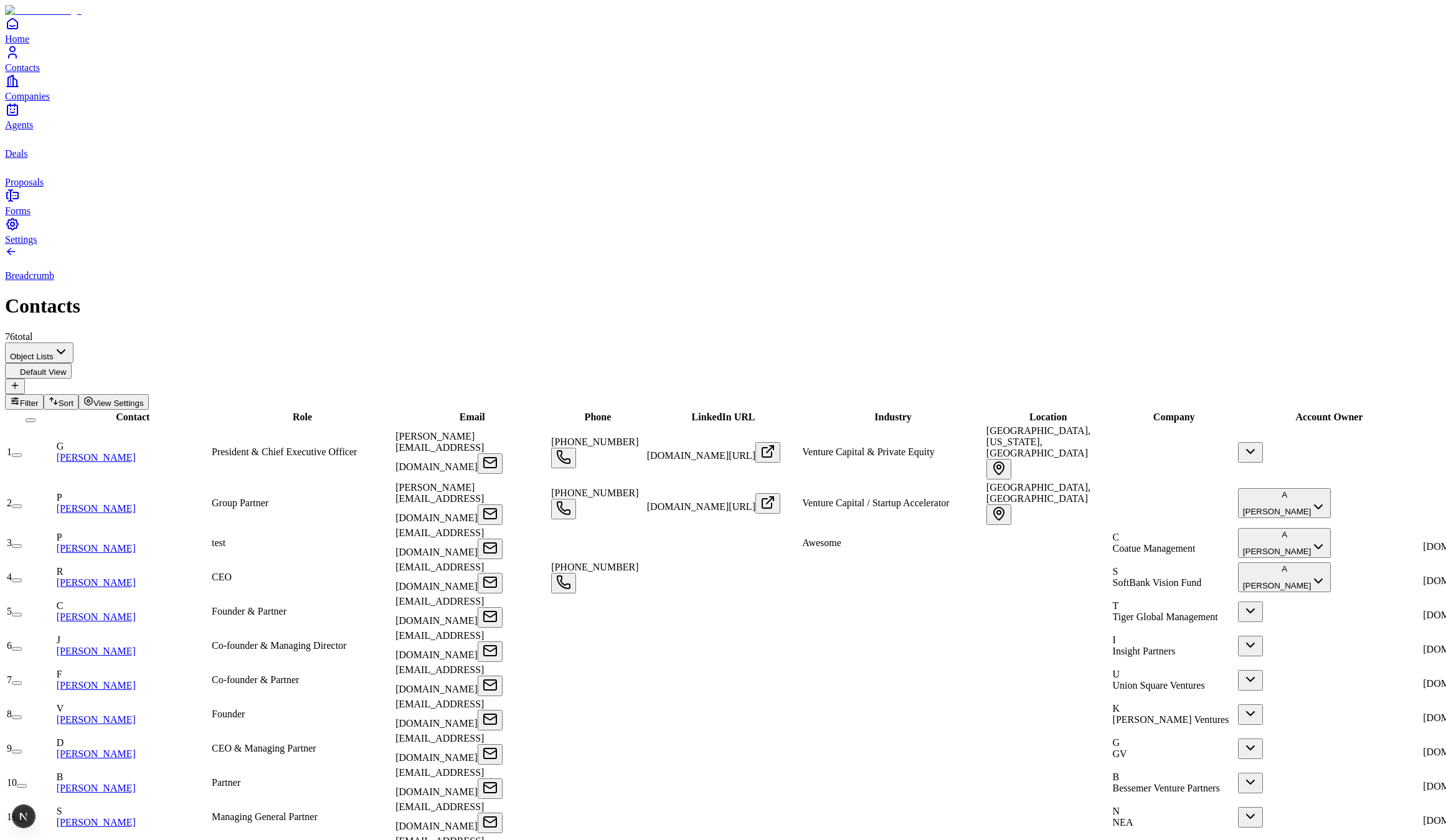
click at [50, 101] on span "Companies" at bounding box center [28, 97] width 45 height 11
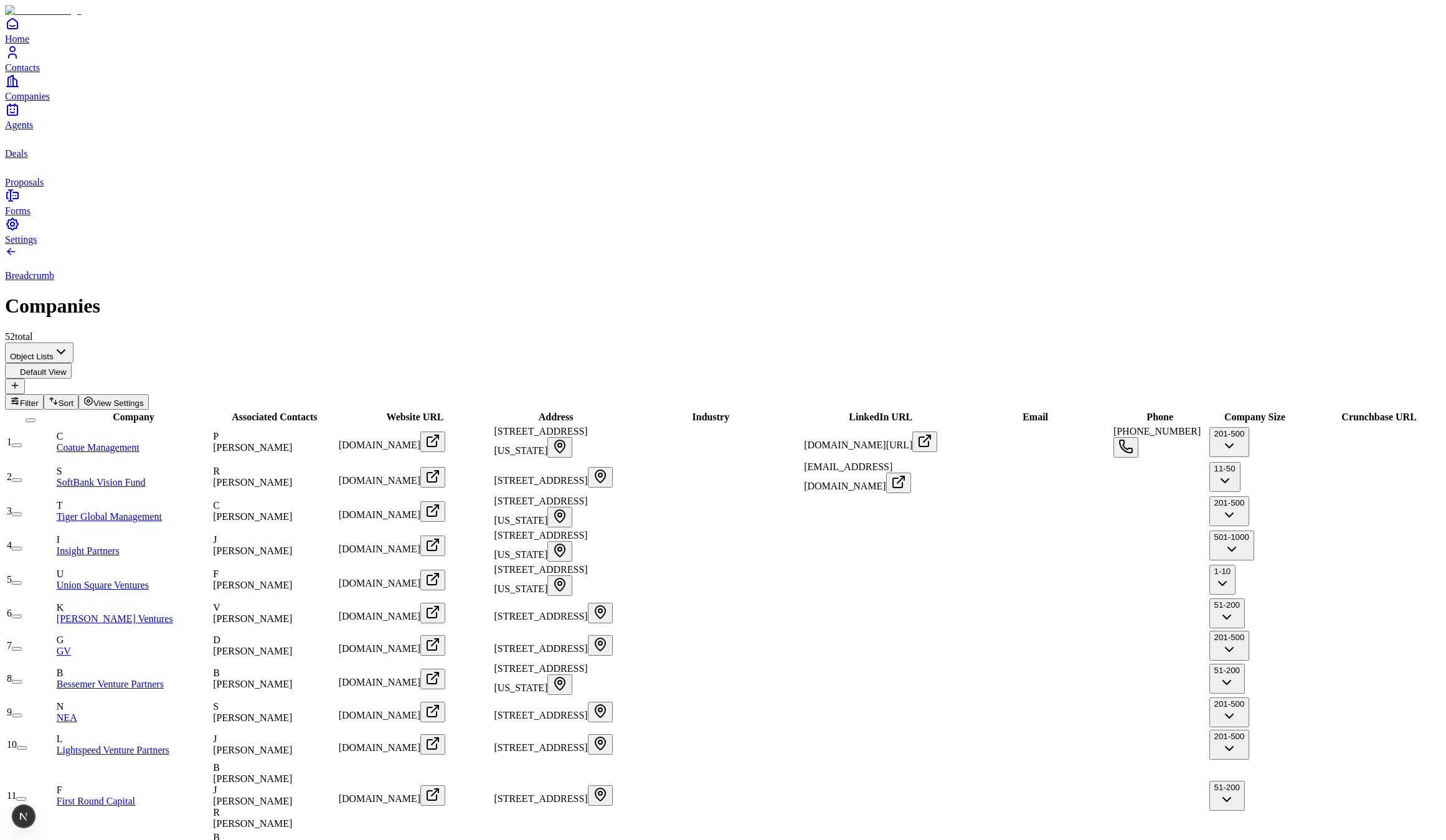
click at [163, 613] on link "Khosla Ventures" at bounding box center [115, 619] width 117 height 11
click at [119, 546] on link "Insight Partners" at bounding box center [89, 551] width 63 height 11
click at [292, 546] on span "Jeff Horing" at bounding box center [253, 551] width 79 height 11
click at [505, 246] on div "Breadcrumb Companies 52 total" at bounding box center [723, 294] width 1436 height 98
click at [27, 73] on link "Contacts" at bounding box center [723, 59] width 1436 height 28
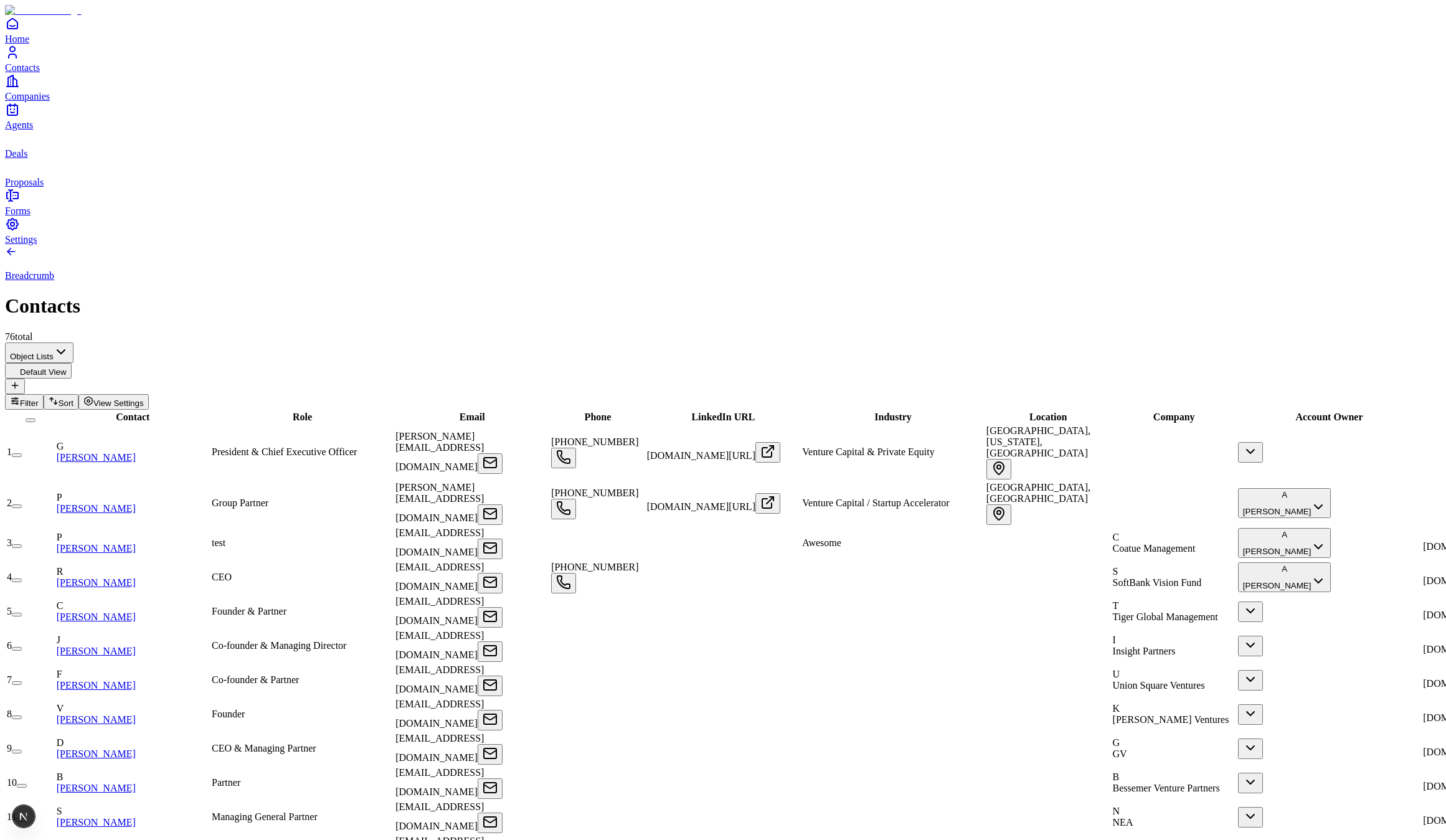
click at [33, 130] on span "Agents" at bounding box center [19, 125] width 28 height 11
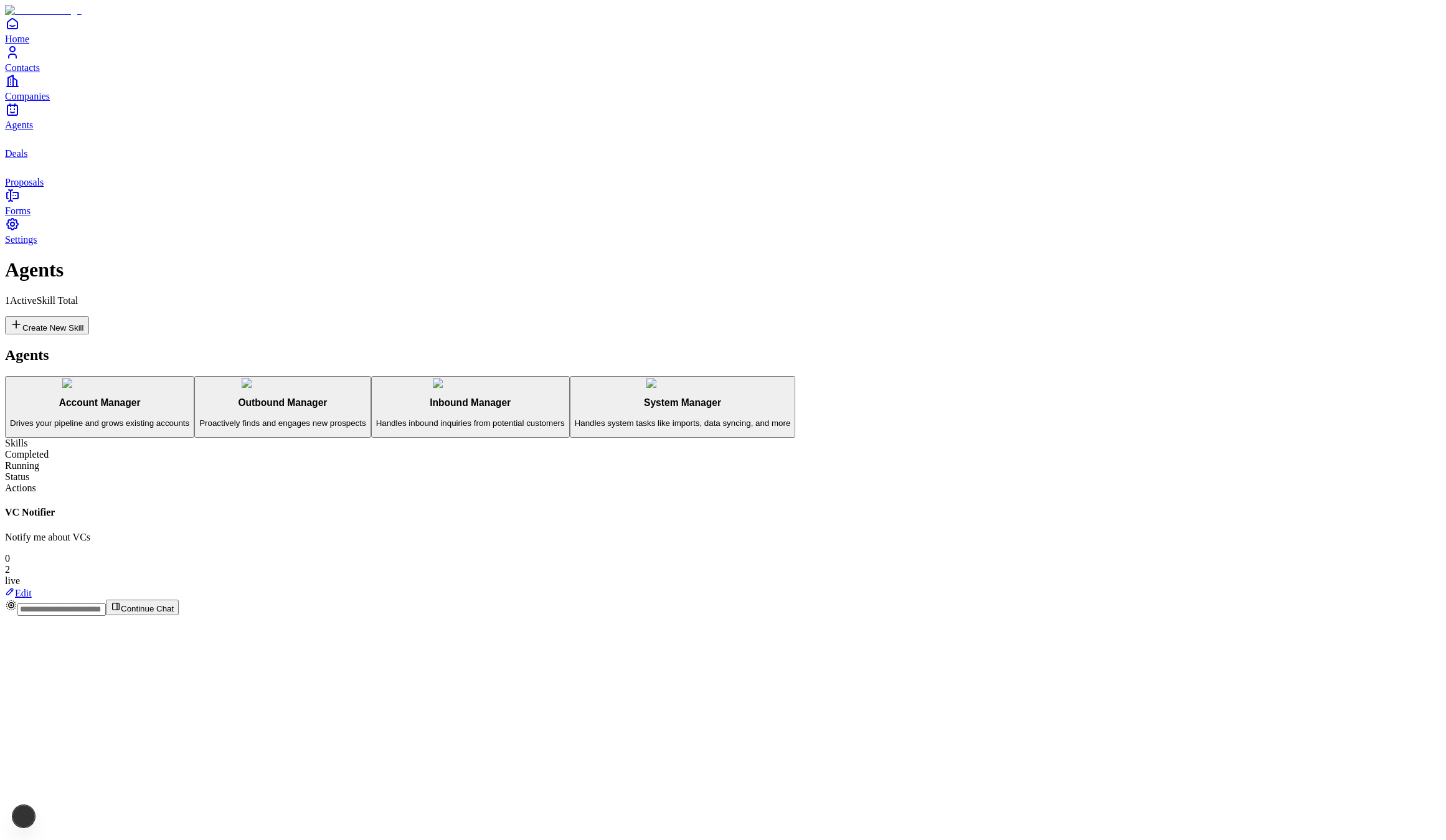
drag, startPoint x: 191, startPoint y: 468, endPoint x: 155, endPoint y: 433, distance: 50.2
click at [191, 438] on div "Agents Account Manager Drives your pipeline and grows existing accounts Outboun…" at bounding box center [723, 392] width 1436 height 91
click at [15, 51] on icon "Contacts" at bounding box center [13, 50] width 5 height 5
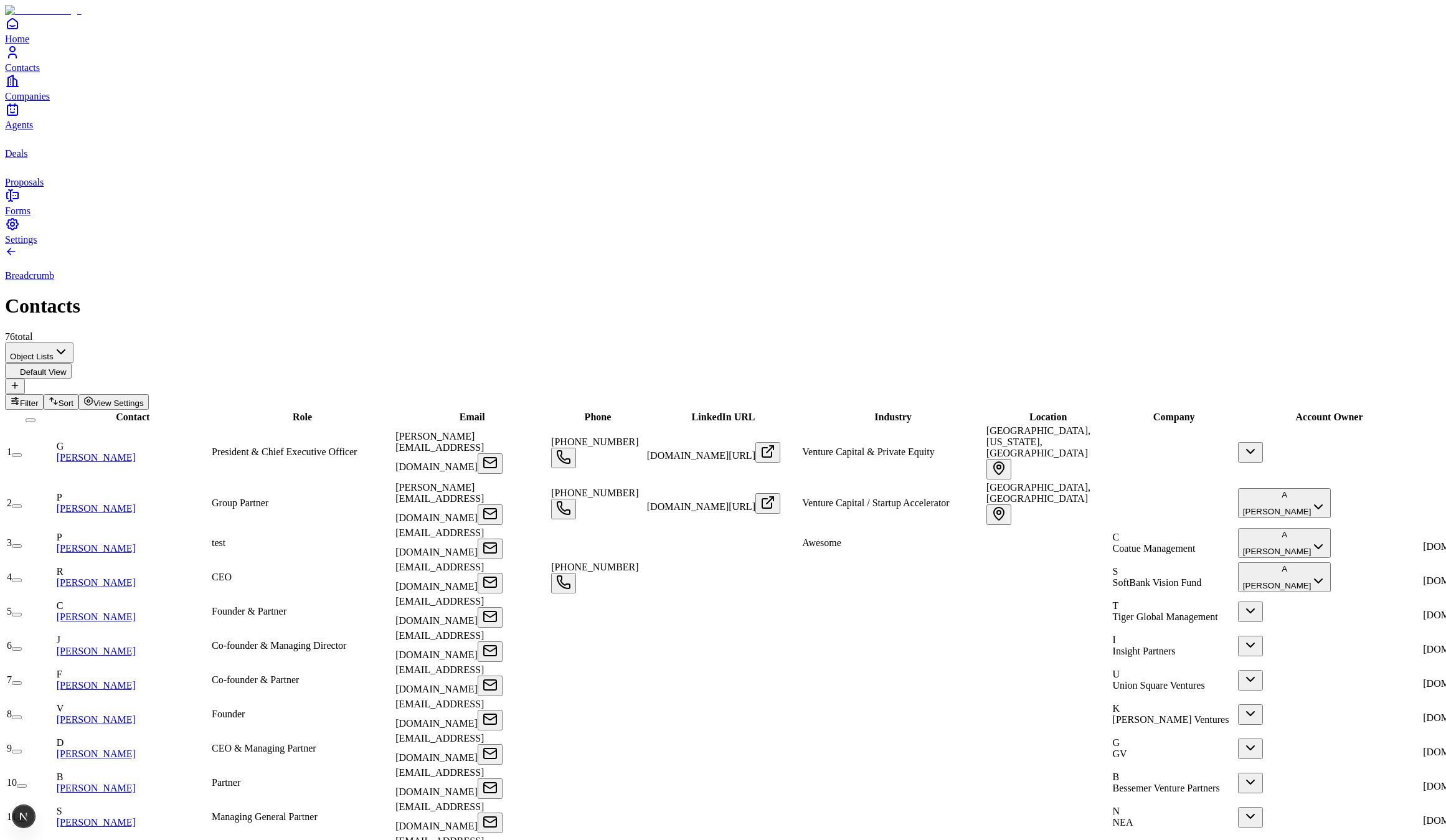
click at [22, 505] on button "button" at bounding box center [16, 507] width 10 height 4
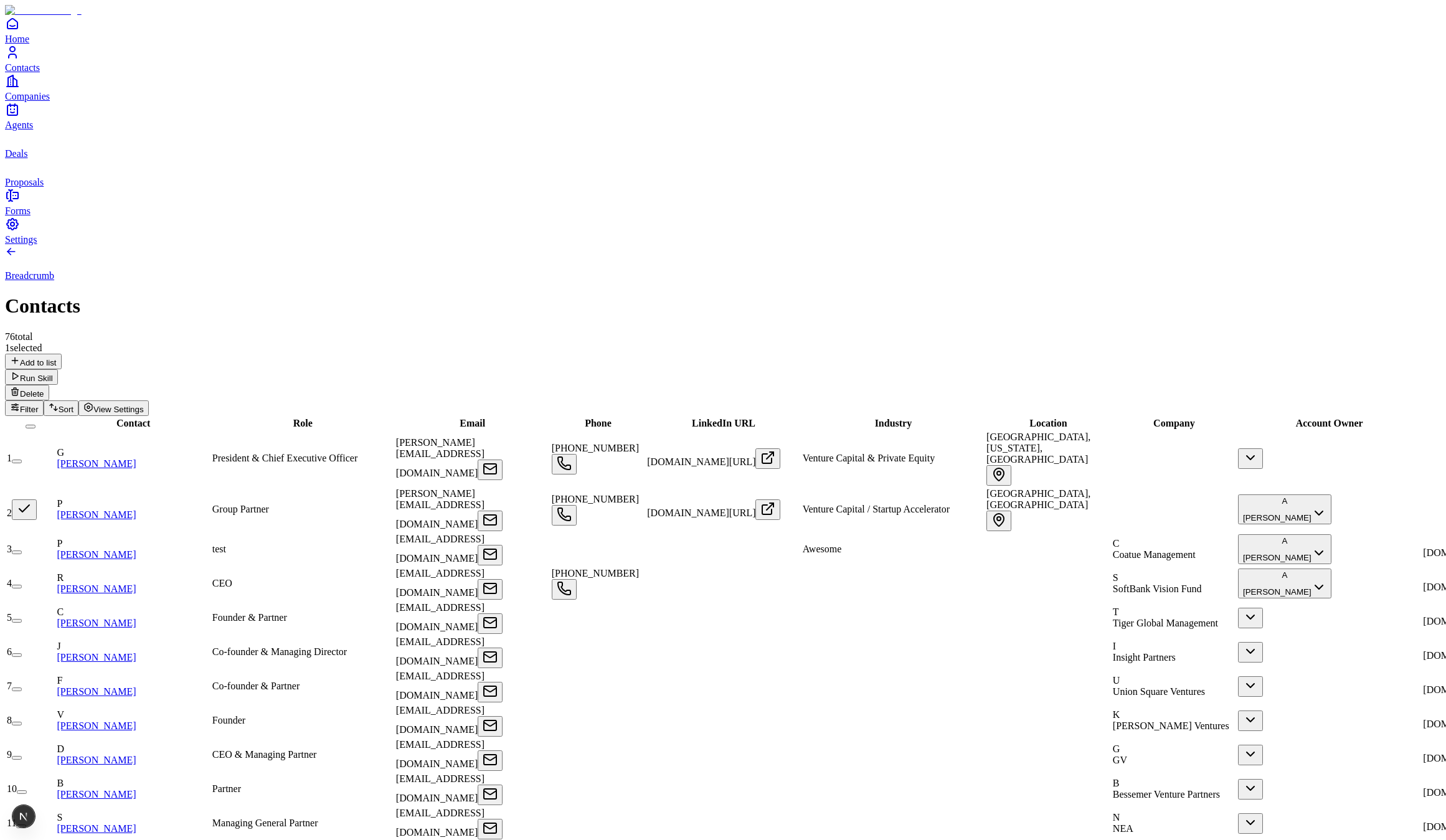
click at [20, 387] on icon at bounding box center [14, 391] width 10 height 10
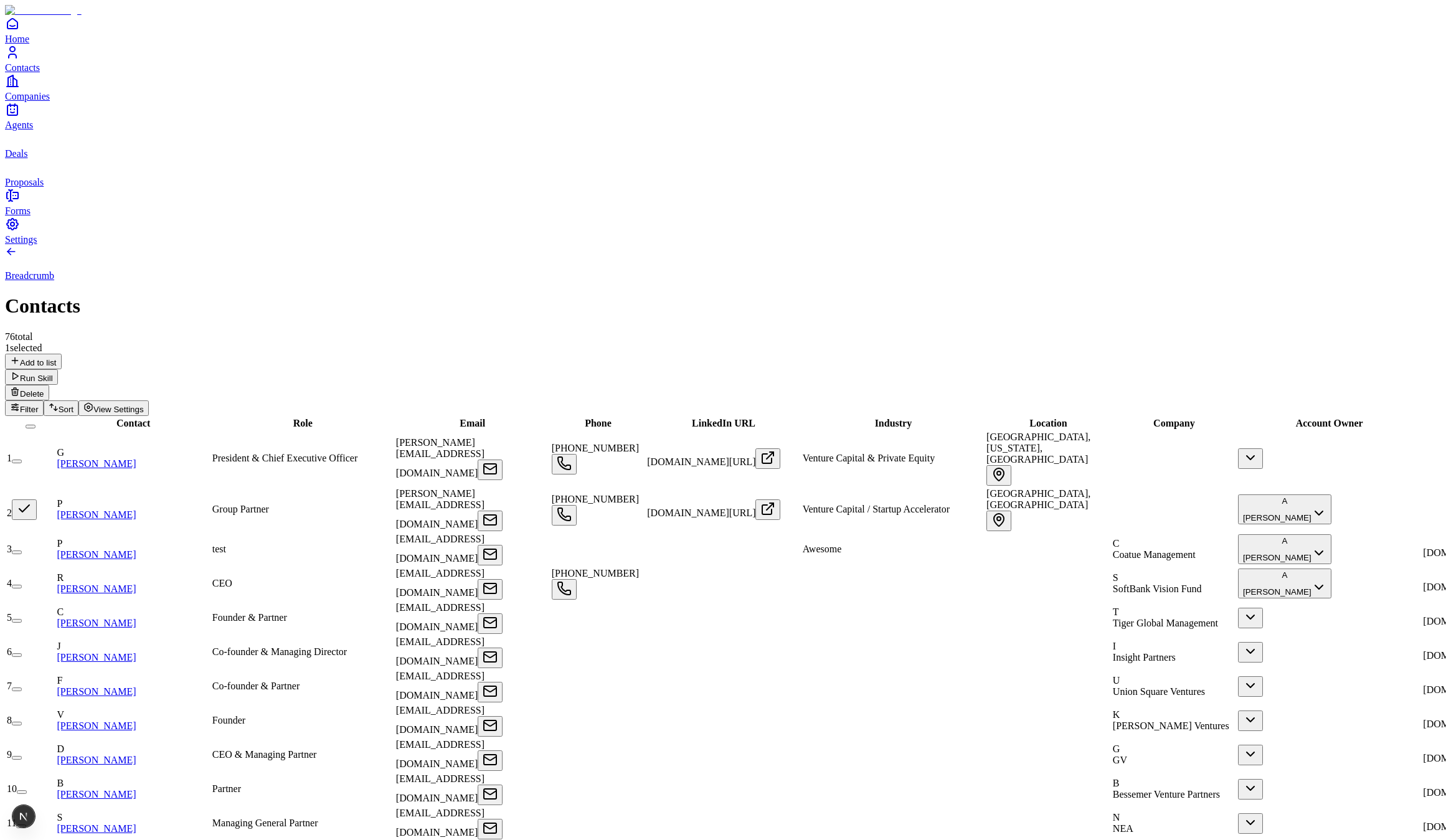
click at [37, 499] on button "button" at bounding box center [24, 509] width 25 height 21
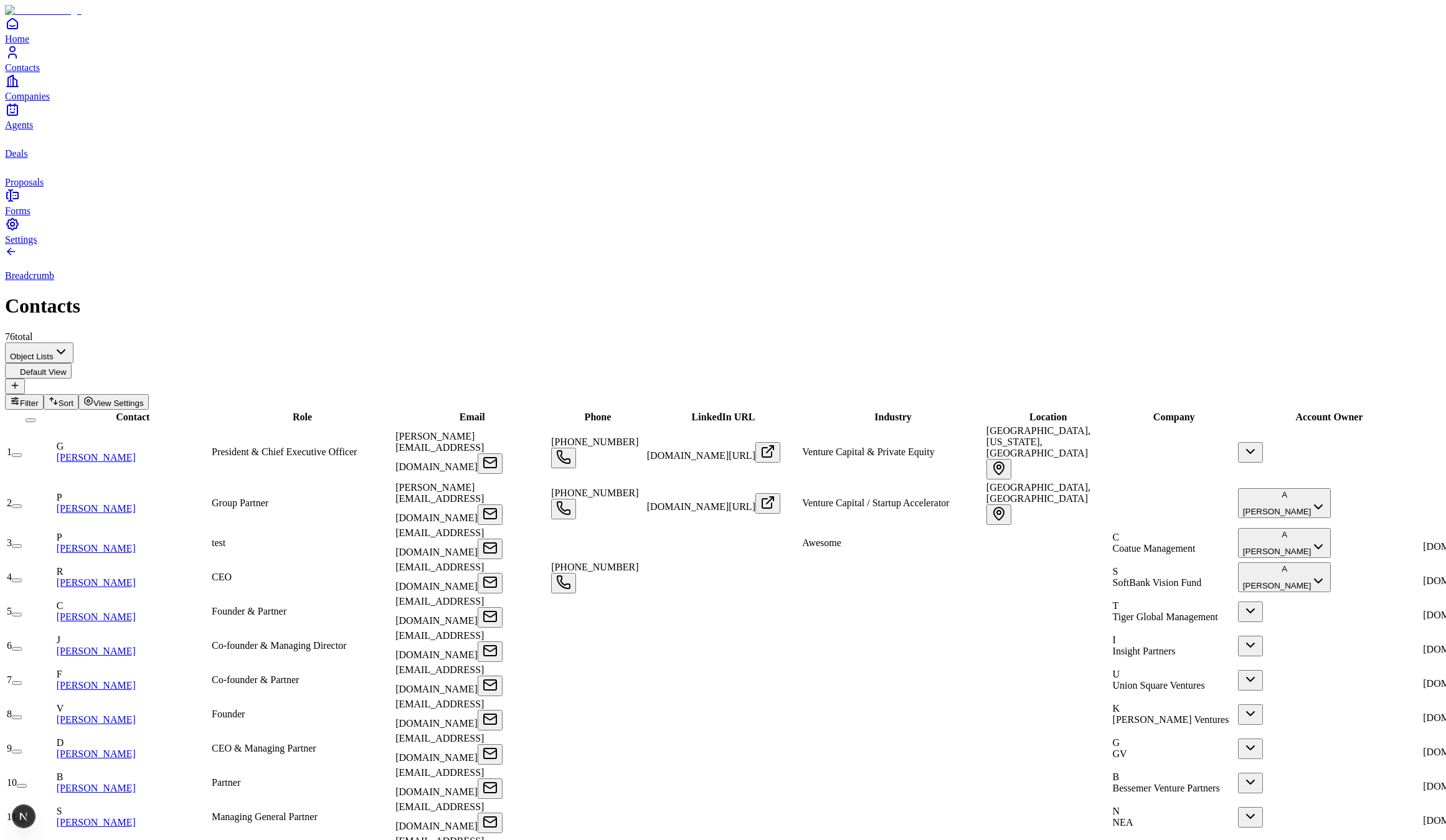
click at [631, 246] on div "Breadcrumb Contacts 76 total" at bounding box center [723, 294] width 1436 height 98
click at [22, 453] on button "button" at bounding box center [16, 455] width 10 height 4
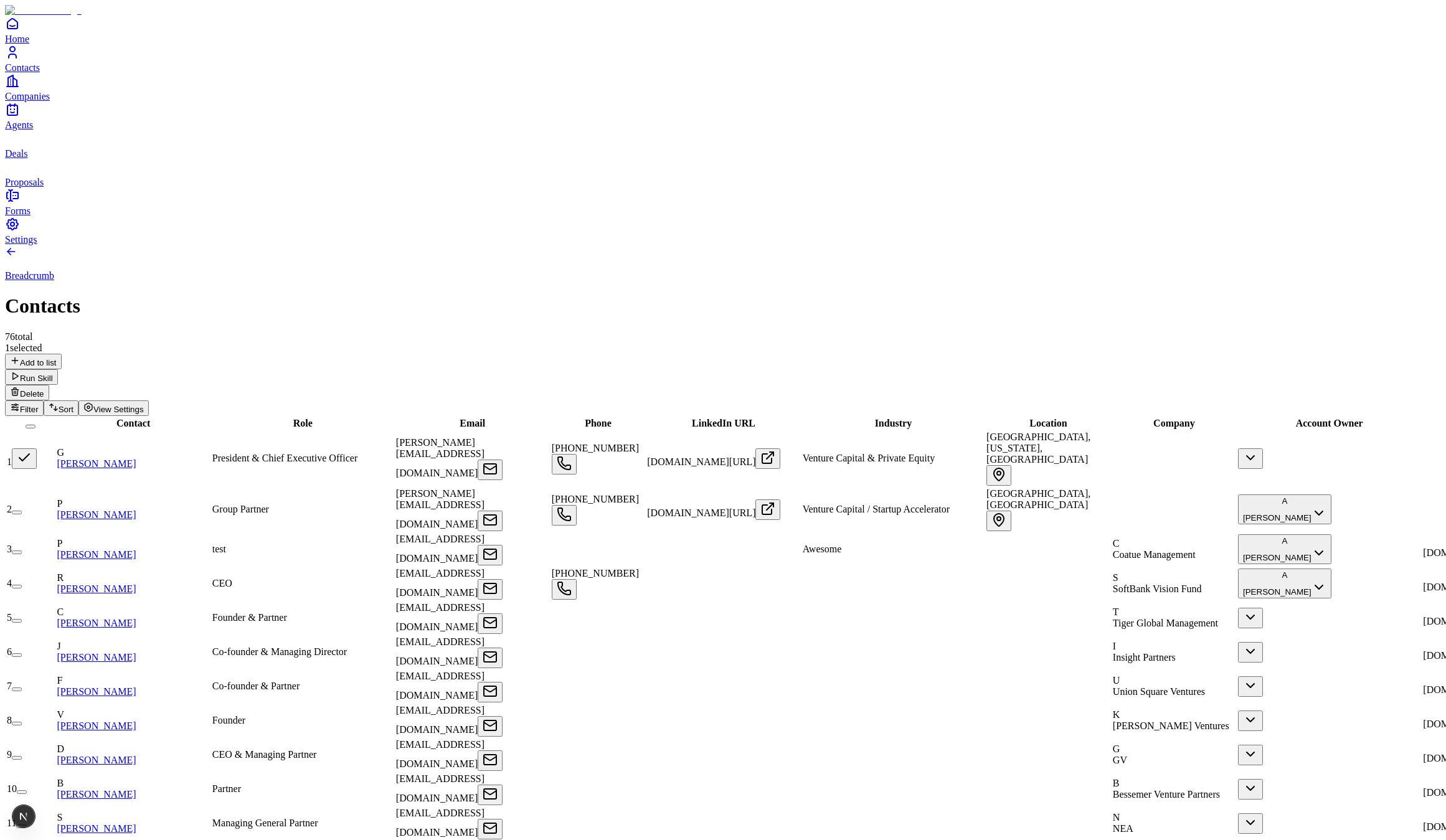
drag, startPoint x: 74, startPoint y: 165, endPoint x: 74, endPoint y: 191, distance: 26.0
click at [37, 449] on button "button" at bounding box center [24, 459] width 25 height 21
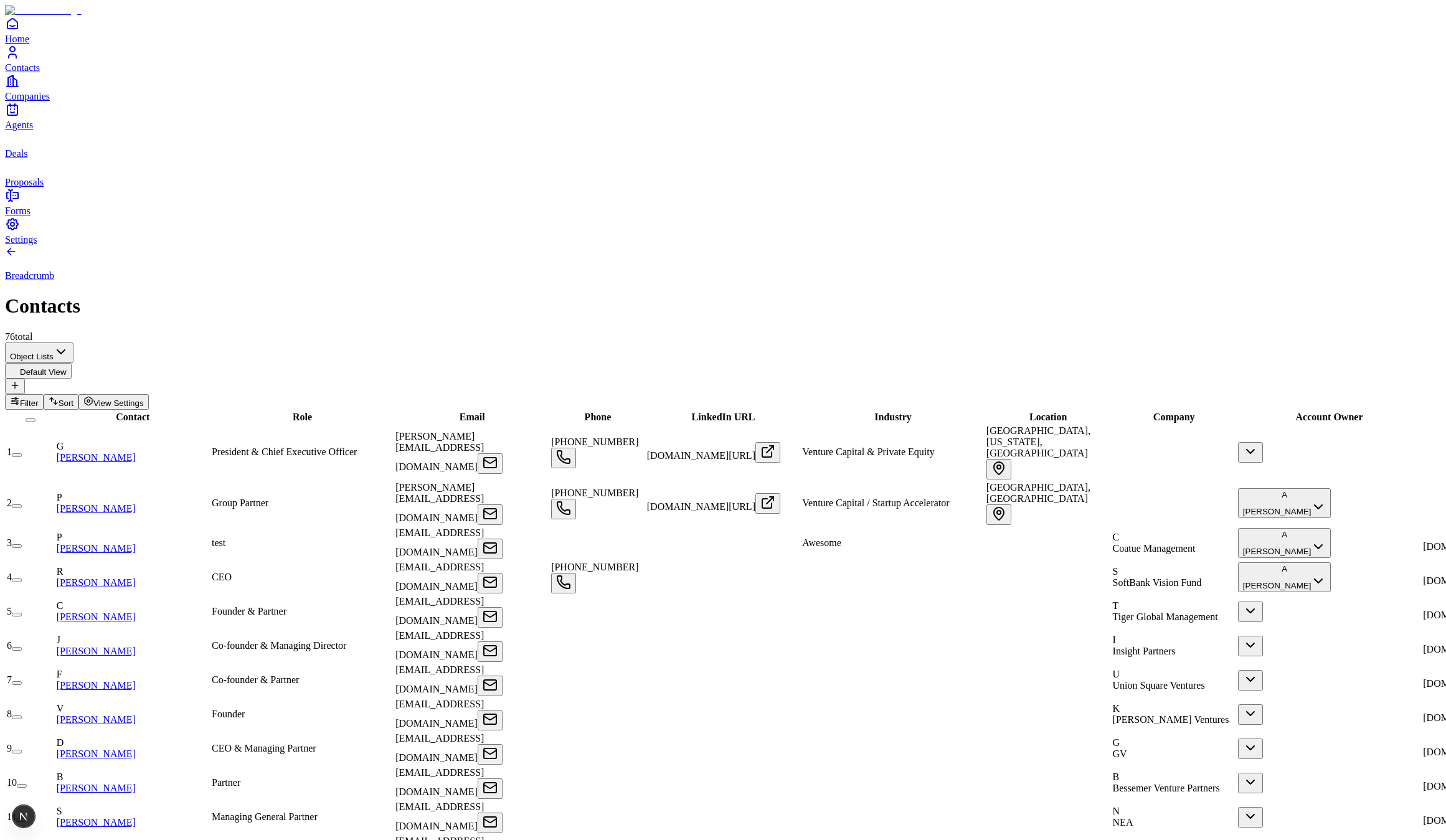
click at [22, 505] on button "button" at bounding box center [16, 507] width 10 height 4
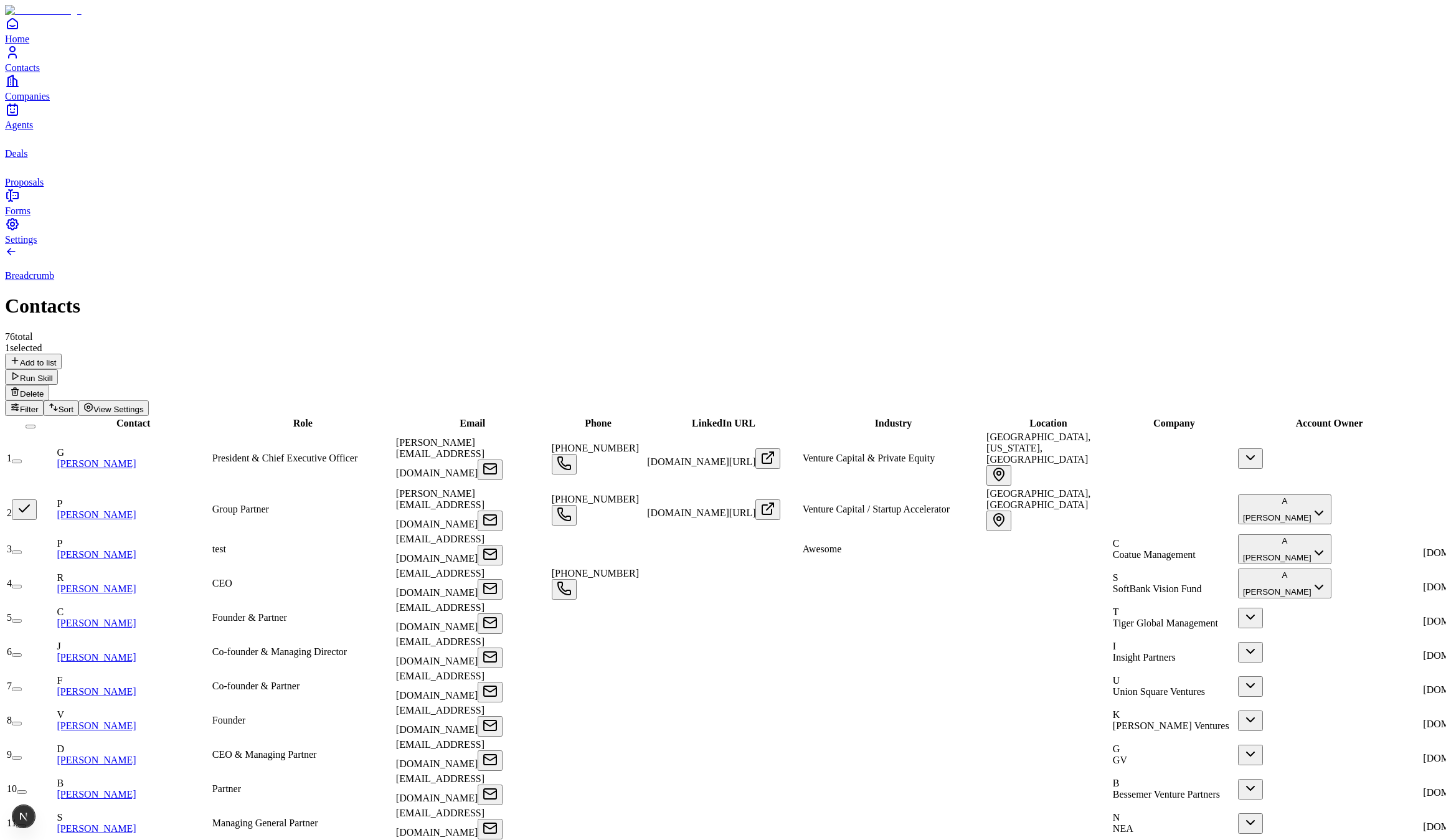
click at [37, 499] on button "button" at bounding box center [24, 509] width 25 height 21
type button "on"
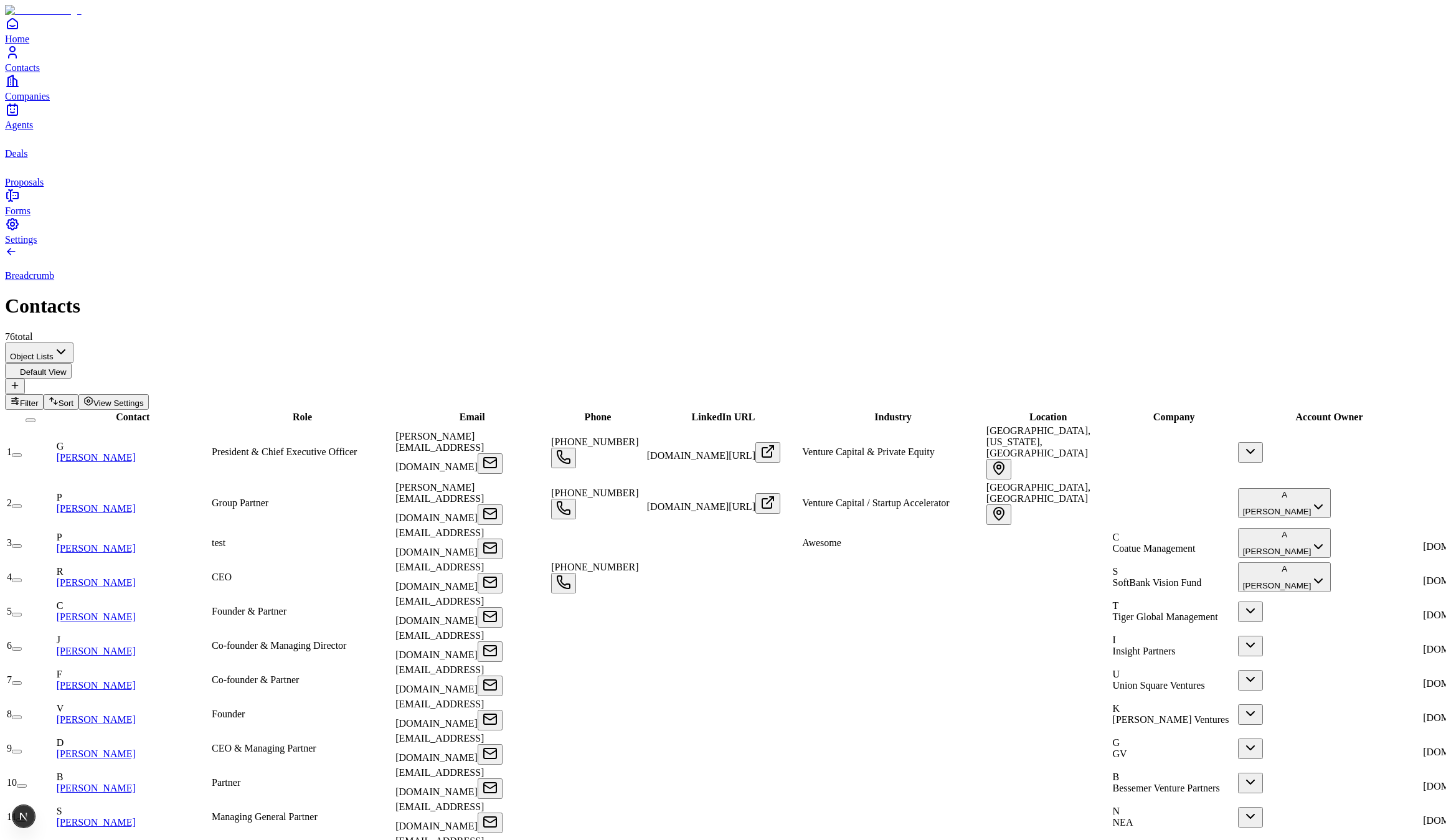
click at [22, 505] on button "on" at bounding box center [16, 507] width 10 height 4
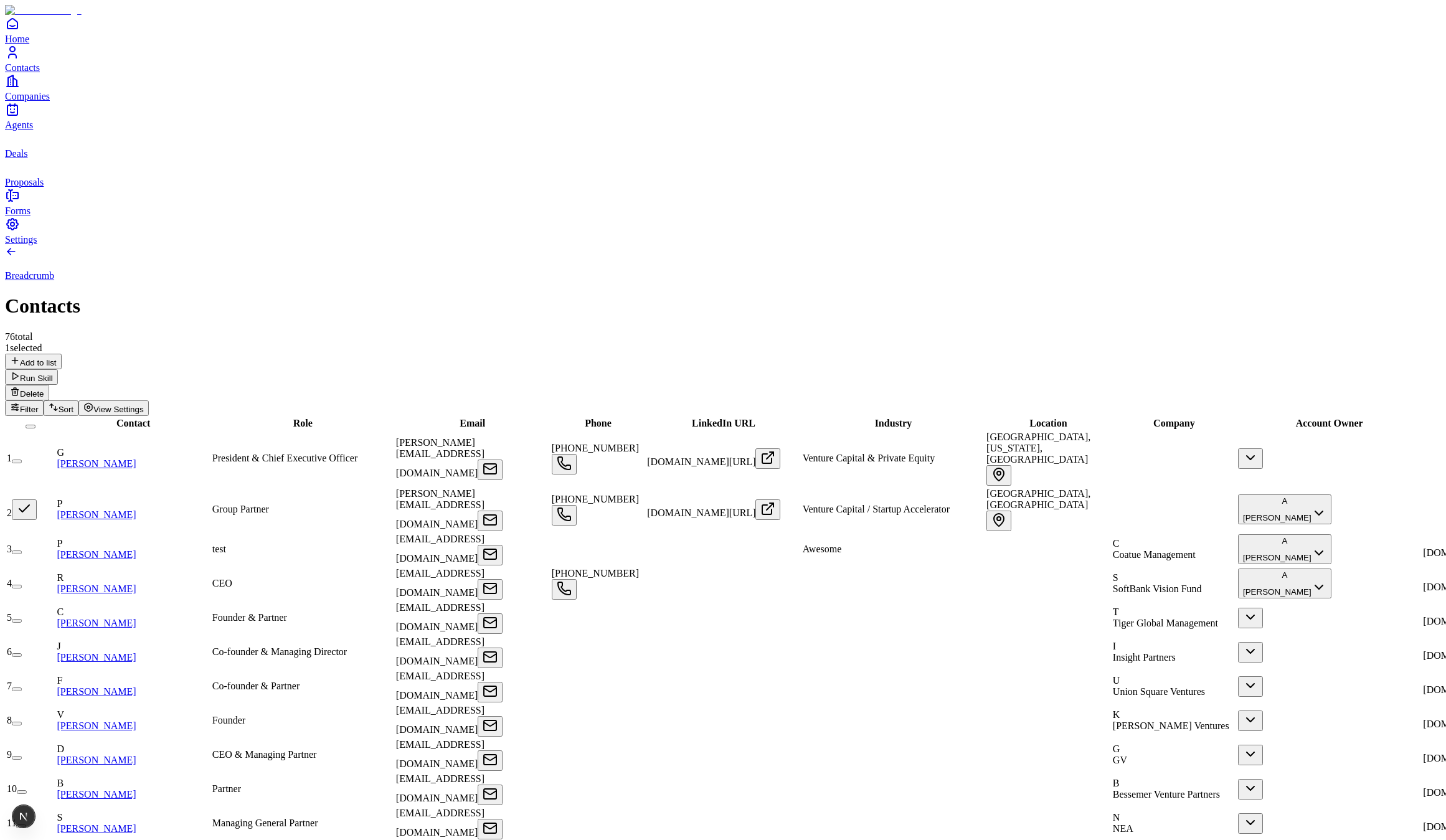
click at [49, 385] on button "Delete" at bounding box center [27, 392] width 44 height 15
click at [132, 509] on link "[PERSON_NAME]" at bounding box center [97, 515] width 79 height 11
click at [49, 385] on button "Delete" at bounding box center [27, 392] width 44 height 15
